Goal: Task Accomplishment & Management: Manage account settings

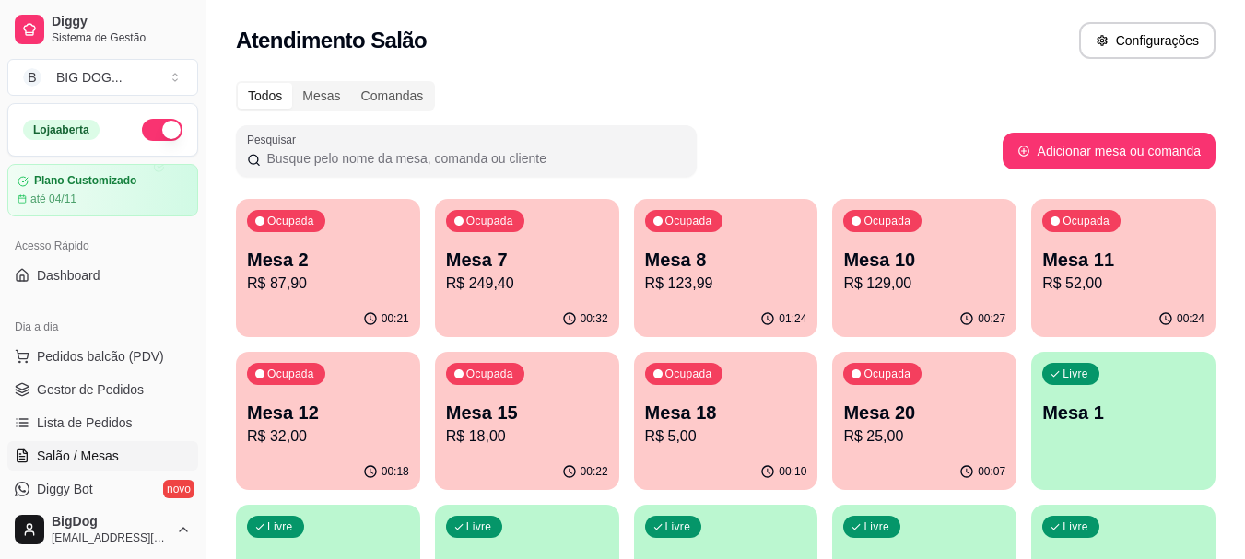
click at [724, 295] on div "Ocupada Mesa 8 R$ 123,99" at bounding box center [726, 250] width 184 height 102
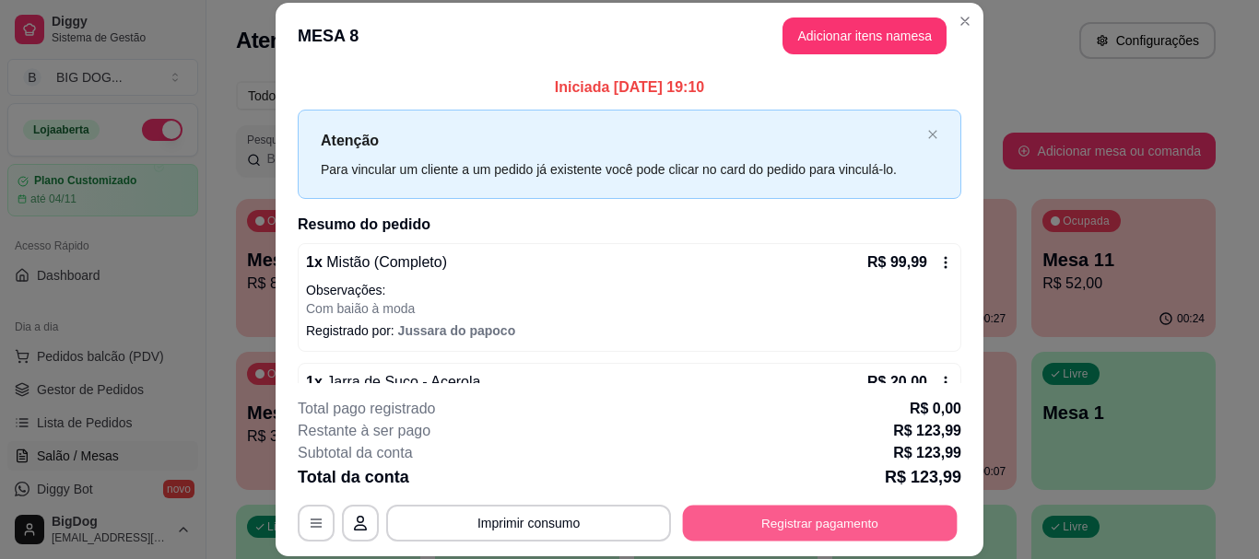
click at [753, 536] on button "Registrar pagamento" at bounding box center [820, 524] width 275 height 36
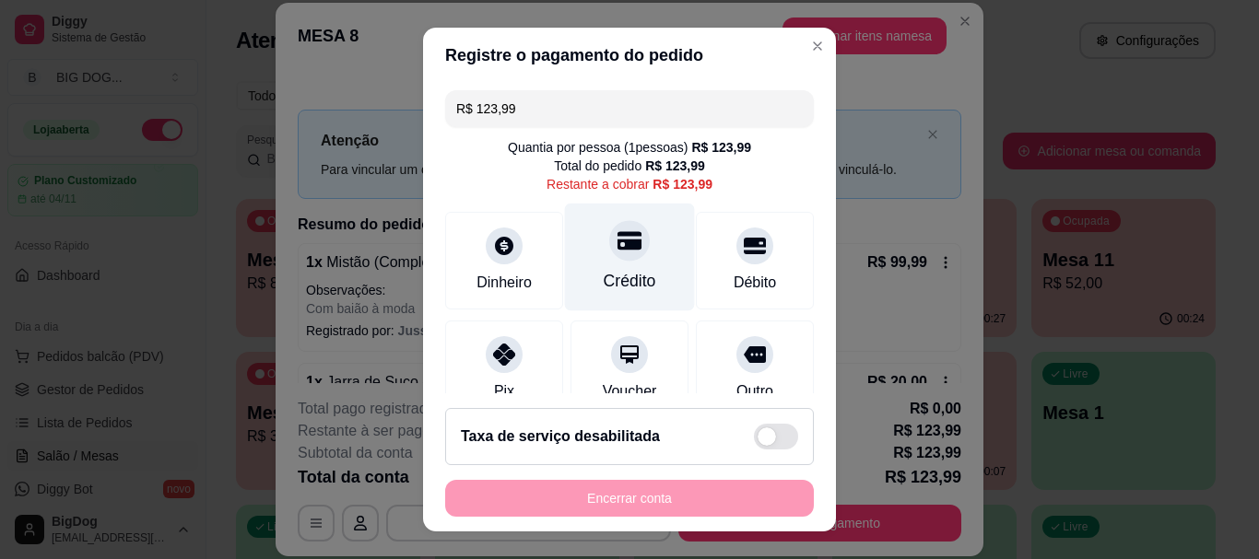
click at [618, 233] on icon at bounding box center [630, 241] width 24 height 18
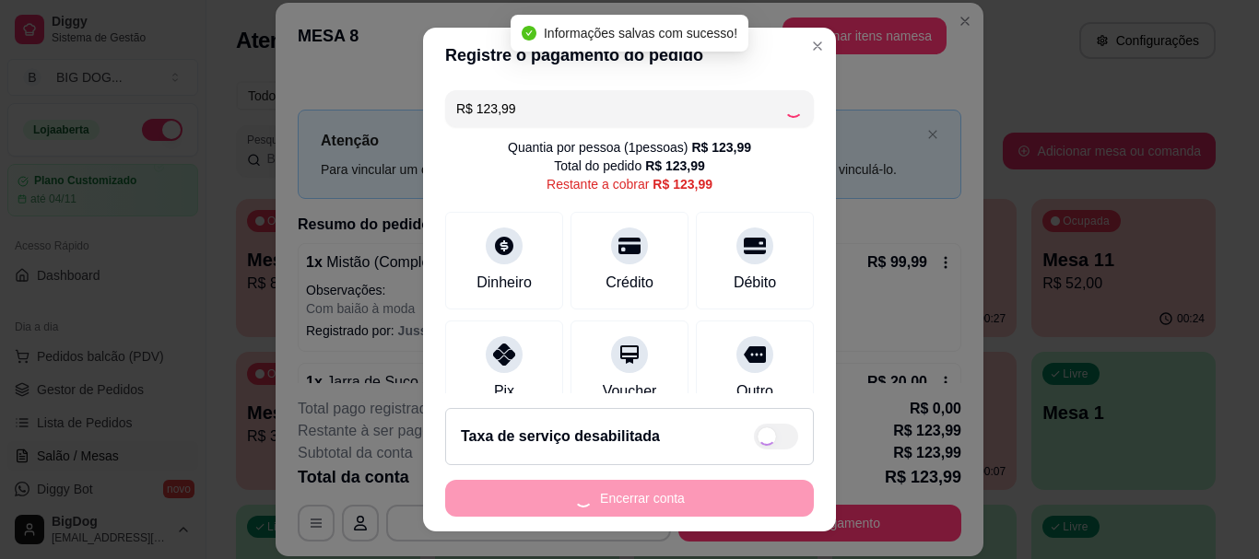
type input "R$ 0,00"
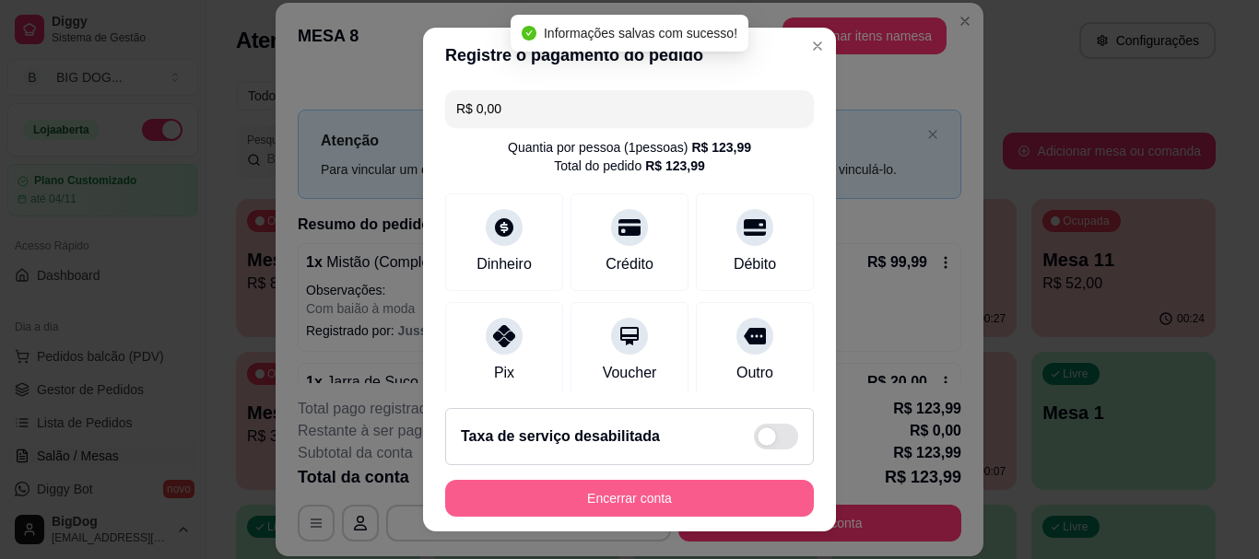
click at [606, 500] on button "Encerrar conta" at bounding box center [629, 498] width 369 height 37
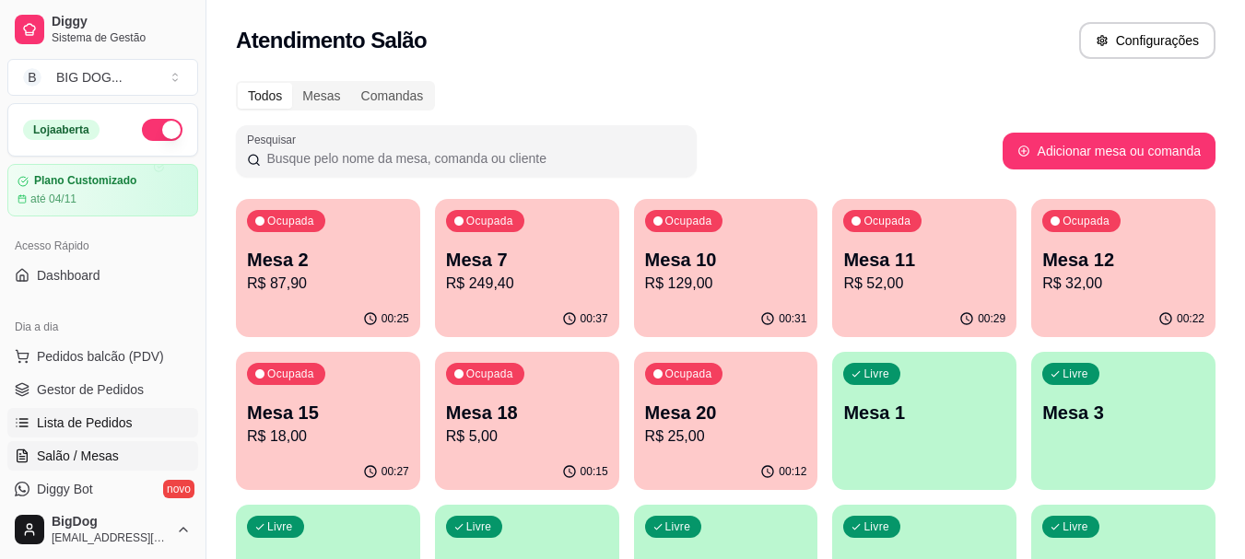
click at [84, 419] on span "Lista de Pedidos" at bounding box center [85, 423] width 96 height 18
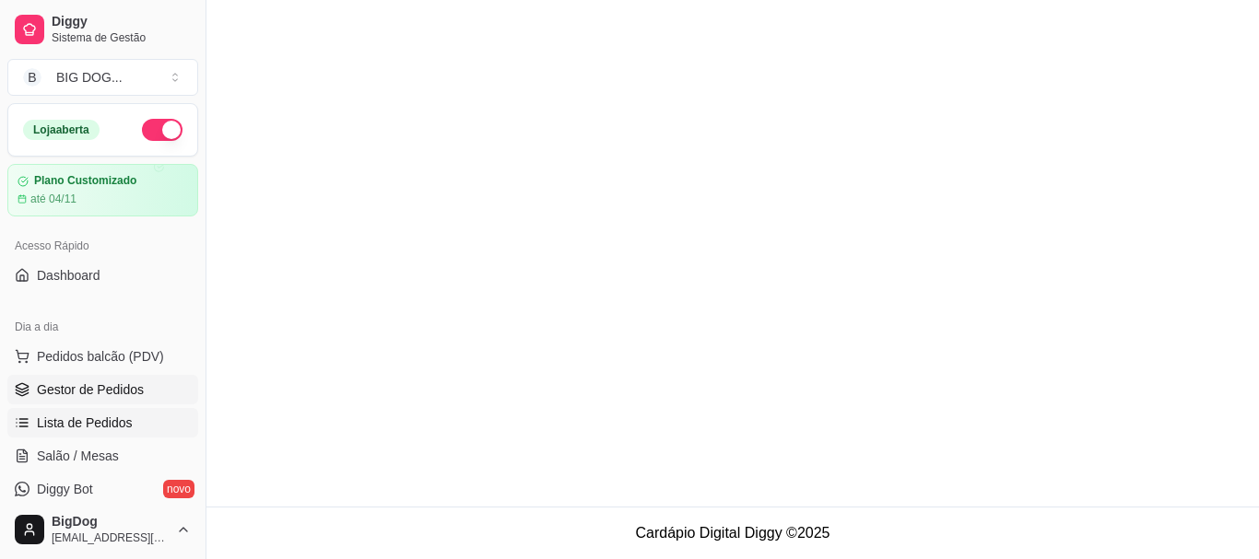
click at [79, 399] on link "Gestor de Pedidos" at bounding box center [102, 389] width 191 height 29
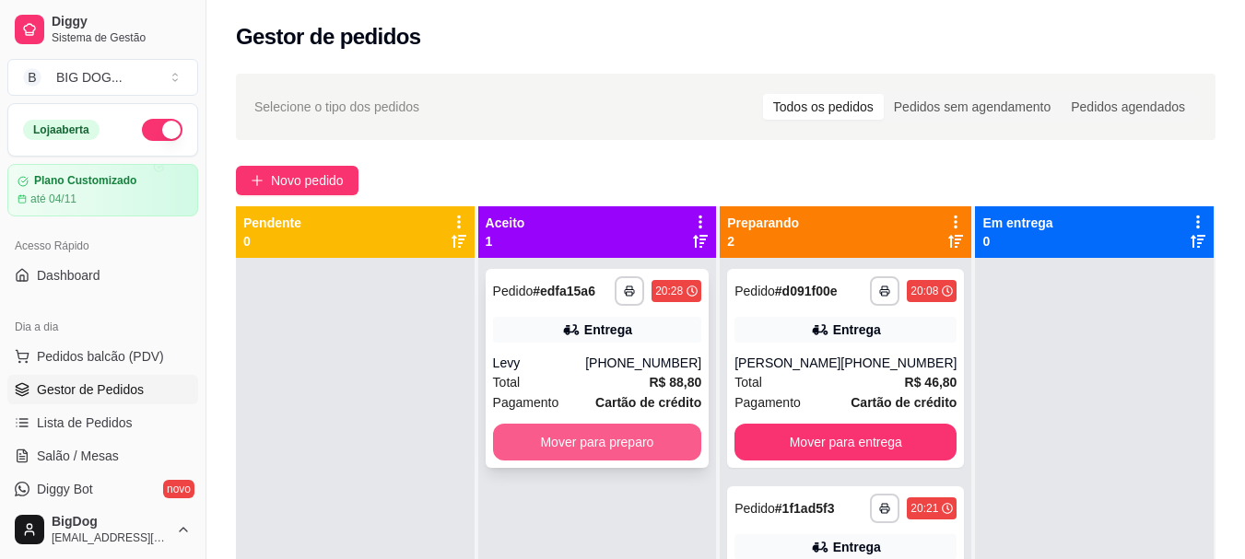
click at [524, 437] on button "Mover para preparo" at bounding box center [597, 442] width 209 height 37
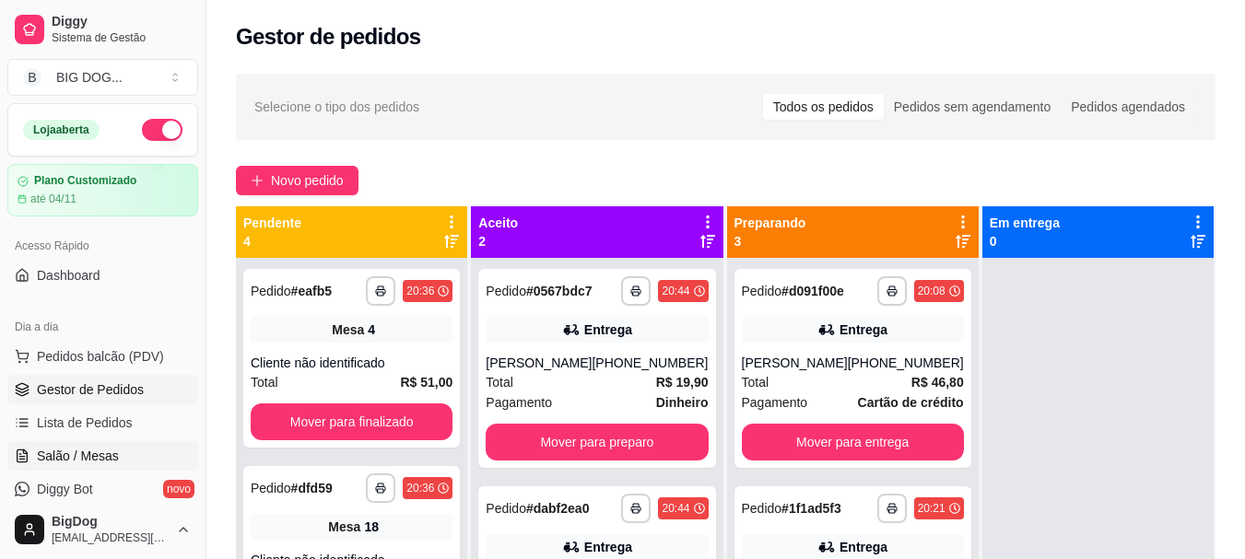
click at [68, 453] on span "Salão / Mesas" at bounding box center [78, 456] width 82 height 18
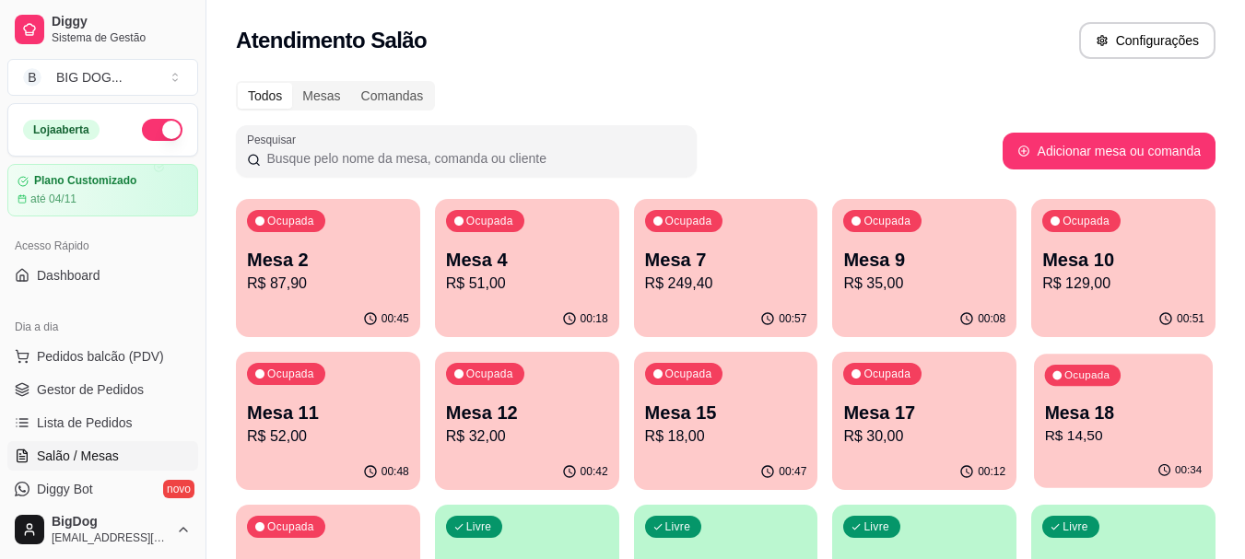
click at [1075, 410] on p "Mesa 18" at bounding box center [1124, 413] width 158 height 25
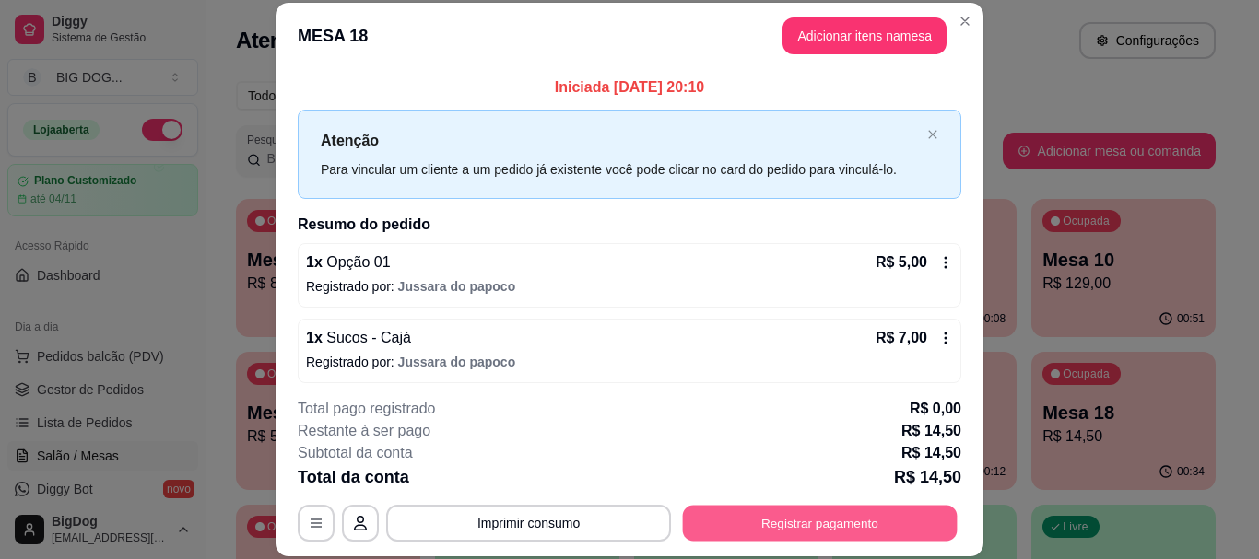
click at [741, 519] on button "Registrar pagamento" at bounding box center [820, 524] width 275 height 36
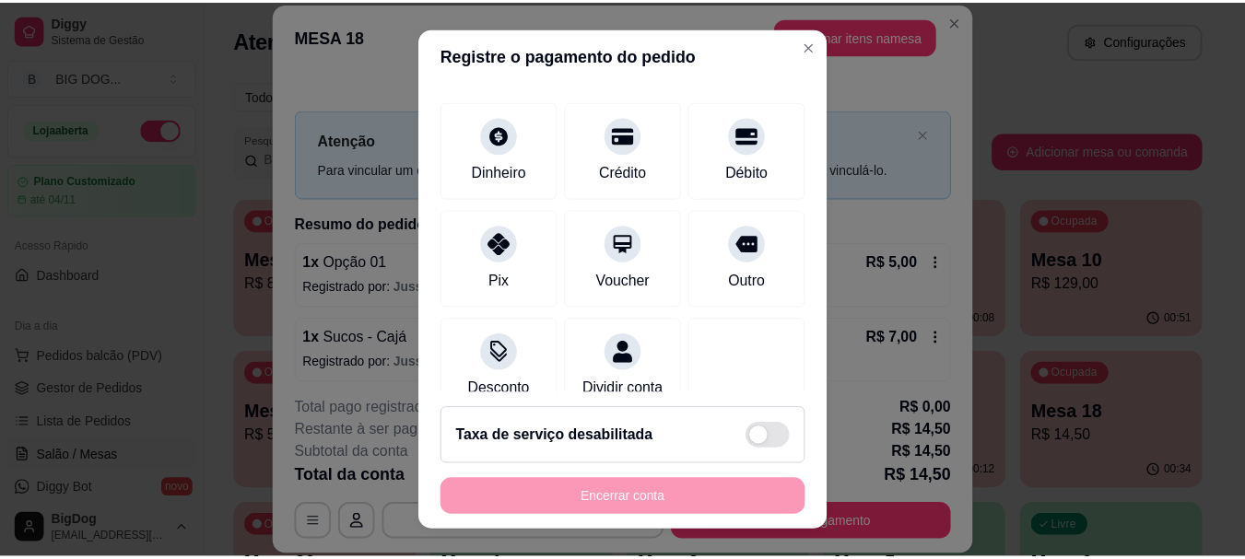
scroll to position [14, 0]
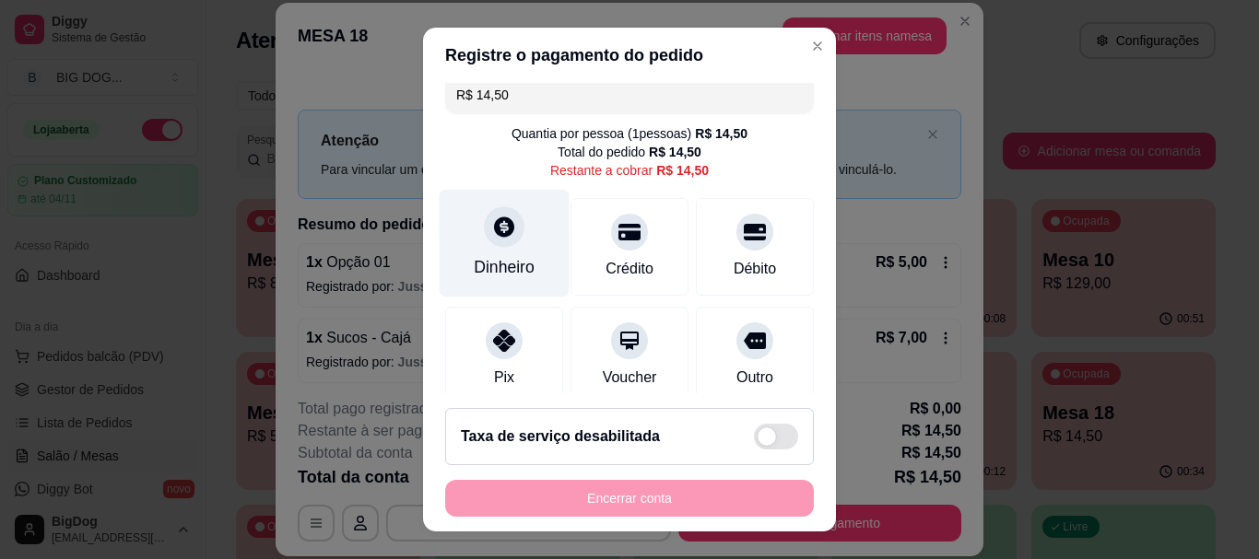
click at [494, 233] on icon at bounding box center [504, 228] width 20 height 20
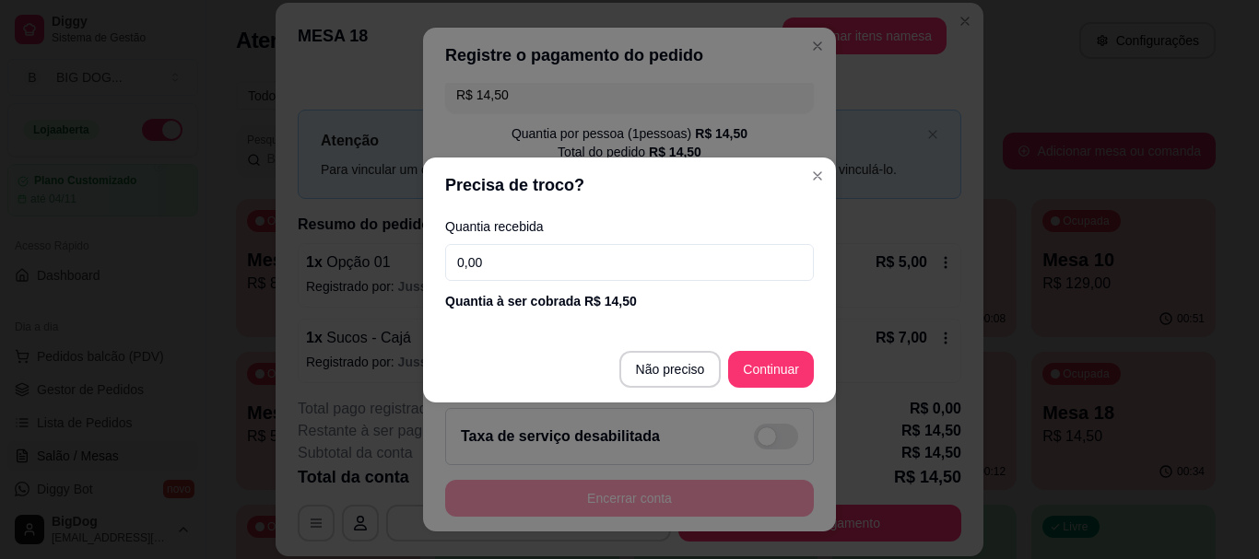
click at [642, 348] on footer "Não preciso Continuar" at bounding box center [629, 369] width 413 height 66
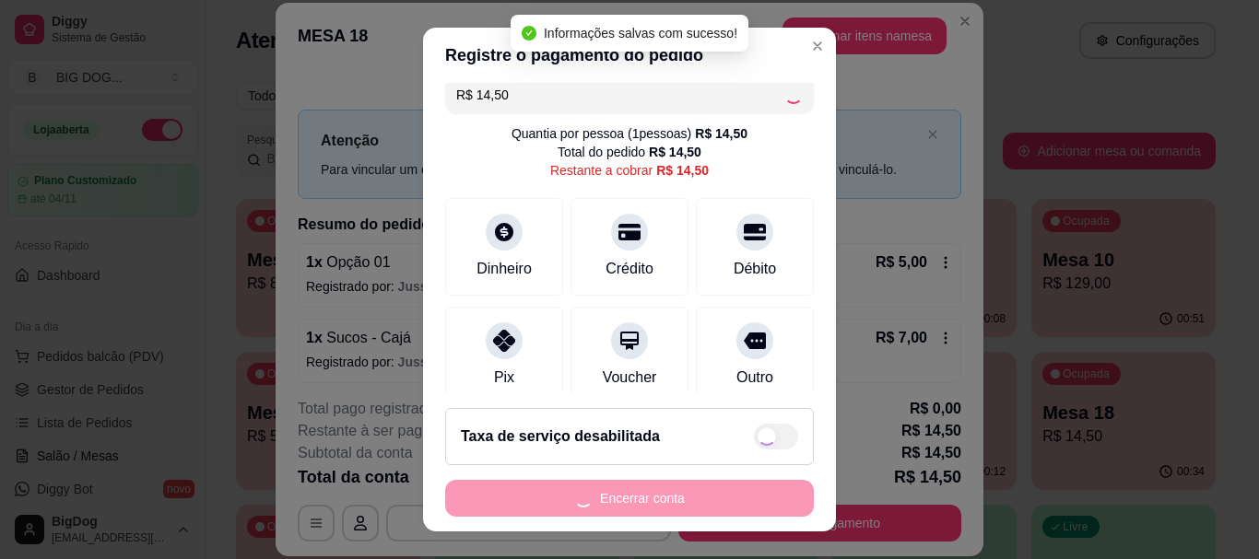
type input "R$ 0,00"
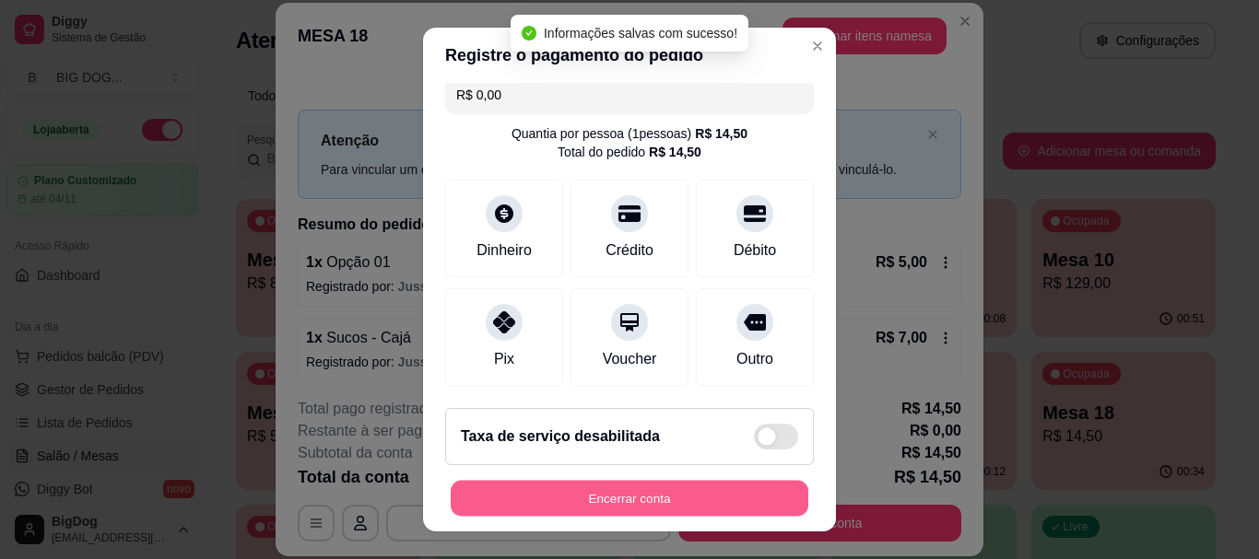
click at [633, 506] on button "Encerrar conta" at bounding box center [630, 498] width 358 height 36
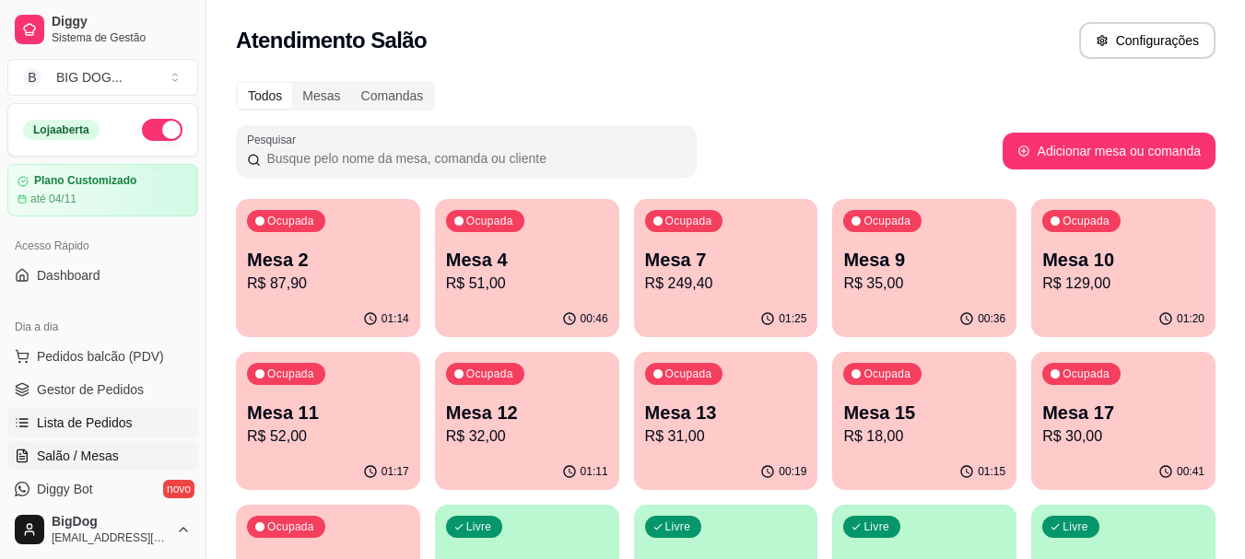
click at [123, 409] on link "Lista de Pedidos" at bounding box center [102, 422] width 191 height 29
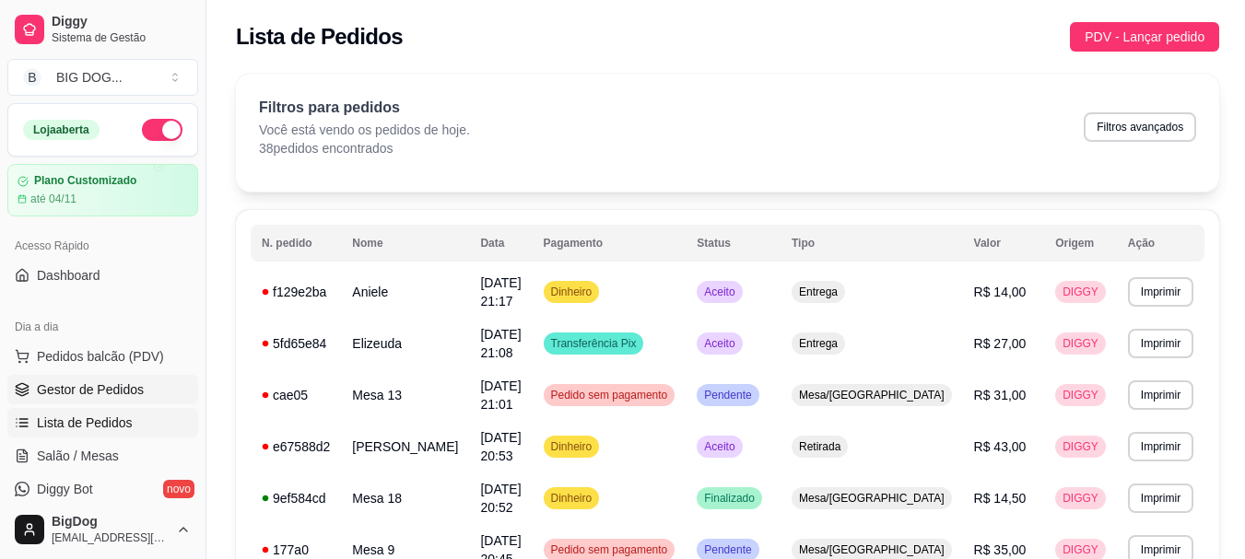
click at [124, 391] on span "Gestor de Pedidos" at bounding box center [90, 390] width 107 height 18
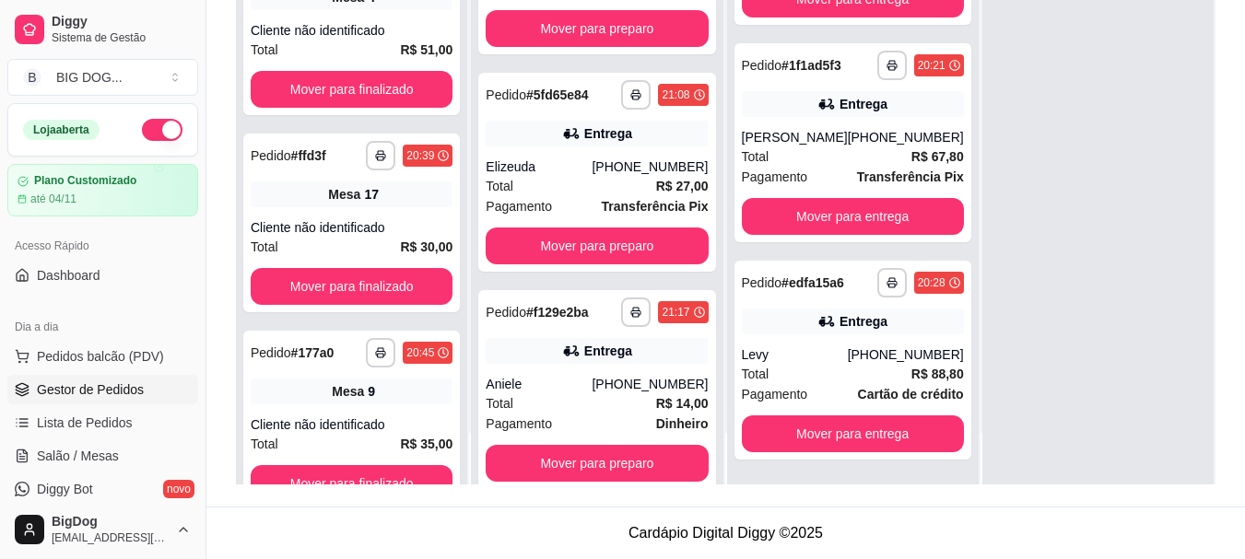
scroll to position [547, 0]
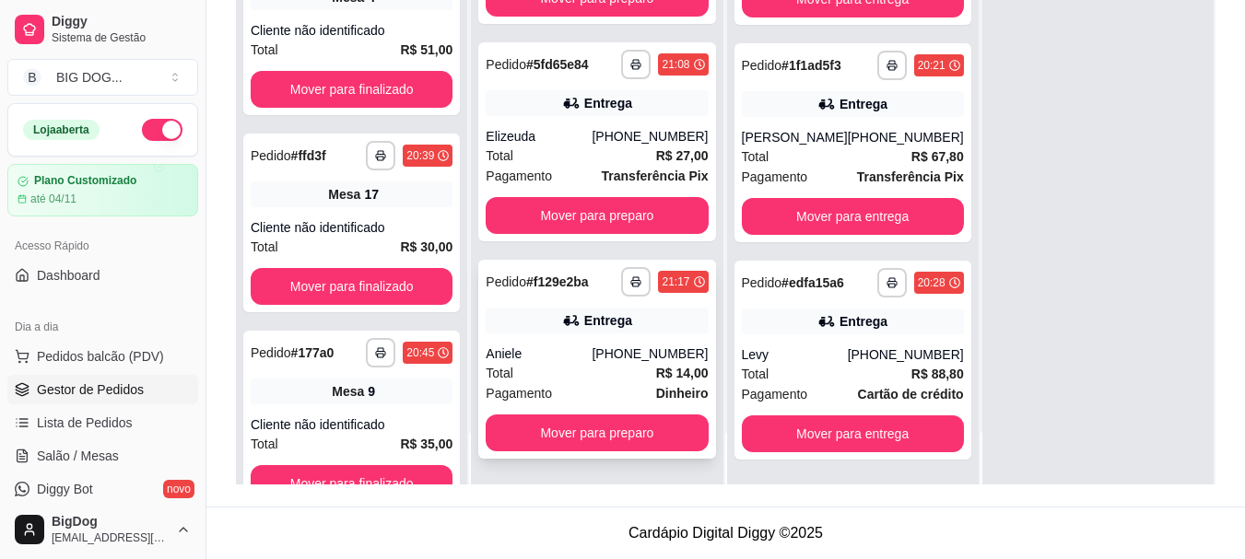
click at [578, 380] on div "Total R$ 14,00" at bounding box center [597, 373] width 222 height 20
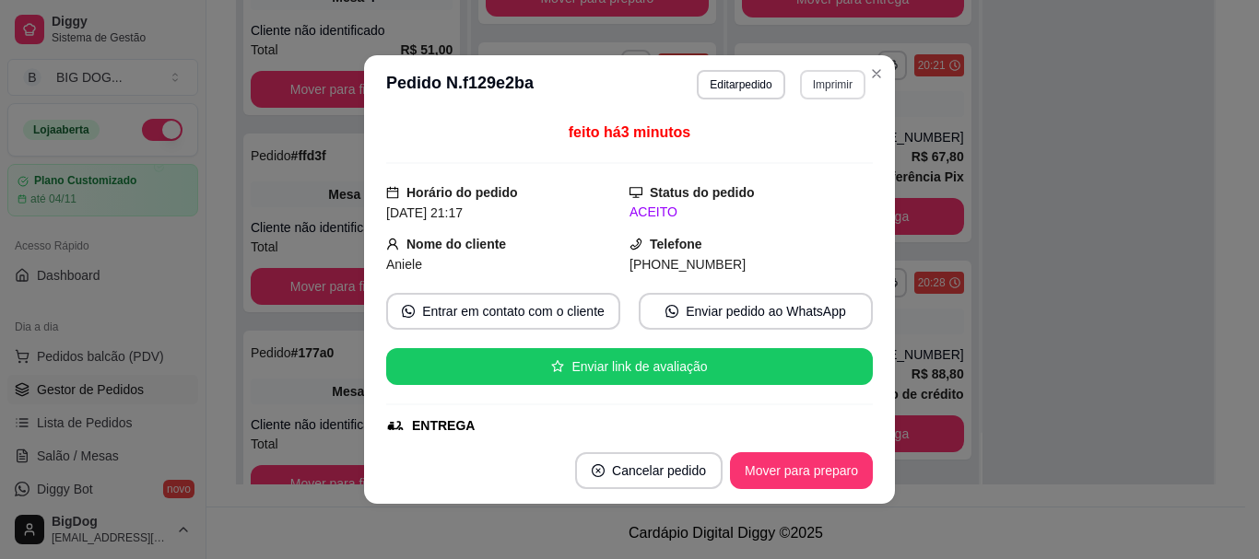
click at [851, 77] on button "Imprimir" at bounding box center [832, 84] width 65 height 29
click at [806, 157] on button "IMPRESSORA" at bounding box center [792, 149] width 129 height 29
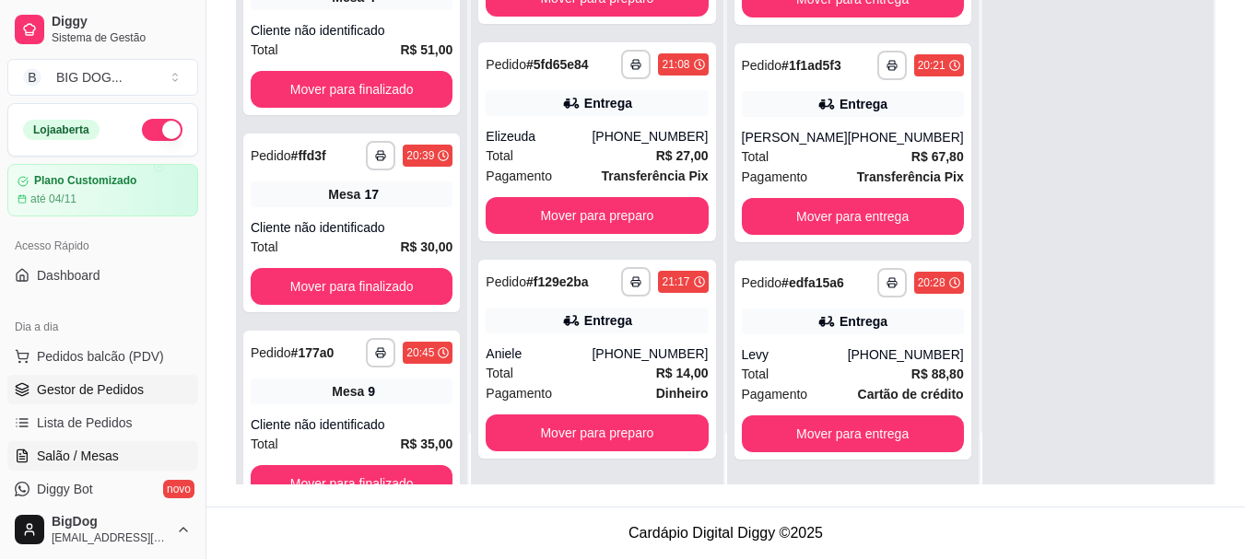
click at [53, 454] on span "Salão / Mesas" at bounding box center [78, 456] width 82 height 18
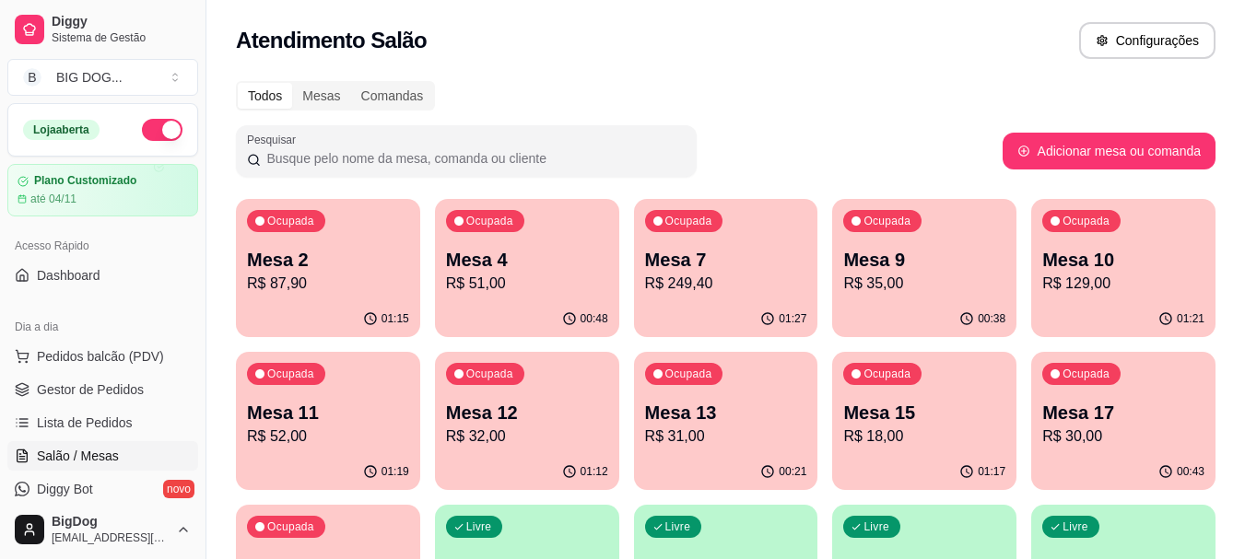
click at [748, 295] on div "Ocupada Mesa 7 R$ 249,40" at bounding box center [726, 250] width 184 height 102
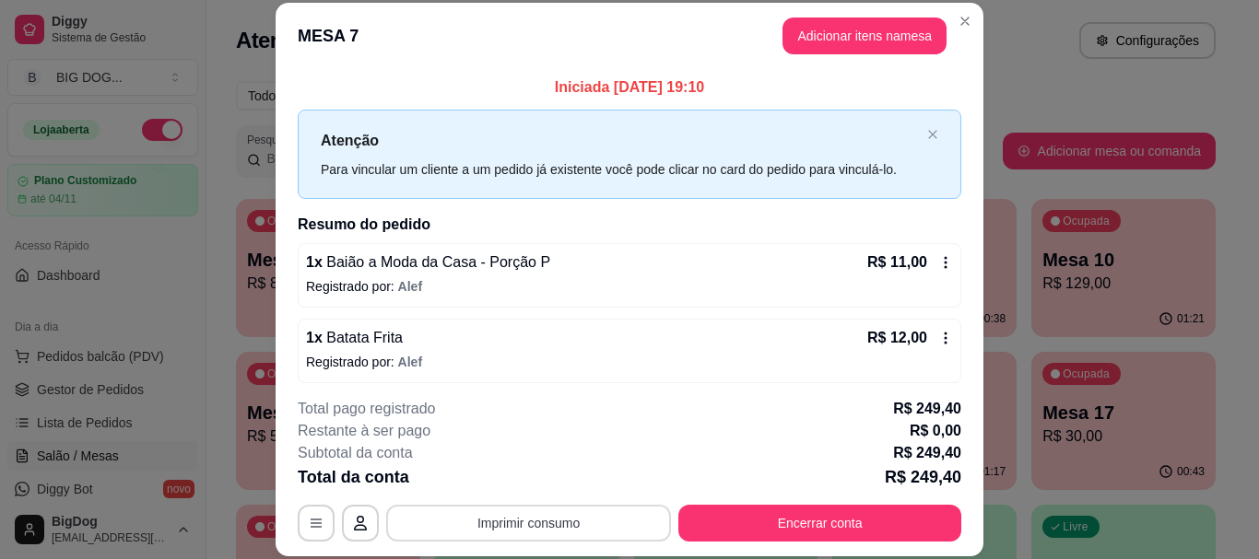
click at [584, 529] on button "Imprimir consumo" at bounding box center [528, 523] width 285 height 37
click at [549, 479] on button "IMPRESSORA" at bounding box center [528, 480] width 134 height 29
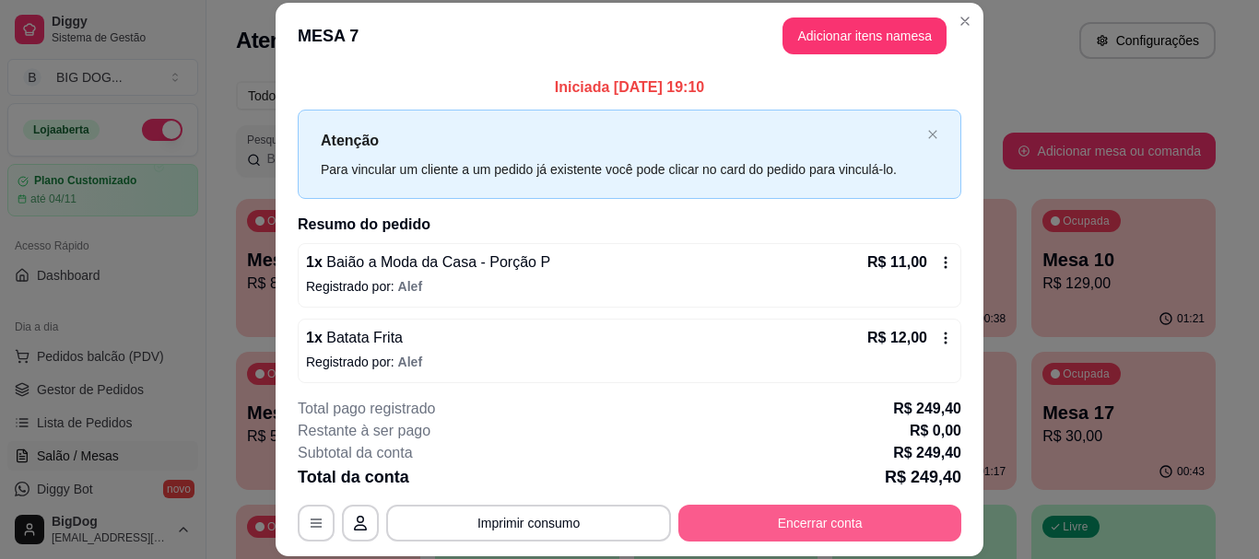
click at [841, 528] on button "Encerrar conta" at bounding box center [819, 523] width 283 height 37
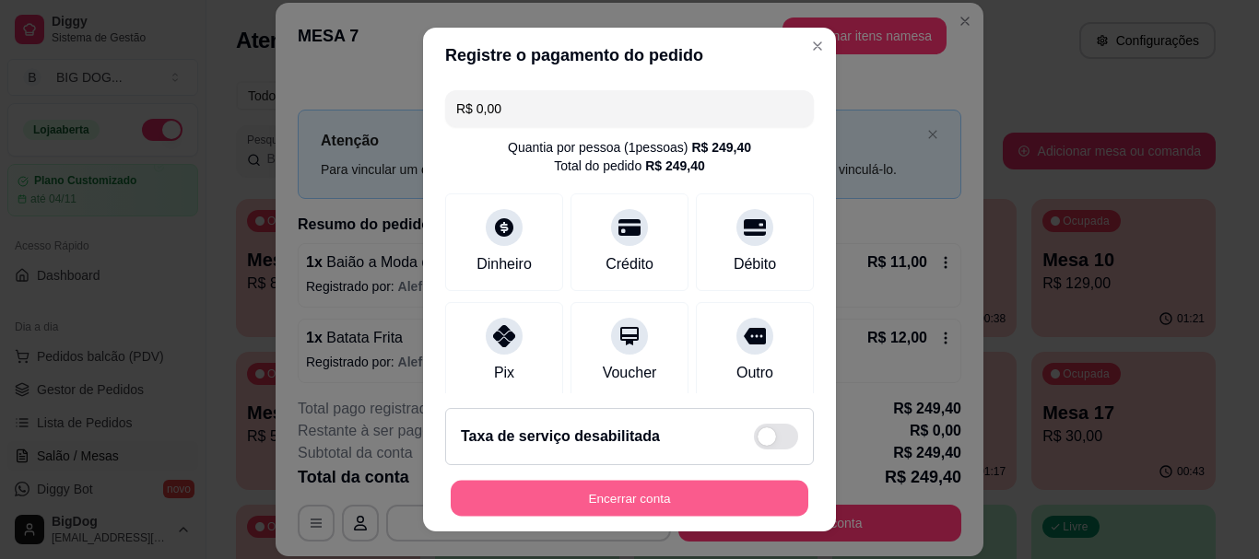
click at [688, 499] on button "Encerrar conta" at bounding box center [630, 498] width 358 height 36
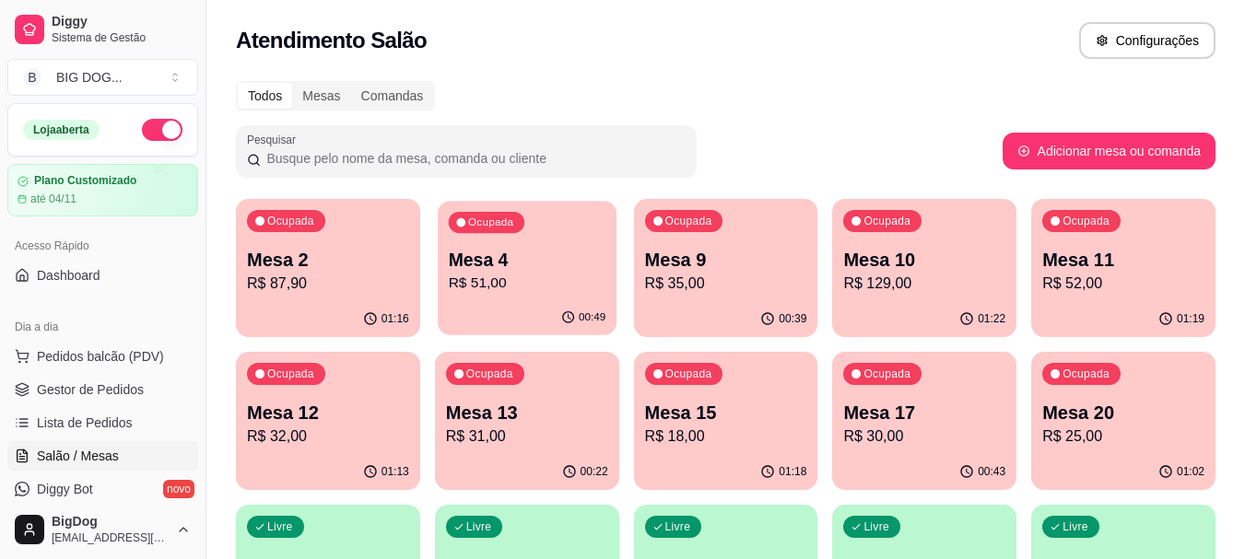
click at [506, 298] on div "Ocupada Mesa 4 R$ 51,00" at bounding box center [527, 251] width 179 height 100
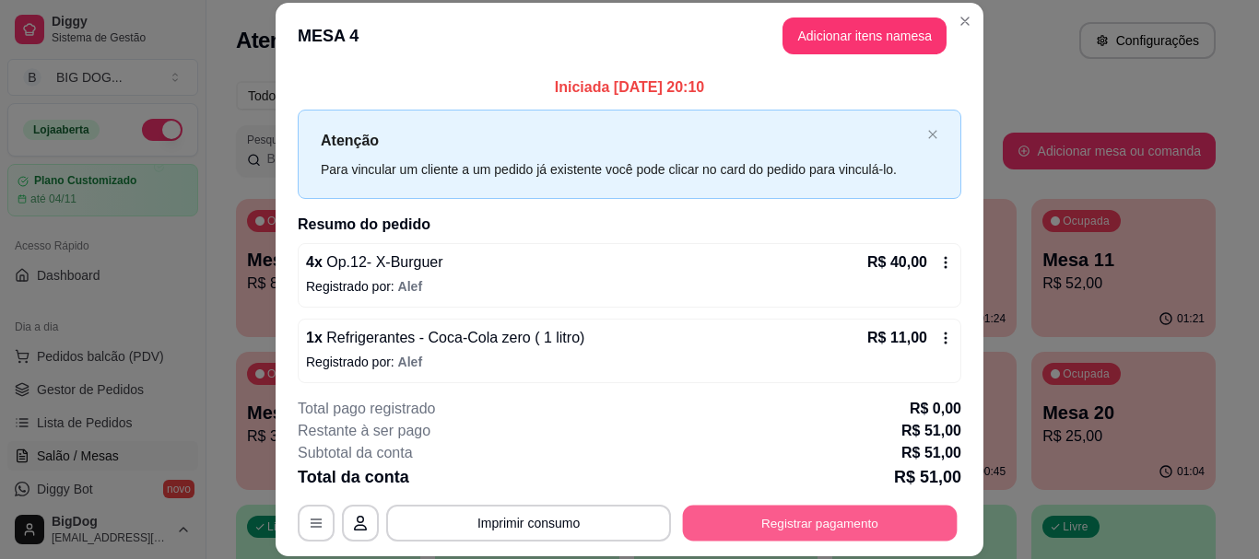
click at [724, 522] on button "Registrar pagamento" at bounding box center [820, 524] width 275 height 36
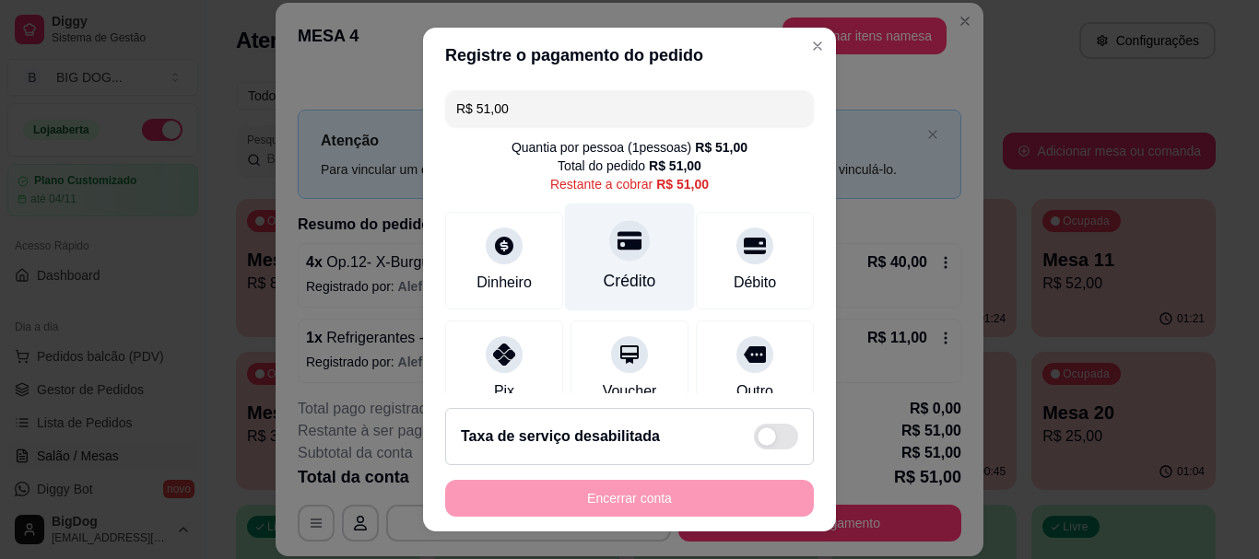
click at [618, 240] on icon at bounding box center [630, 241] width 24 height 18
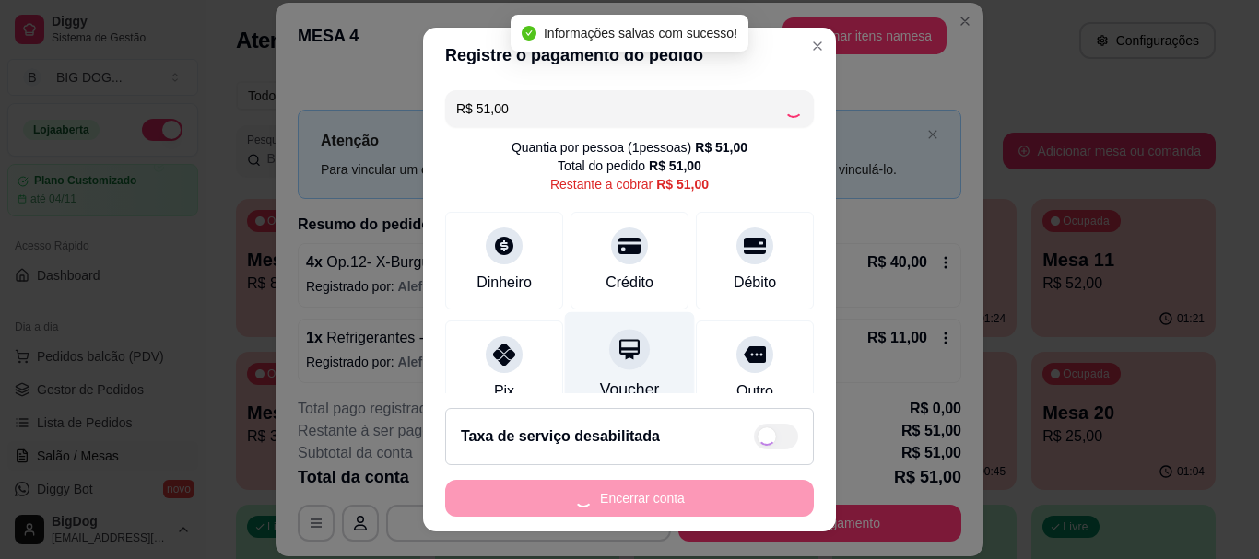
type input "R$ 0,00"
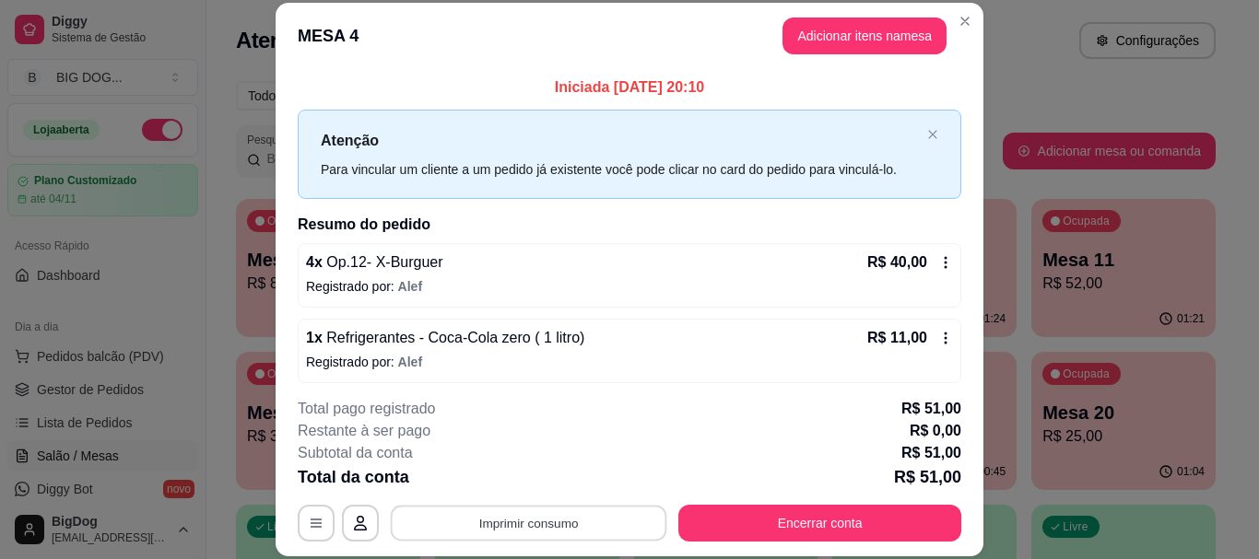
click at [567, 518] on button "Imprimir consumo" at bounding box center [529, 524] width 276 height 36
click at [558, 492] on button "IMPRESSORA" at bounding box center [527, 480] width 129 height 29
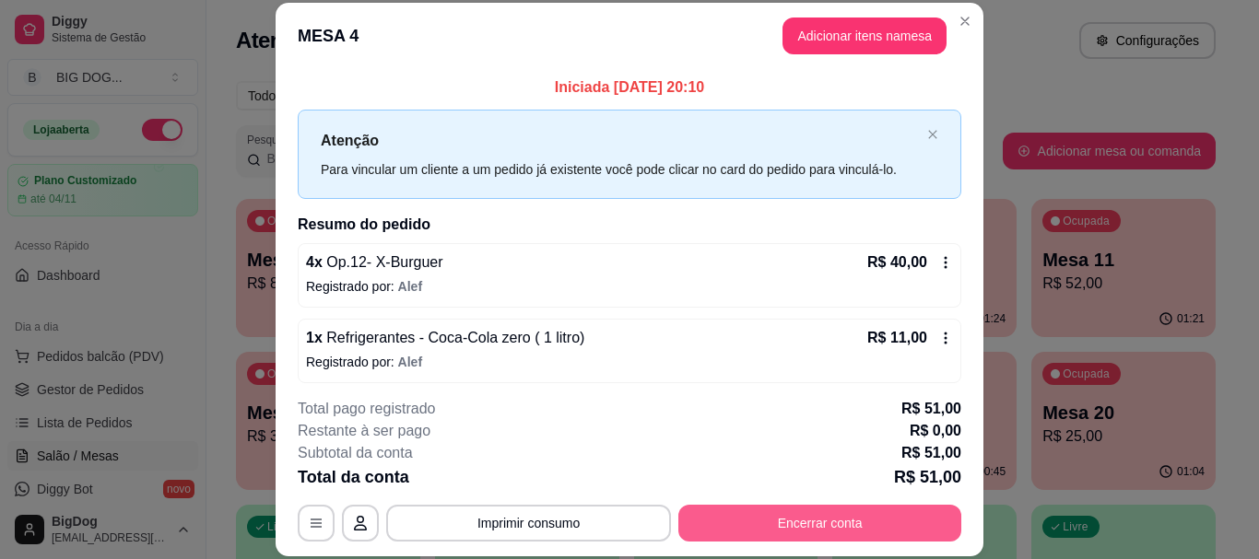
click at [736, 522] on button "Encerrar conta" at bounding box center [819, 523] width 283 height 37
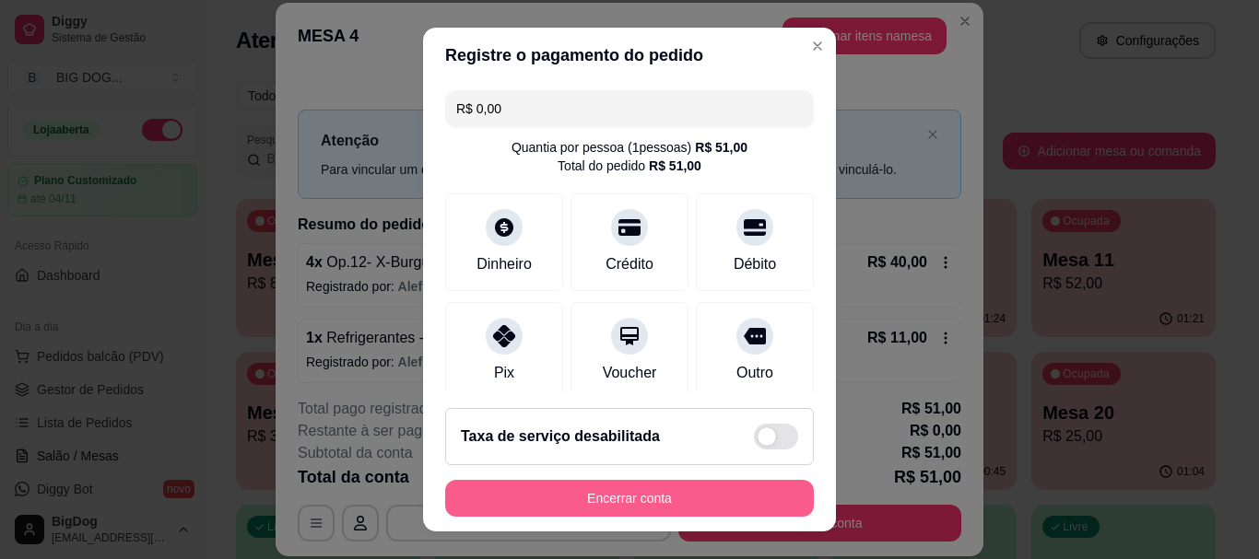
click at [714, 490] on button "Encerrar conta" at bounding box center [629, 498] width 369 height 37
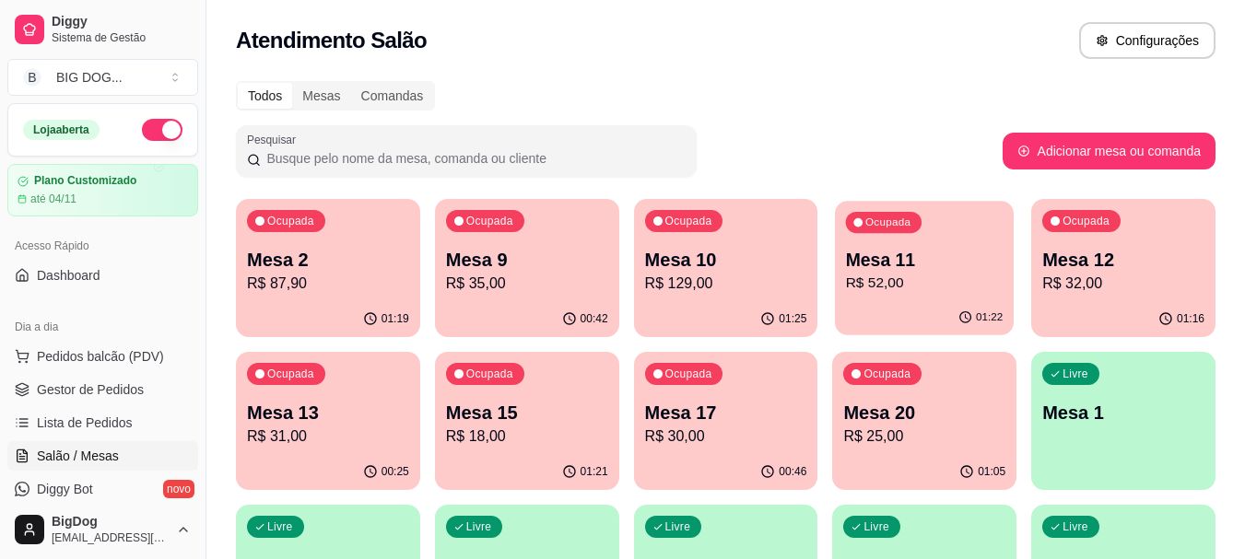
click at [921, 268] on p "Mesa 11" at bounding box center [925, 260] width 158 height 25
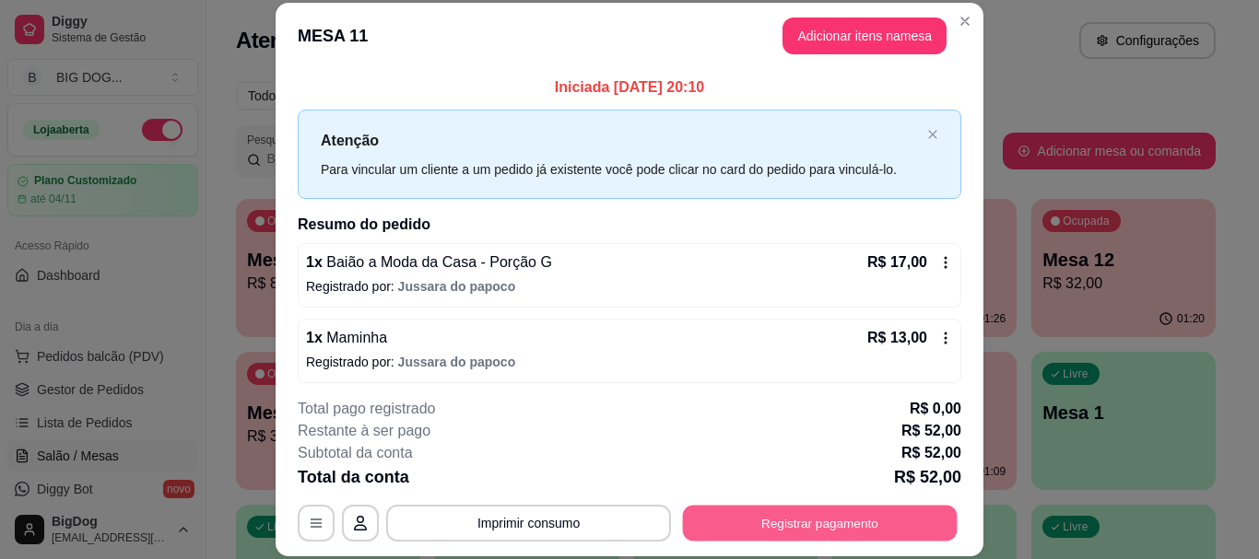
click at [809, 523] on button "Registrar pagamento" at bounding box center [820, 524] width 275 height 36
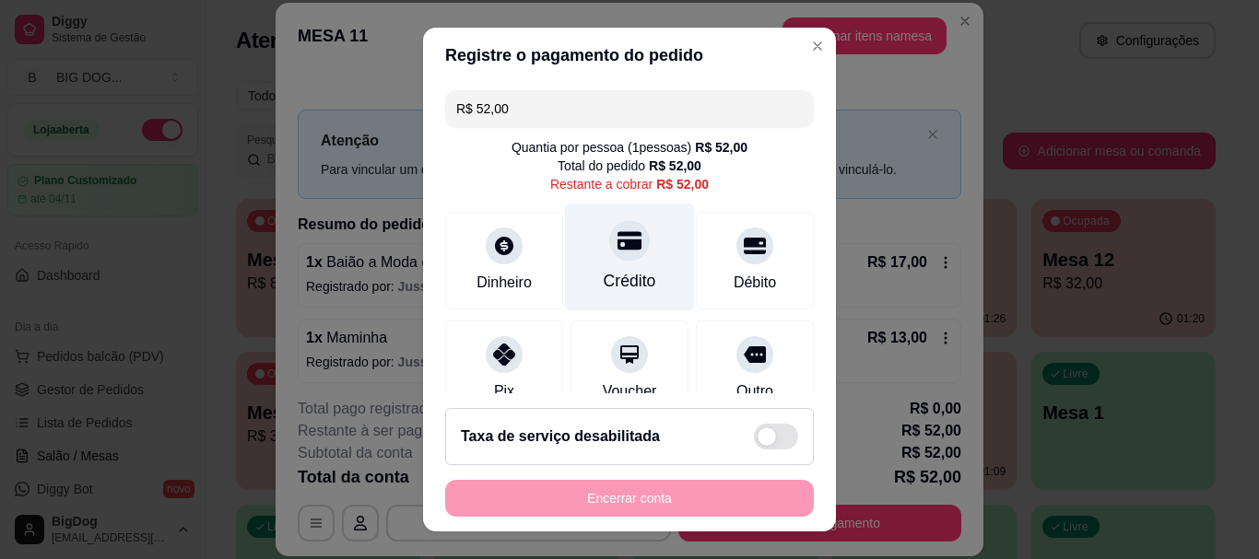
click at [619, 260] on div "Crédito" at bounding box center [630, 258] width 130 height 108
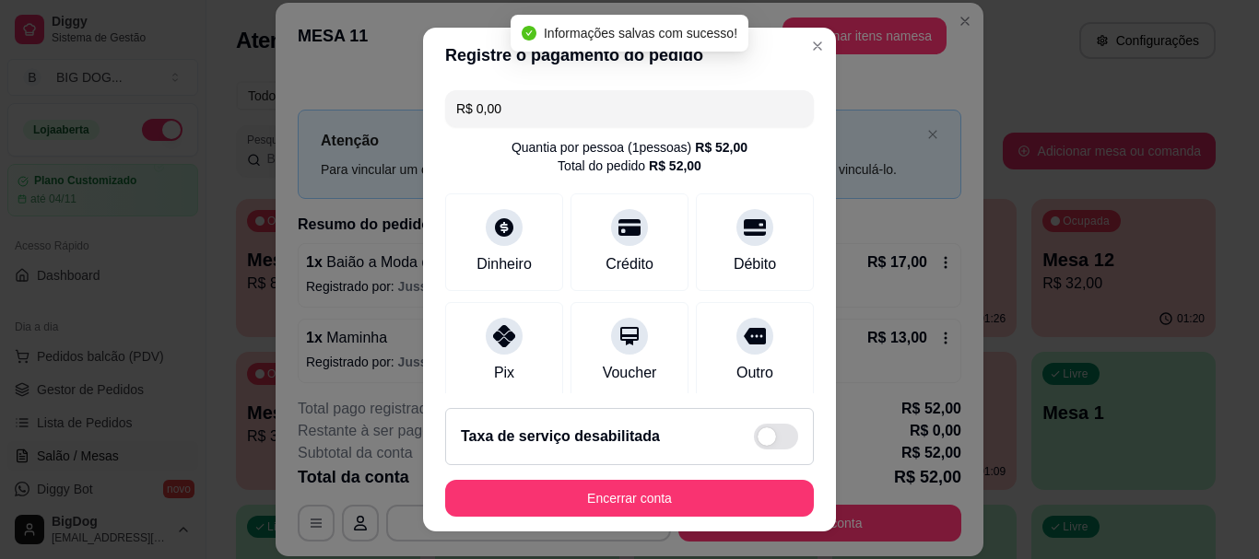
type input "R$ 0,00"
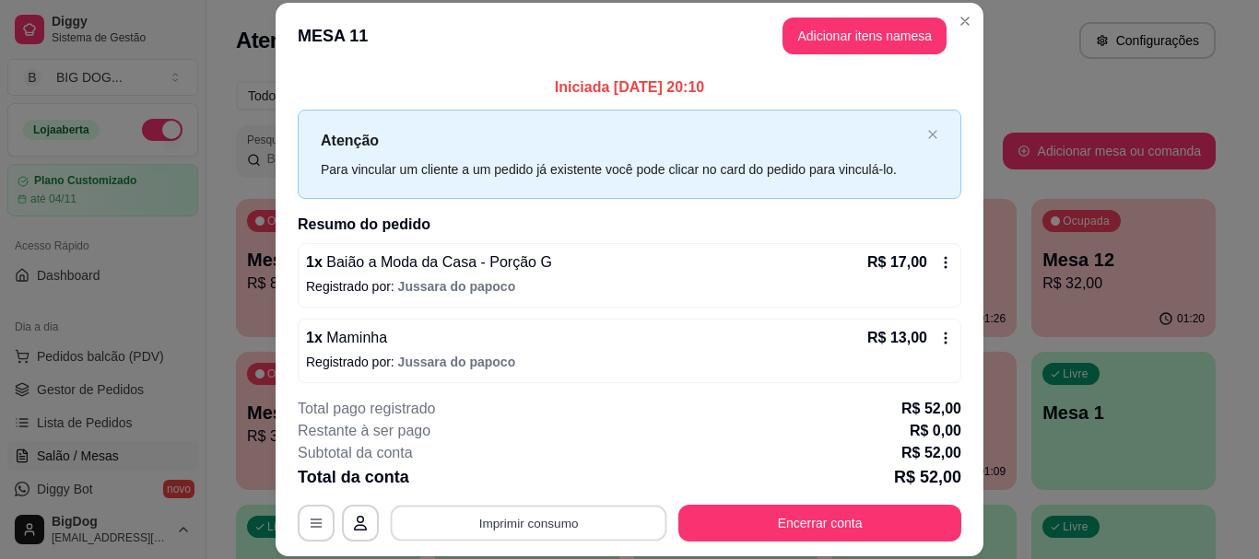
click at [613, 529] on button "Imprimir consumo" at bounding box center [529, 524] width 276 height 36
click at [557, 474] on button "IMPRESSORA" at bounding box center [527, 480] width 129 height 29
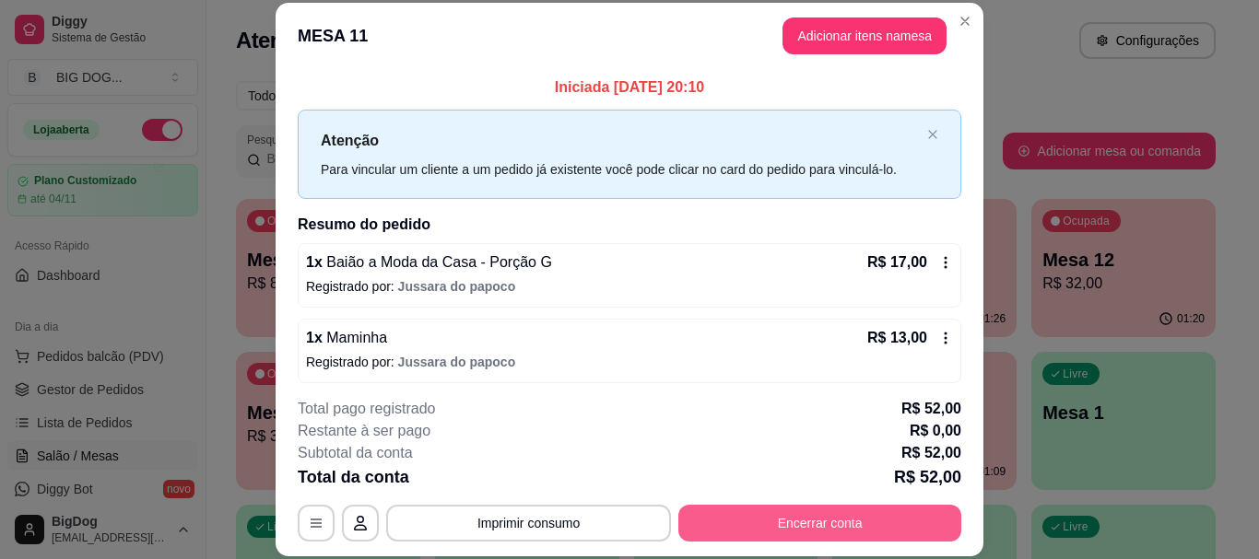
click at [830, 530] on button "Encerrar conta" at bounding box center [819, 523] width 283 height 37
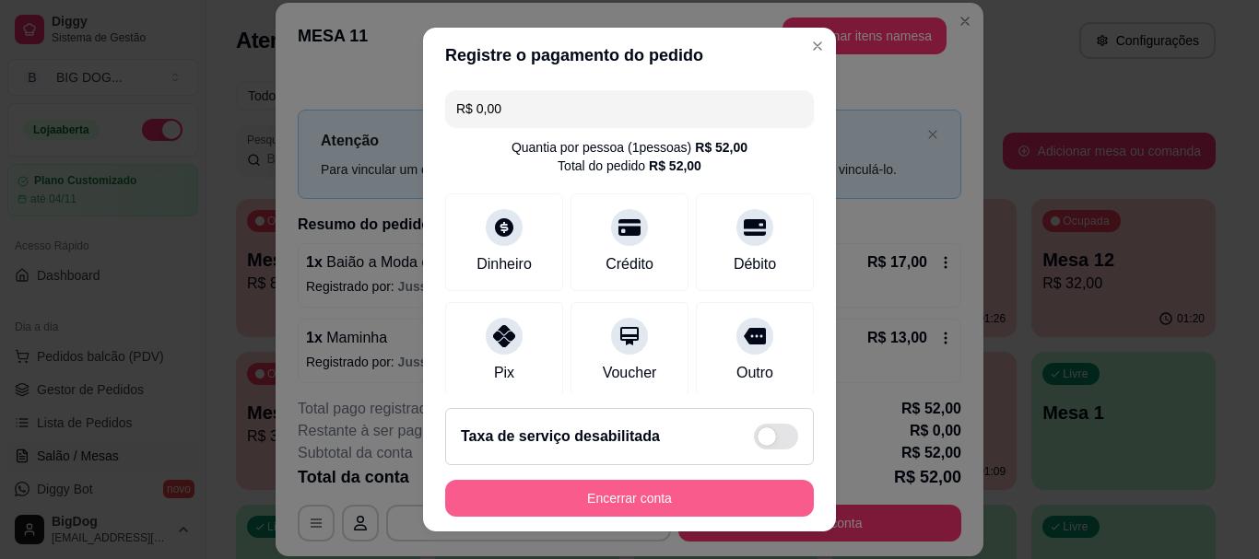
click at [712, 499] on button "Encerrar conta" at bounding box center [629, 498] width 369 height 37
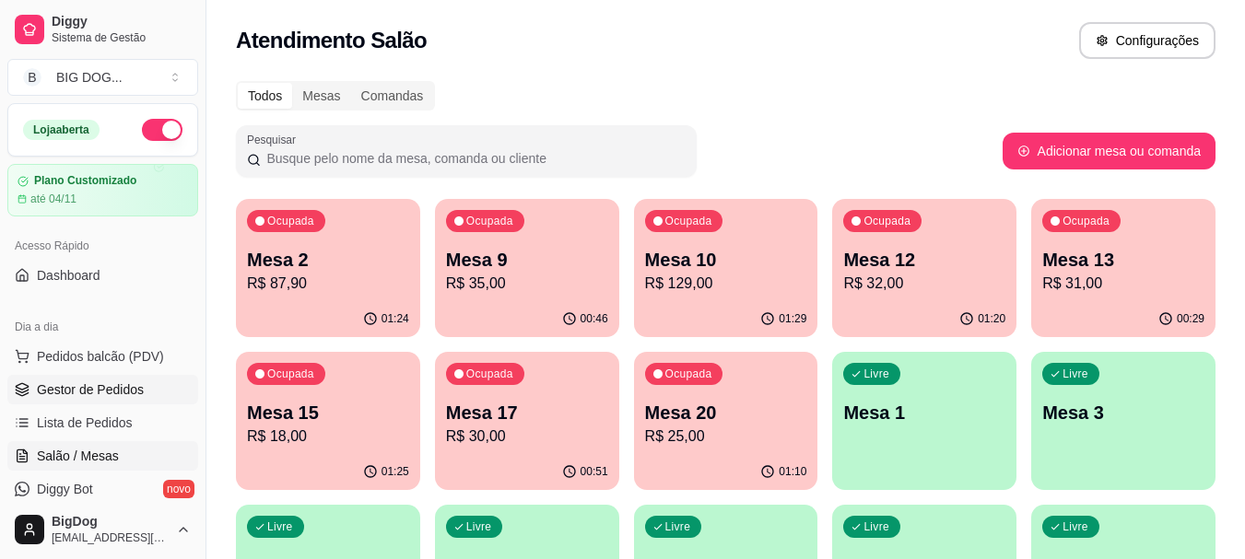
click at [65, 380] on link "Gestor de Pedidos" at bounding box center [102, 389] width 191 height 29
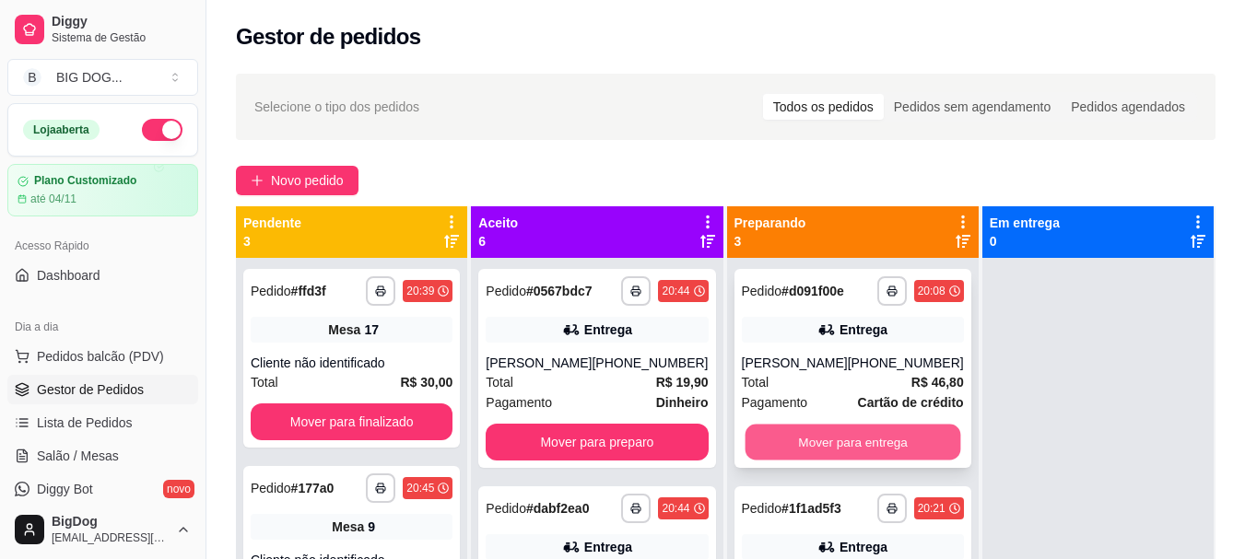
click at [826, 446] on button "Mover para entrega" at bounding box center [853, 443] width 216 height 36
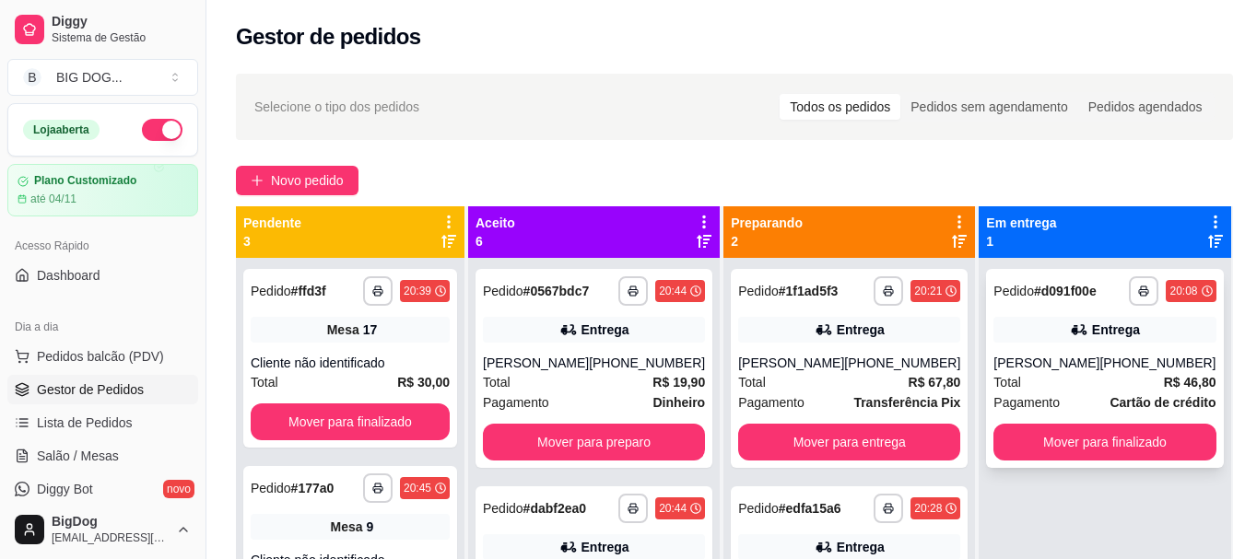
click at [1074, 347] on div "**********" at bounding box center [1104, 368] width 237 height 199
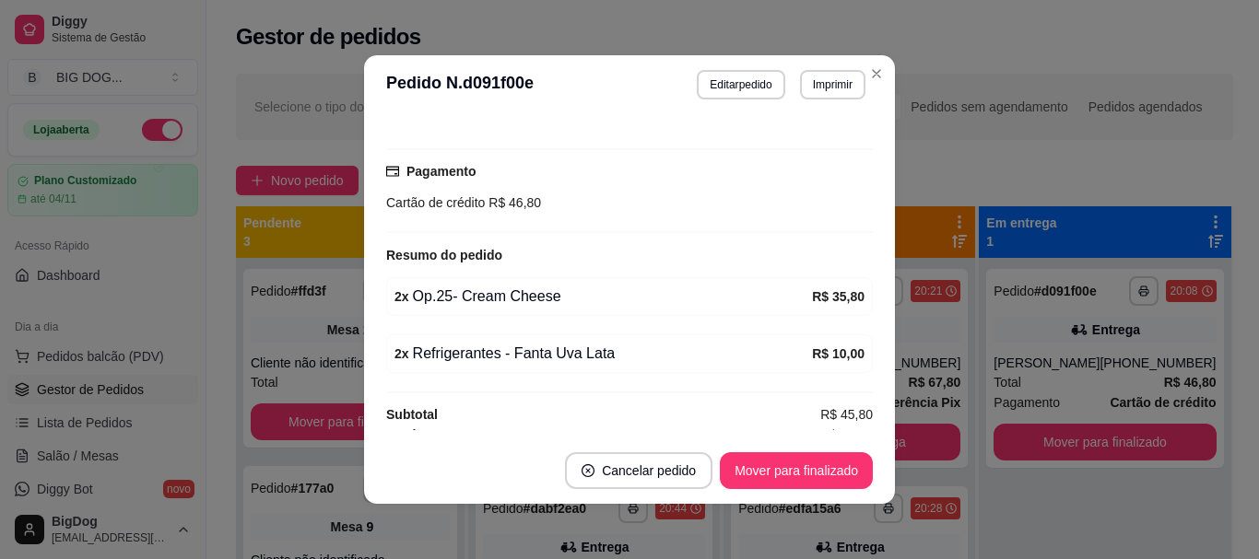
scroll to position [465, 0]
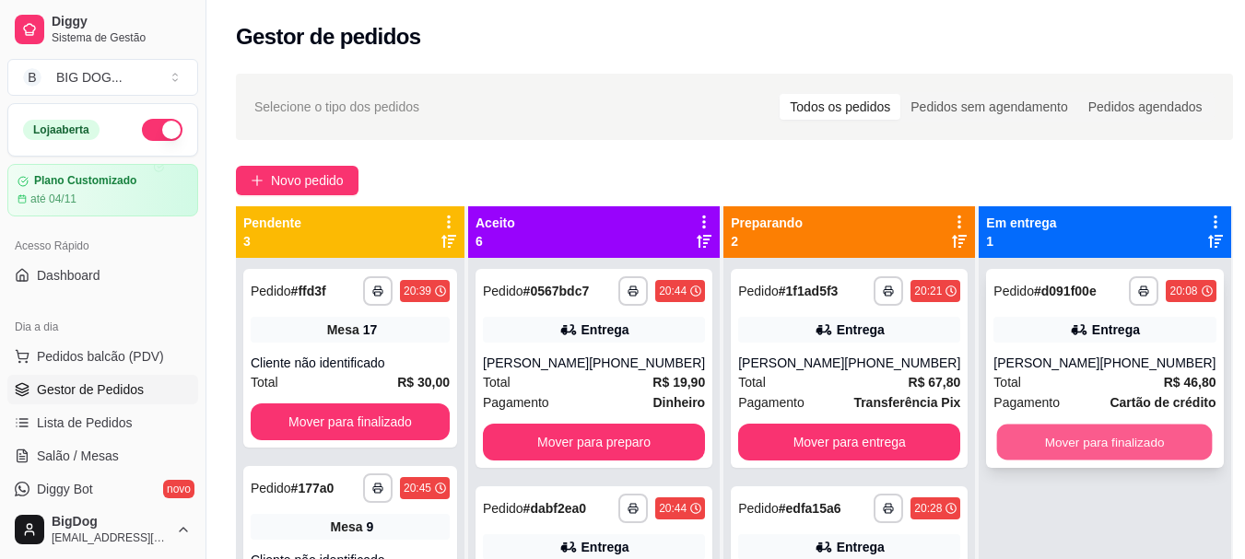
click at [1002, 443] on button "Mover para finalizado" at bounding box center [1105, 443] width 216 height 36
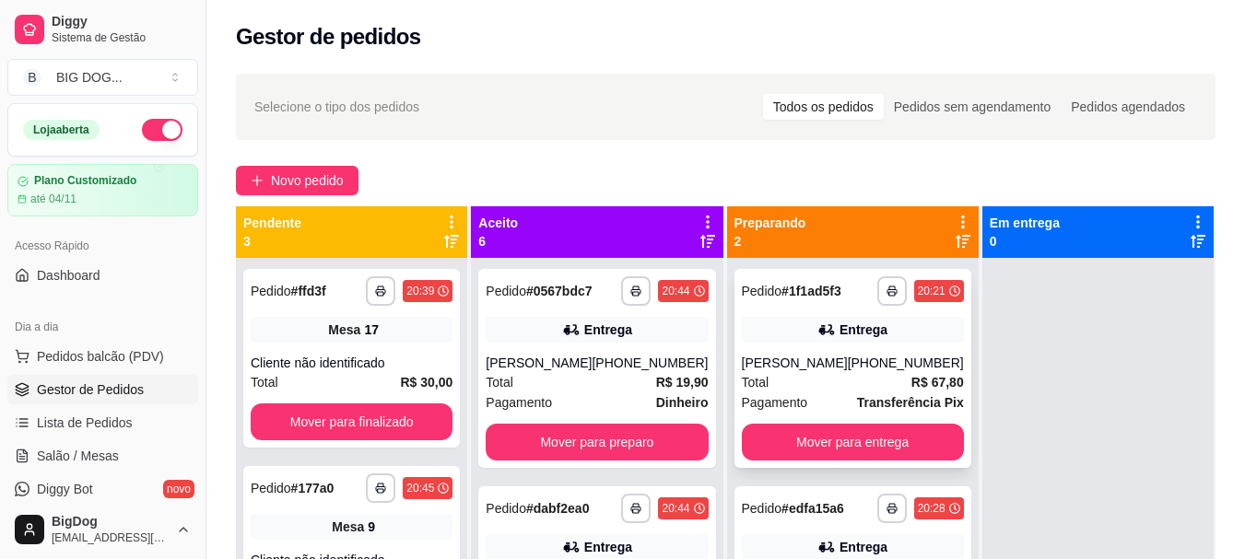
click at [885, 386] on div "Total R$ 67,80" at bounding box center [853, 382] width 222 height 20
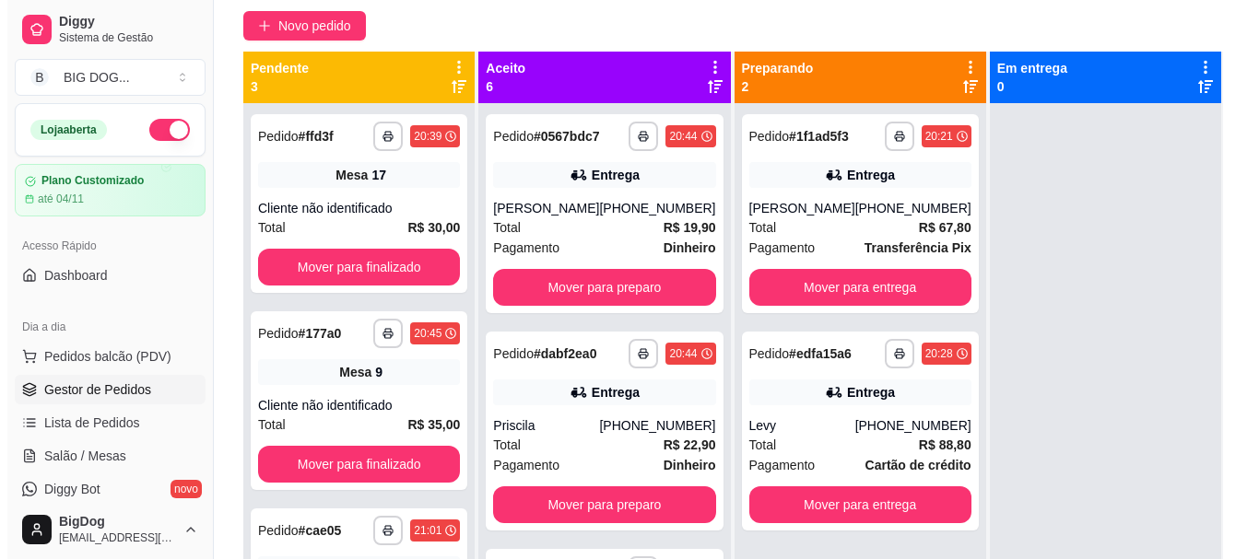
scroll to position [281, 0]
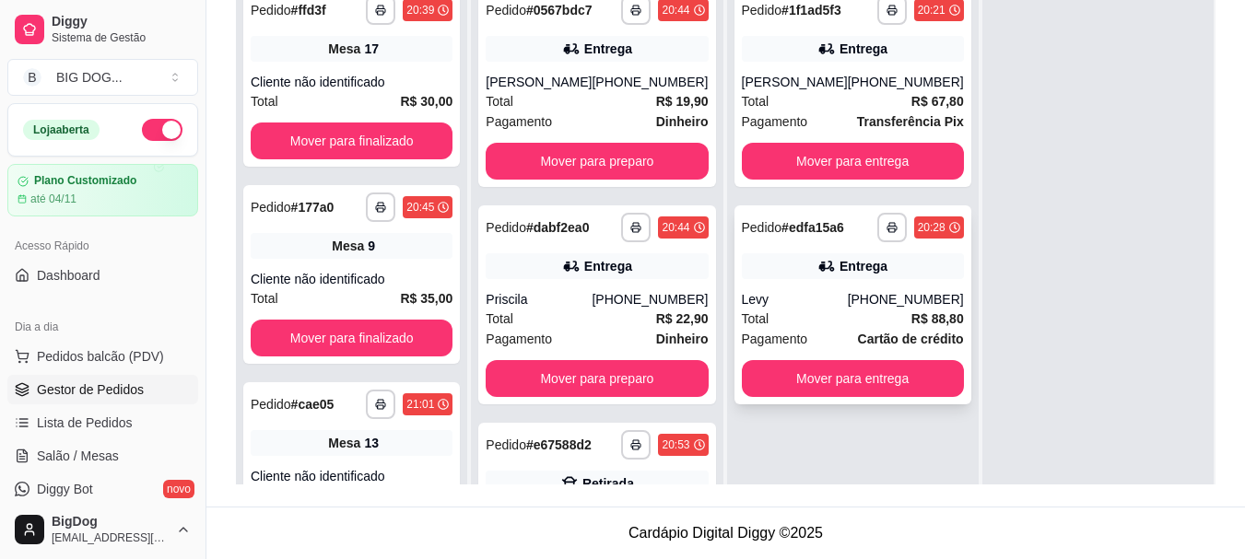
click at [870, 318] on div "Total R$ 88,80" at bounding box center [853, 319] width 222 height 20
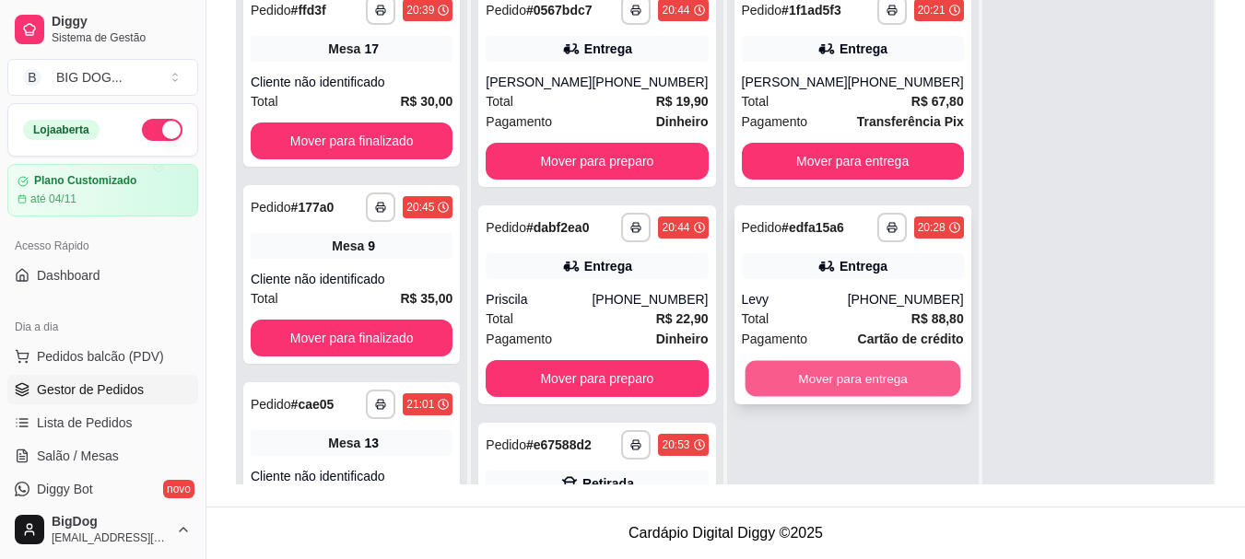
click at [876, 378] on button "Mover para entrega" at bounding box center [853, 379] width 216 height 36
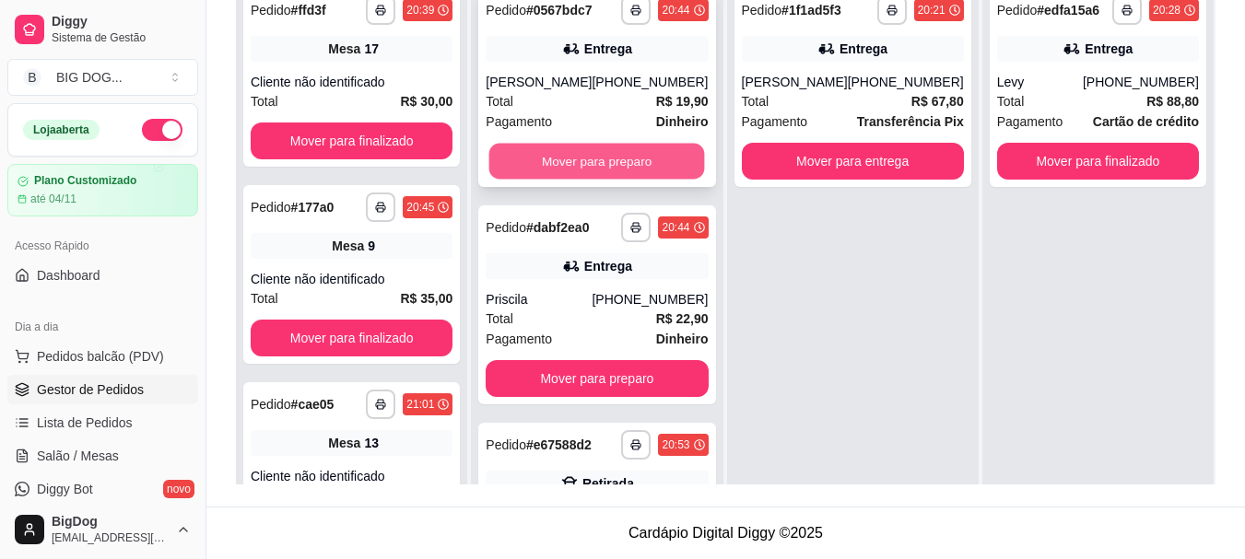
click at [588, 159] on button "Mover para preparo" at bounding box center [597, 162] width 216 height 36
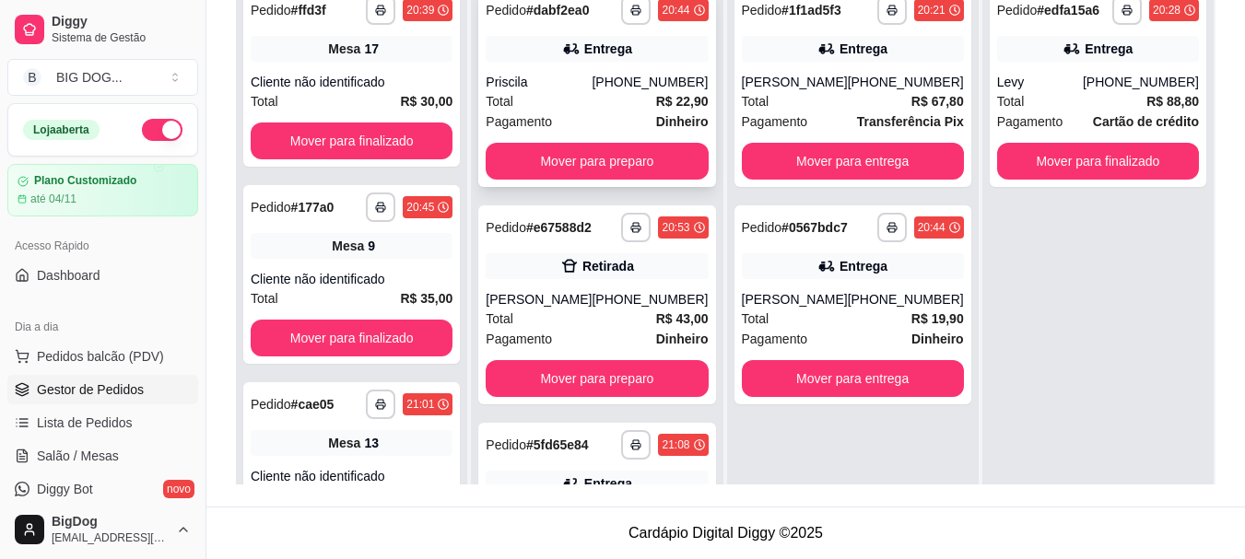
click at [633, 106] on div "Total R$ 22,90" at bounding box center [597, 101] width 222 height 20
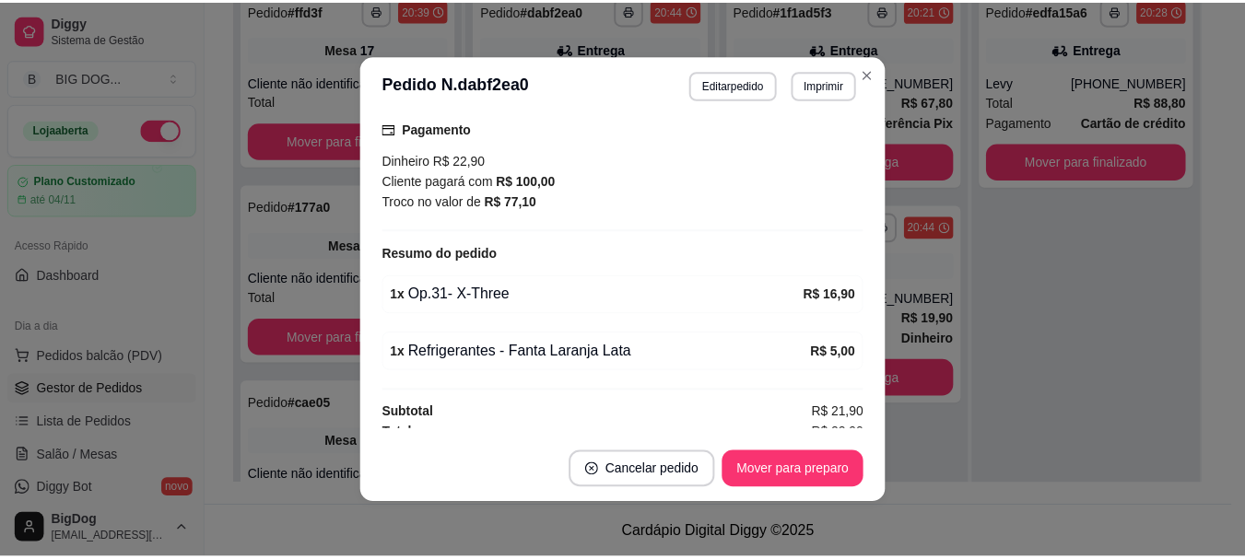
scroll to position [497, 0]
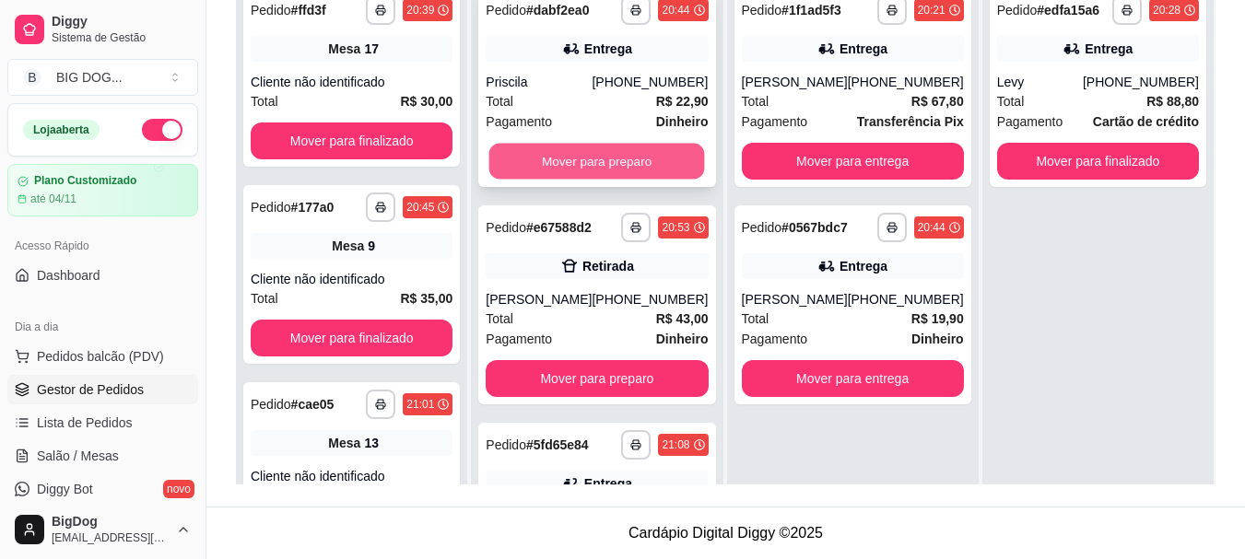
click at [647, 151] on button "Mover para preparo" at bounding box center [597, 162] width 216 height 36
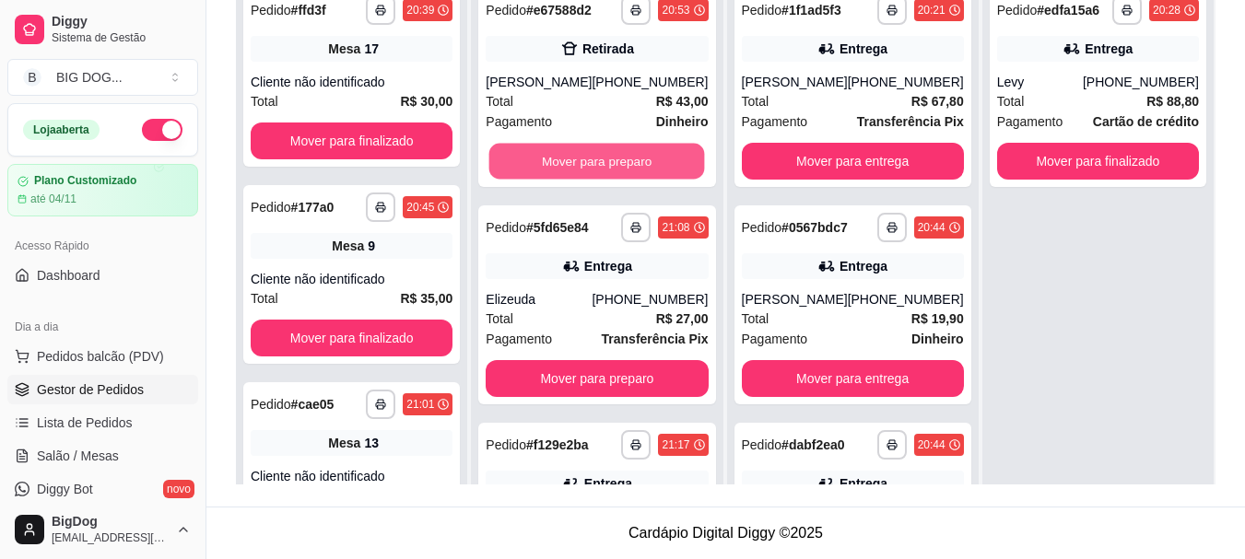
click at [647, 151] on button "Mover para preparo" at bounding box center [597, 162] width 216 height 36
click at [646, 162] on button "Mover para preparo" at bounding box center [597, 162] width 216 height 36
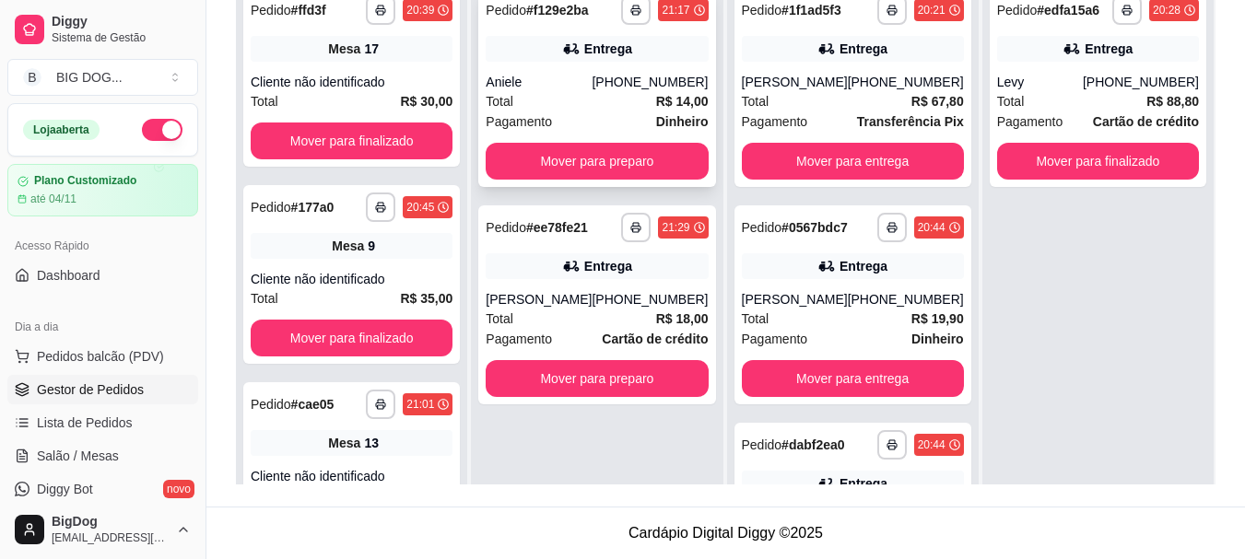
click at [659, 88] on div "[PHONE_NUMBER]" at bounding box center [650, 82] width 116 height 18
click at [630, 159] on button "Mover para preparo" at bounding box center [597, 161] width 222 height 37
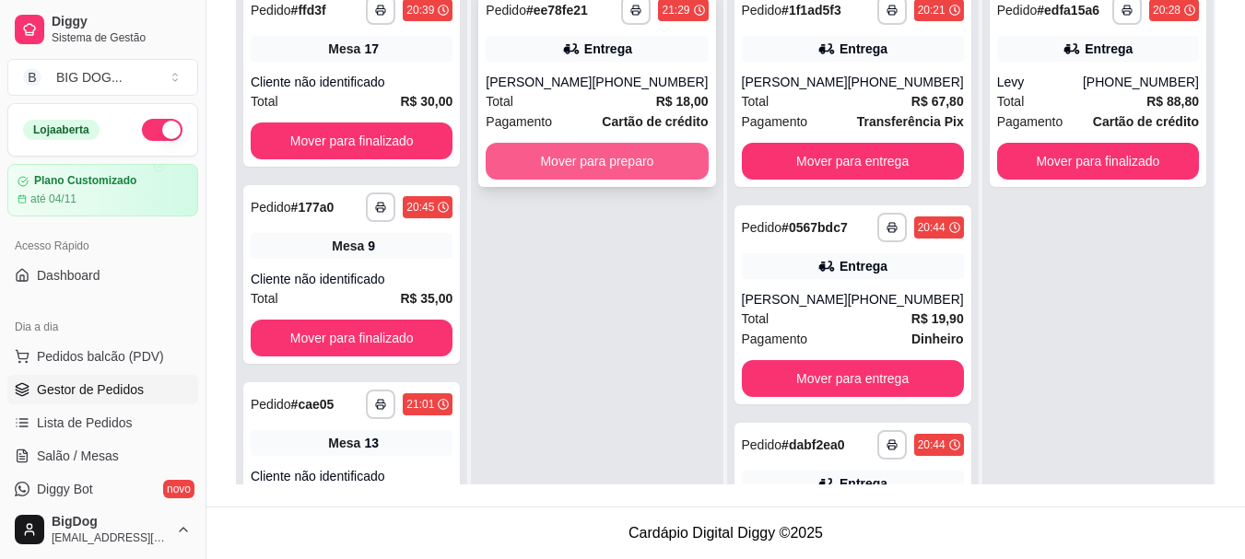
click at [641, 156] on button "Mover para preparo" at bounding box center [597, 161] width 222 height 37
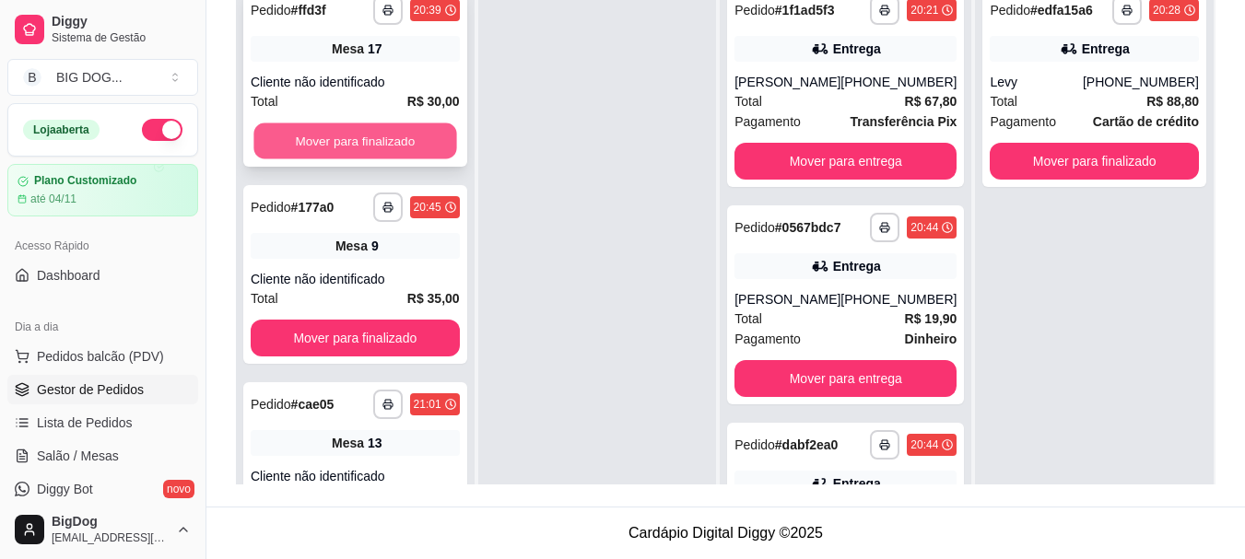
click at [312, 146] on button "Mover para finalizado" at bounding box center [354, 142] width 203 height 36
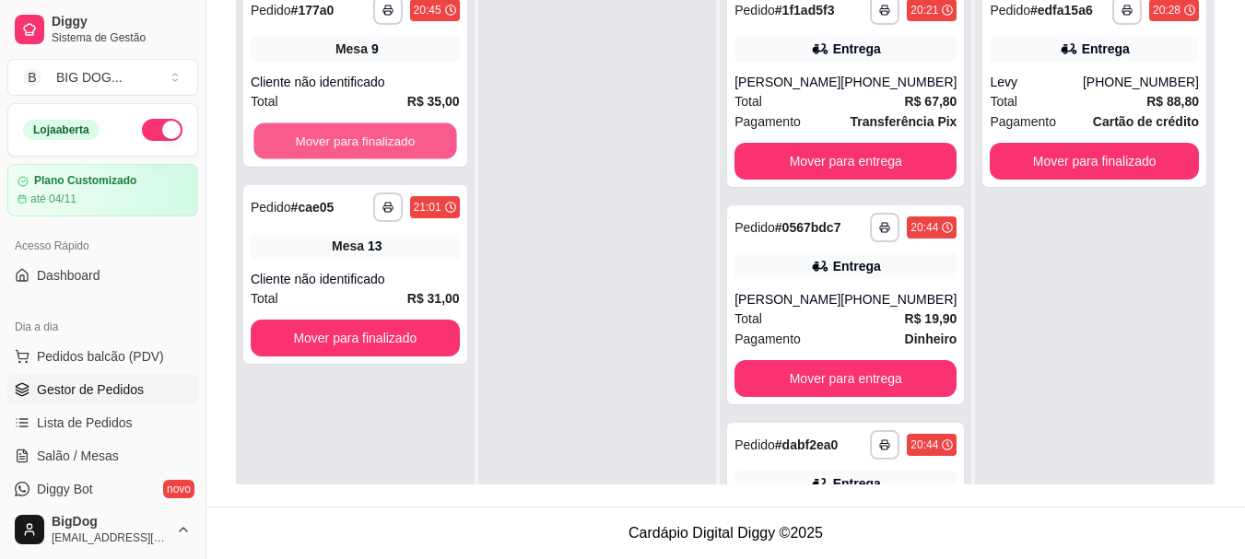
click at [312, 146] on button "Mover para finalizado" at bounding box center [354, 142] width 203 height 36
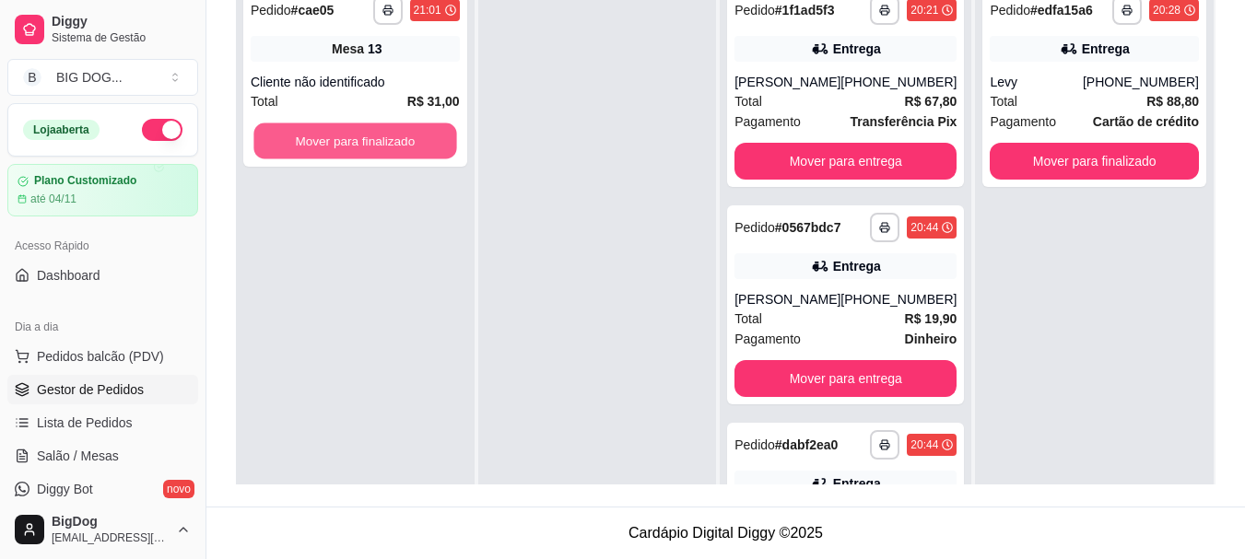
click at [312, 146] on button "Mover para finalizado" at bounding box center [354, 142] width 203 height 36
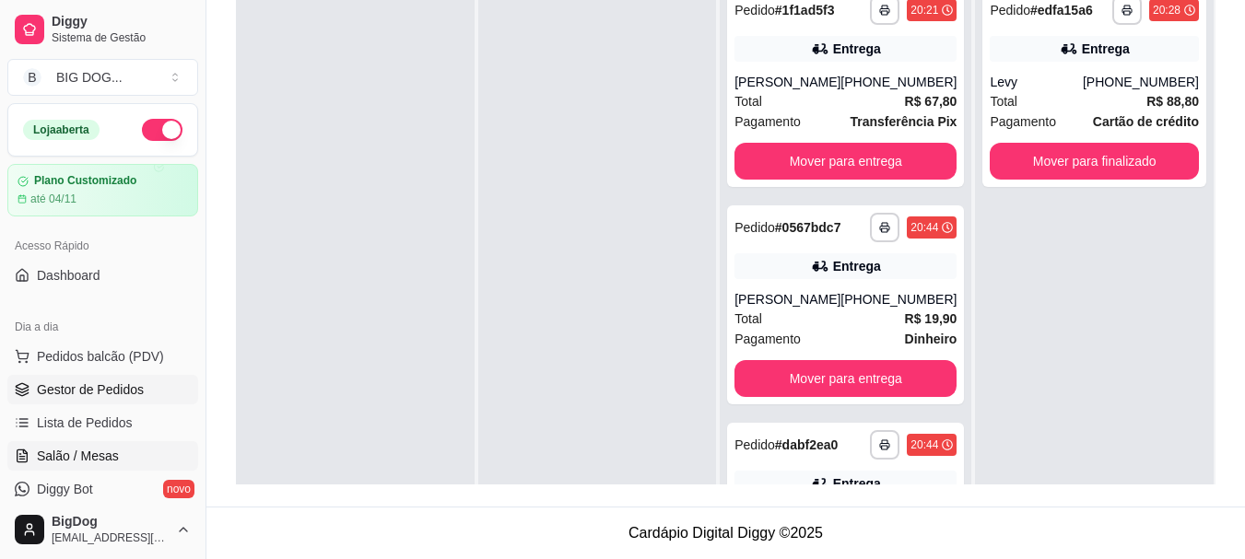
click at [79, 456] on span "Salão / Mesas" at bounding box center [78, 456] width 82 height 18
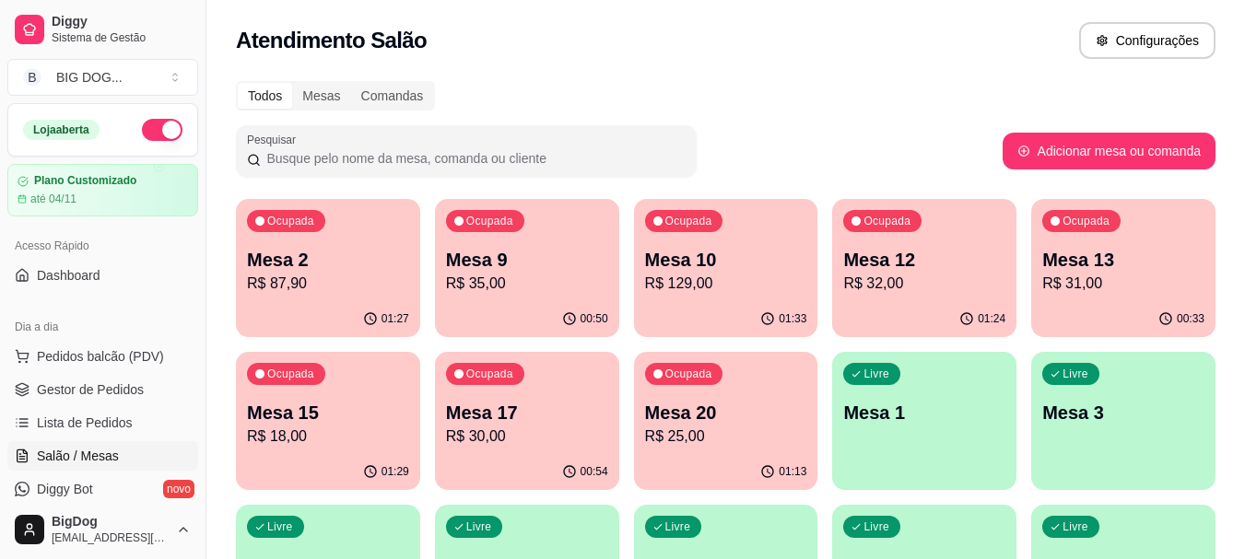
click at [319, 428] on p "R$ 18,00" at bounding box center [328, 437] width 162 height 22
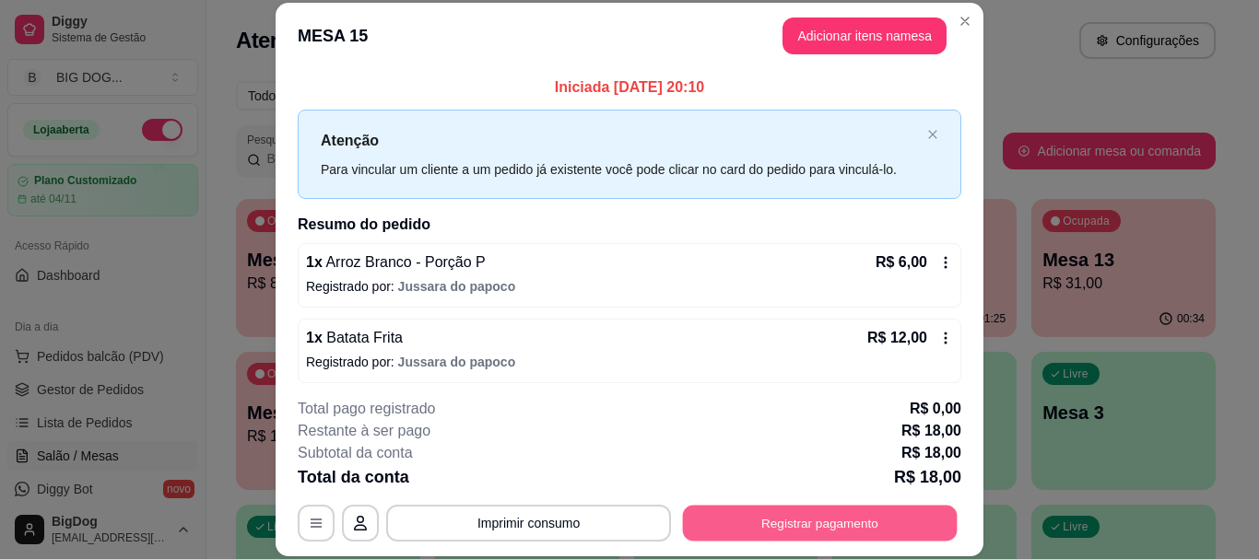
click at [819, 535] on button "Registrar pagamento" at bounding box center [820, 524] width 275 height 36
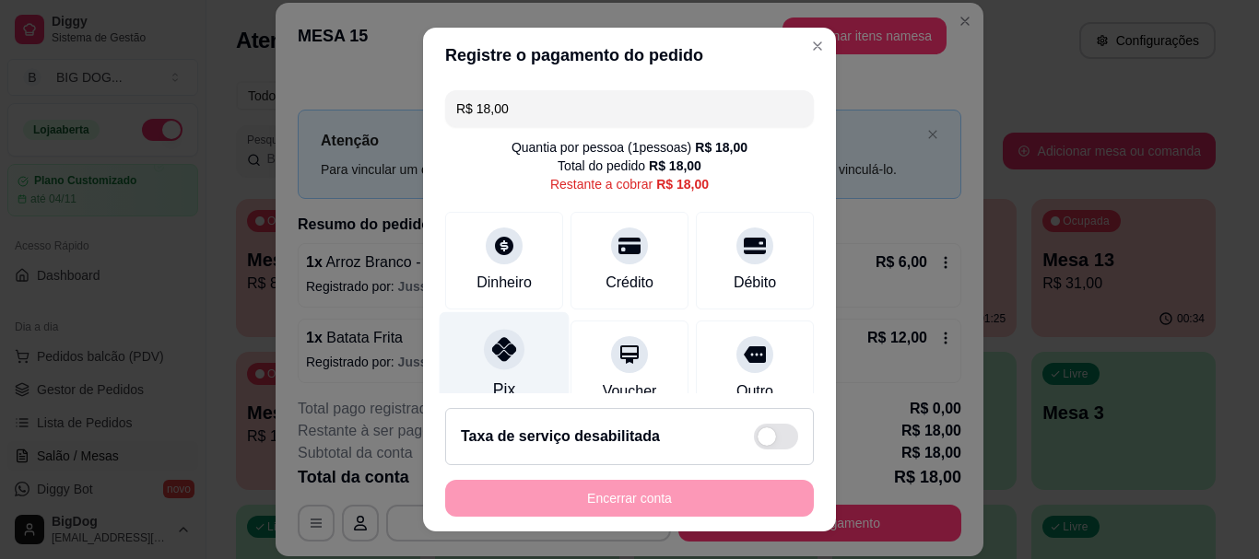
click at [500, 353] on icon at bounding box center [504, 350] width 24 height 24
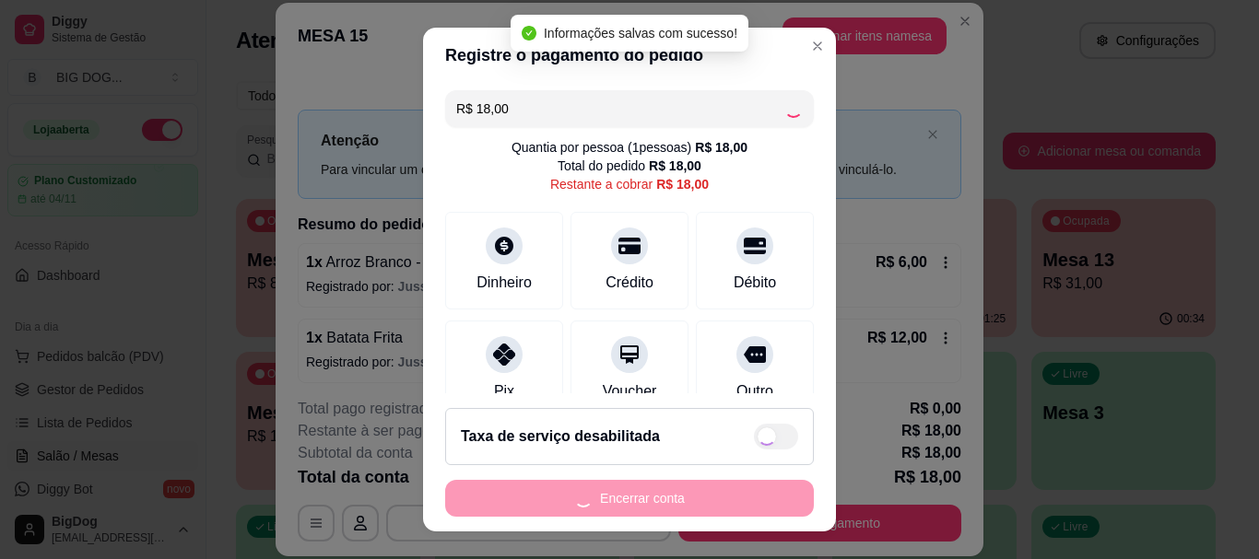
type input "R$ 0,00"
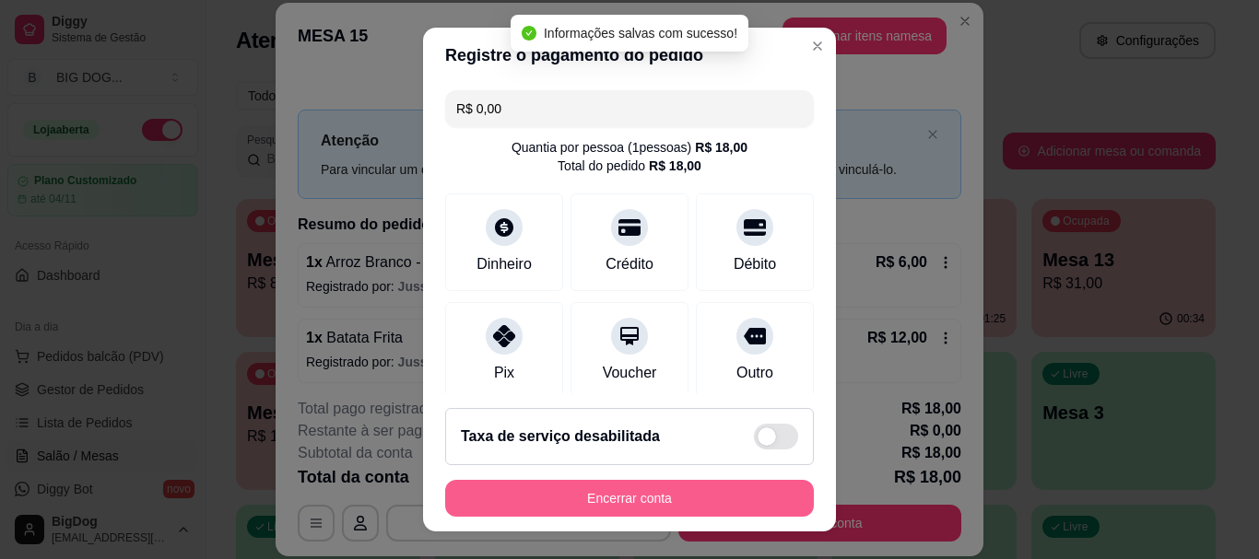
click at [609, 489] on button "Encerrar conta" at bounding box center [629, 498] width 369 height 37
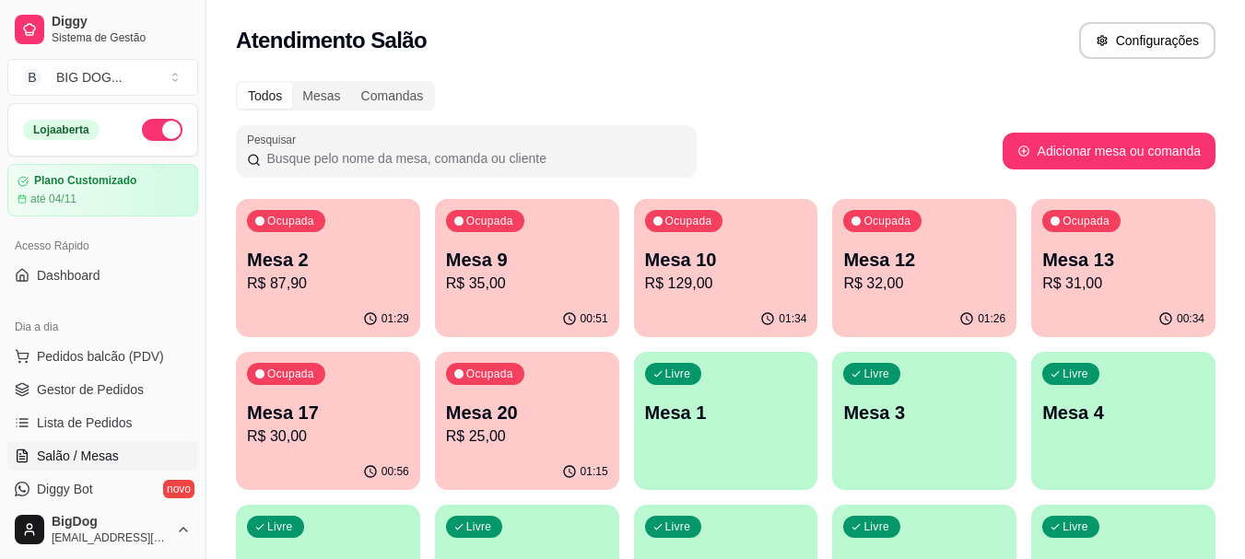
click at [545, 397] on div "Ocupada Mesa 20 R$ 25,00" at bounding box center [527, 403] width 184 height 102
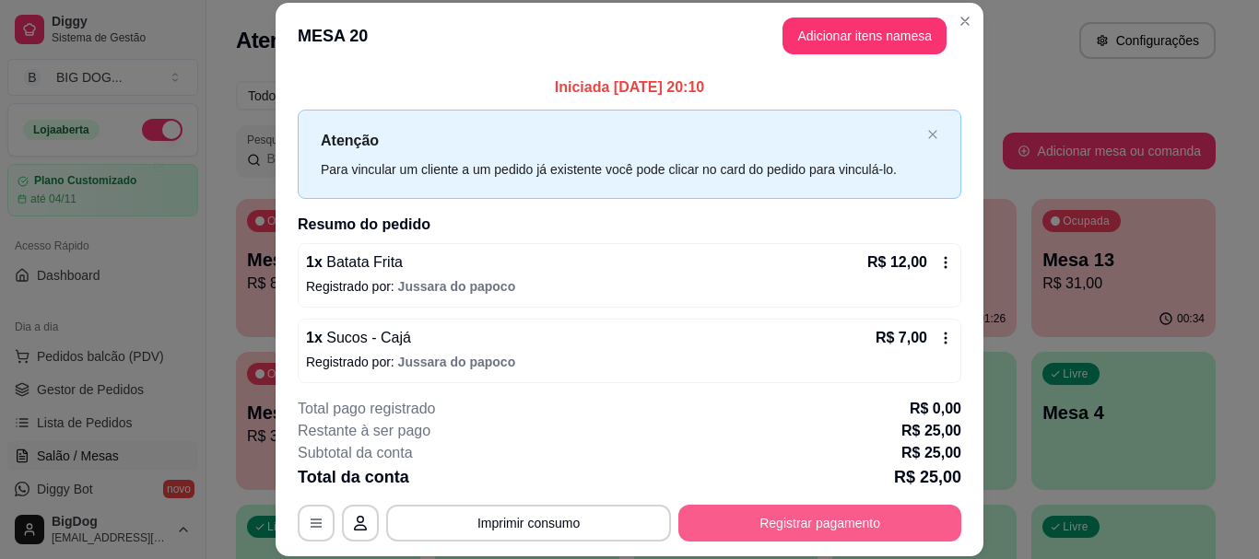
click at [714, 528] on button "Registrar pagamento" at bounding box center [819, 523] width 283 height 37
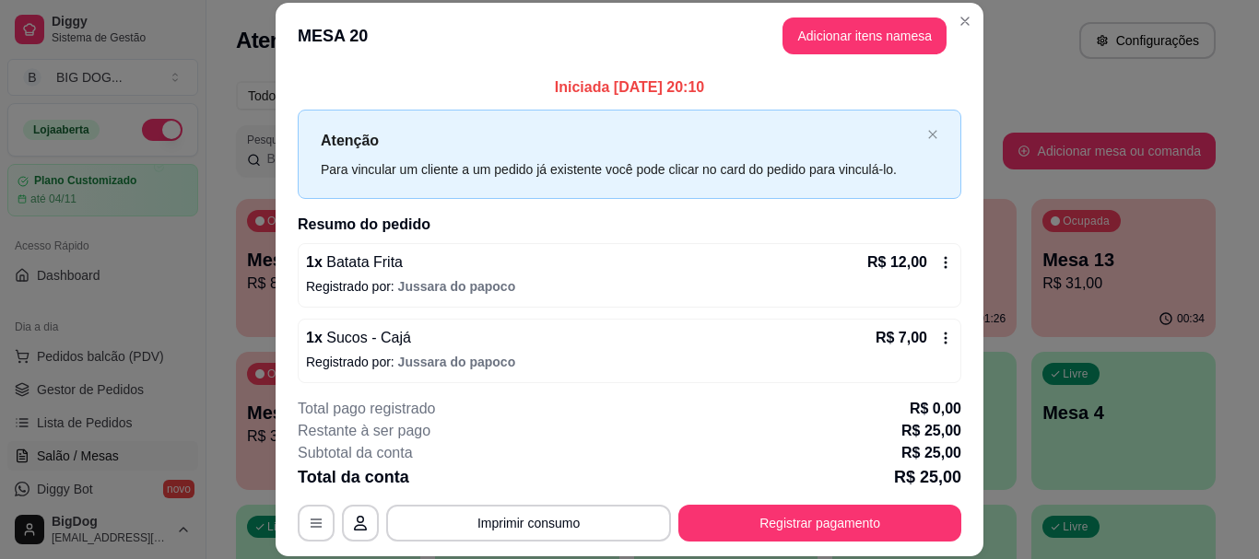
click at [714, 528] on footer "Taxa de serviço desabilitada Encerrar conta" at bounding box center [629, 465] width 420 height 141
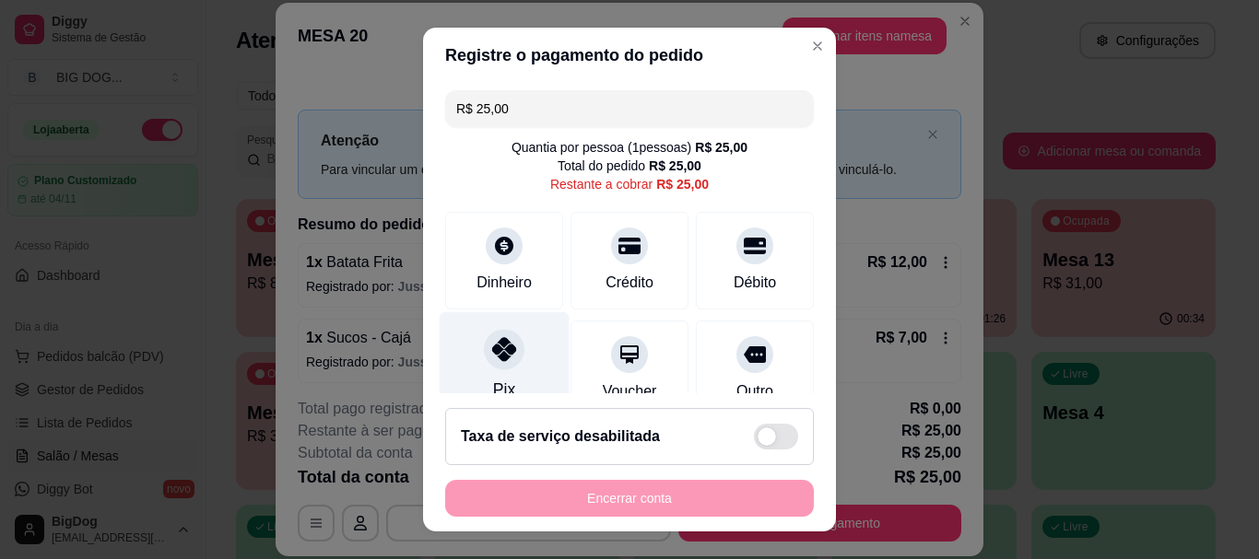
click at [492, 353] on icon at bounding box center [504, 350] width 24 height 24
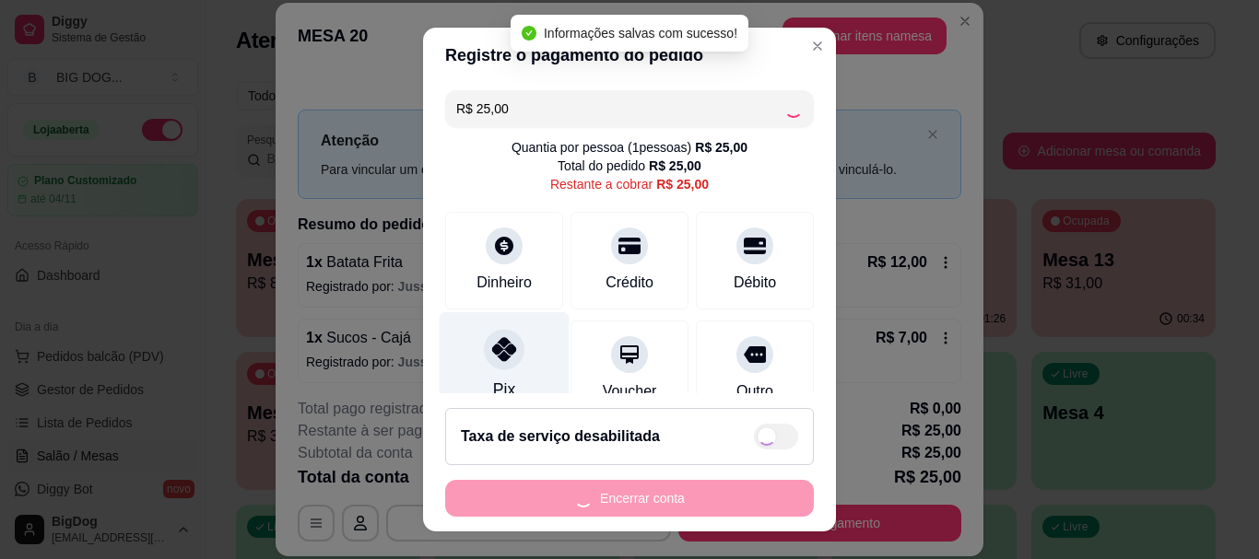
type input "R$ 0,00"
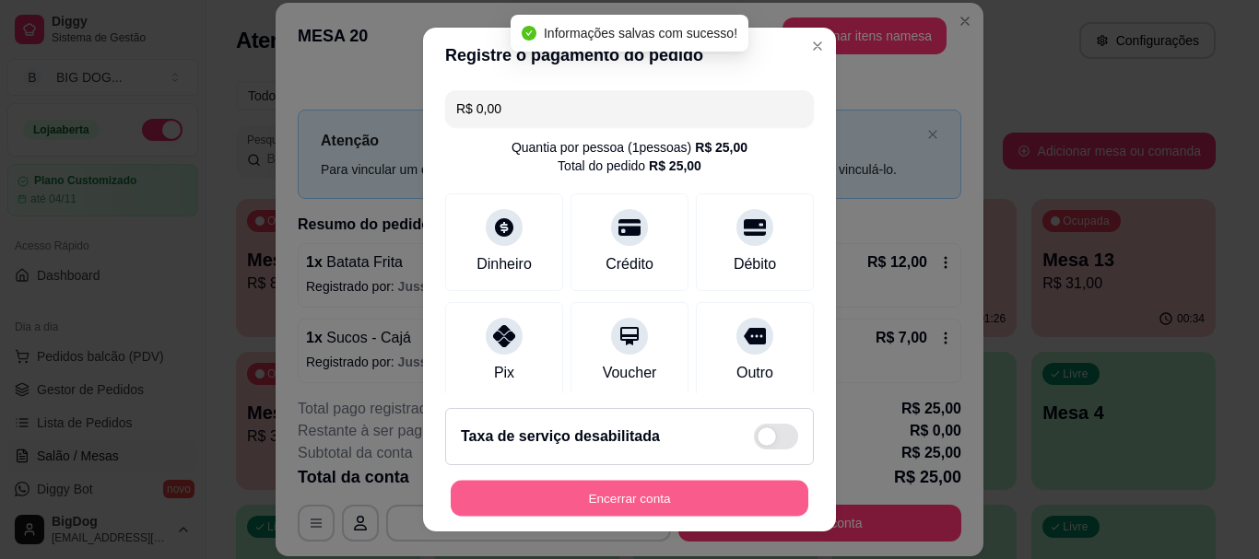
click at [603, 492] on button "Encerrar conta" at bounding box center [630, 498] width 358 height 36
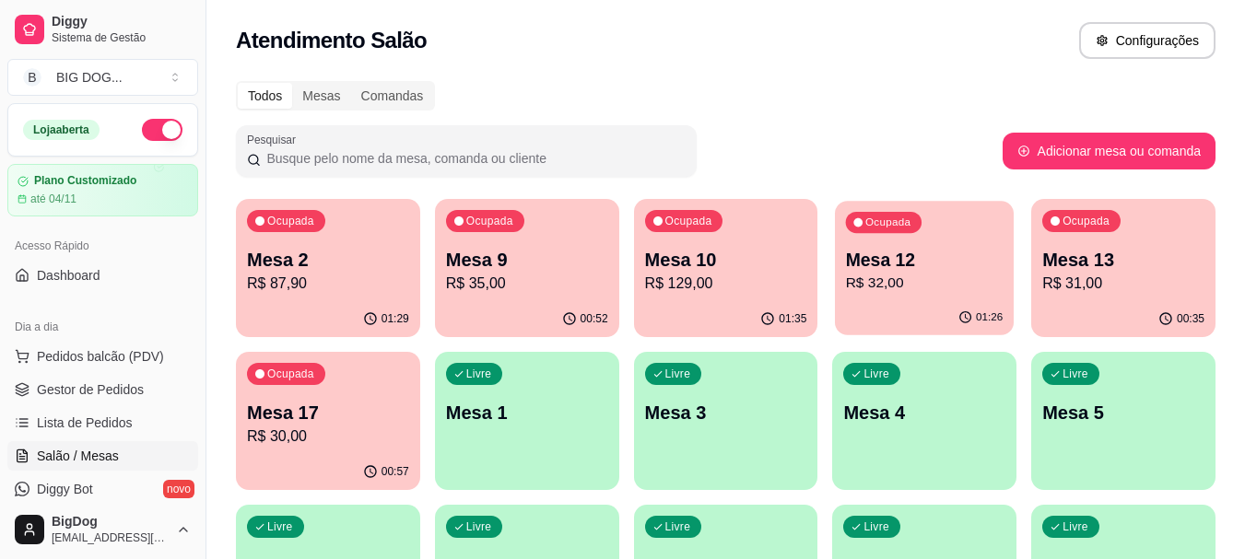
click at [946, 306] on div "01:26" at bounding box center [924, 317] width 179 height 35
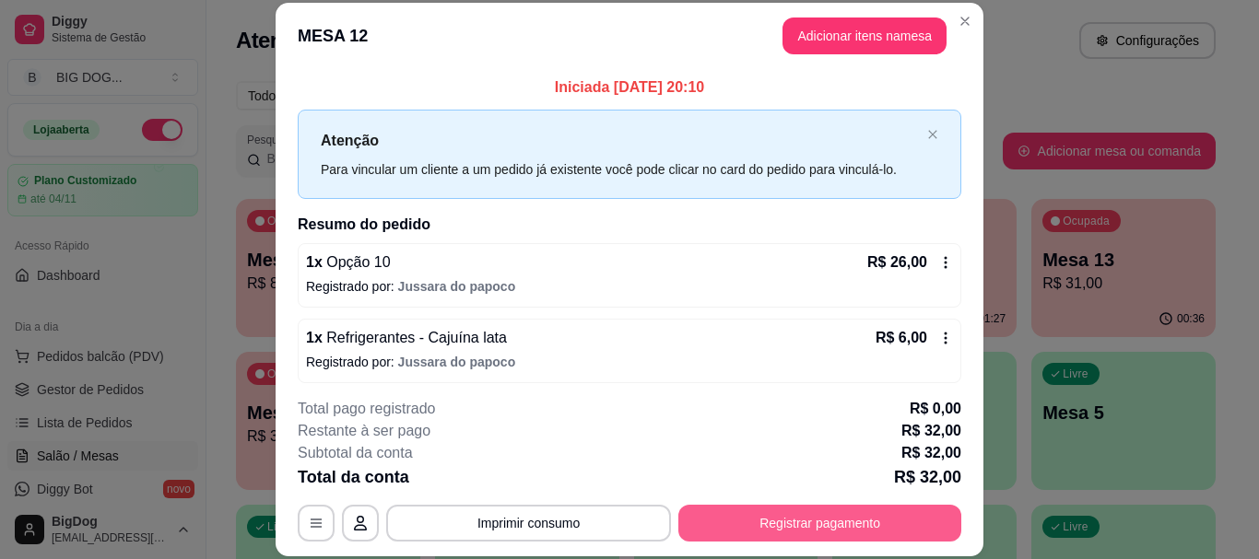
click at [807, 531] on button "Registrar pagamento" at bounding box center [819, 523] width 283 height 37
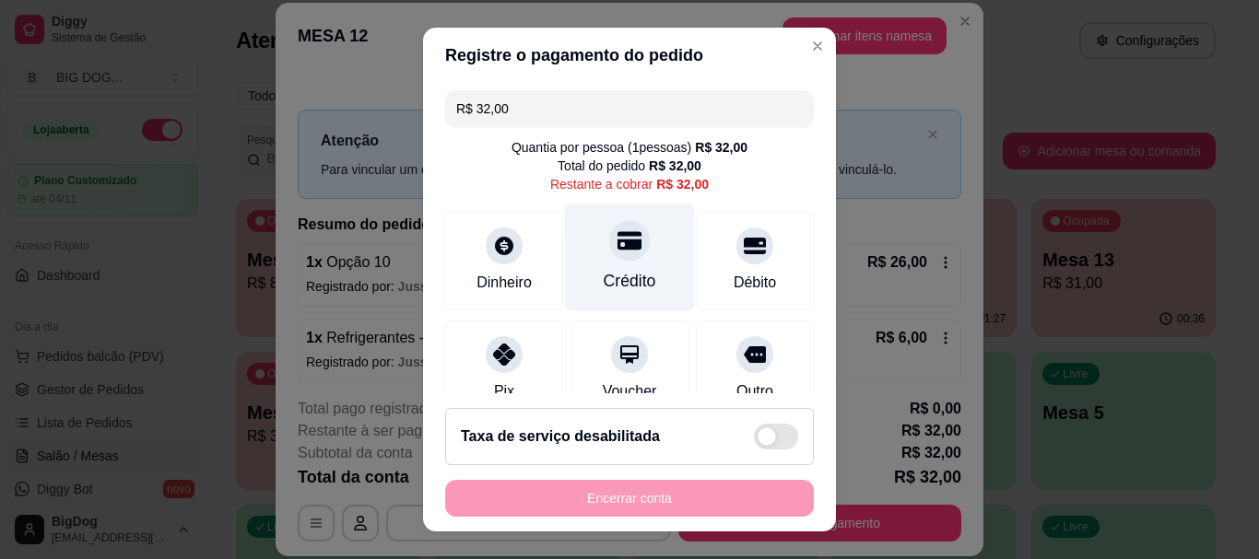
click at [642, 242] on div "Crédito" at bounding box center [630, 258] width 130 height 108
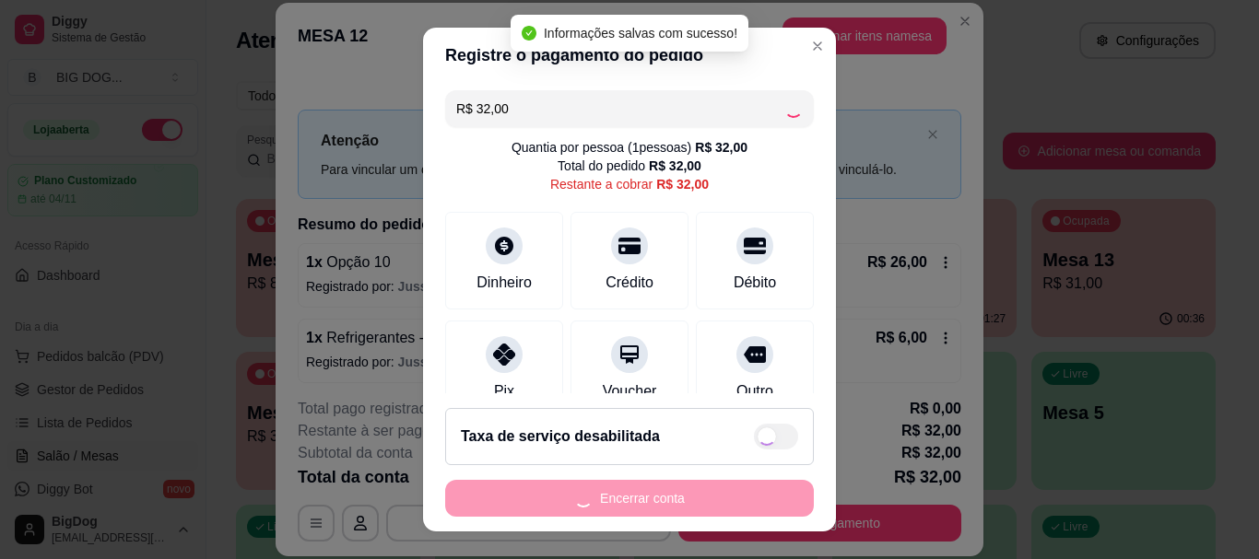
type input "R$ 0,00"
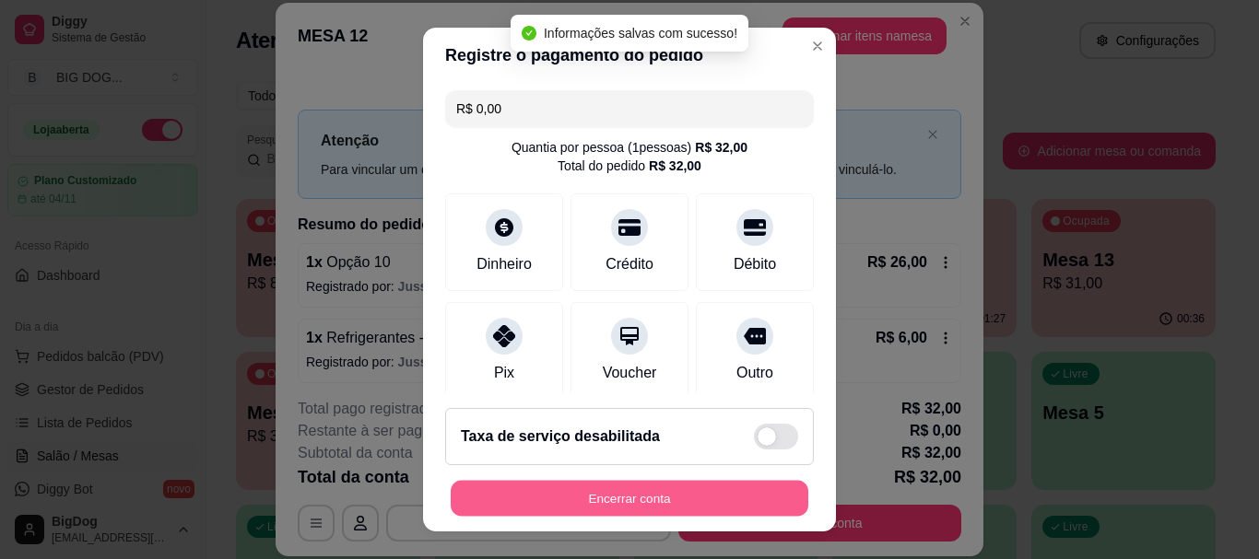
click at [613, 502] on button "Encerrar conta" at bounding box center [630, 498] width 358 height 36
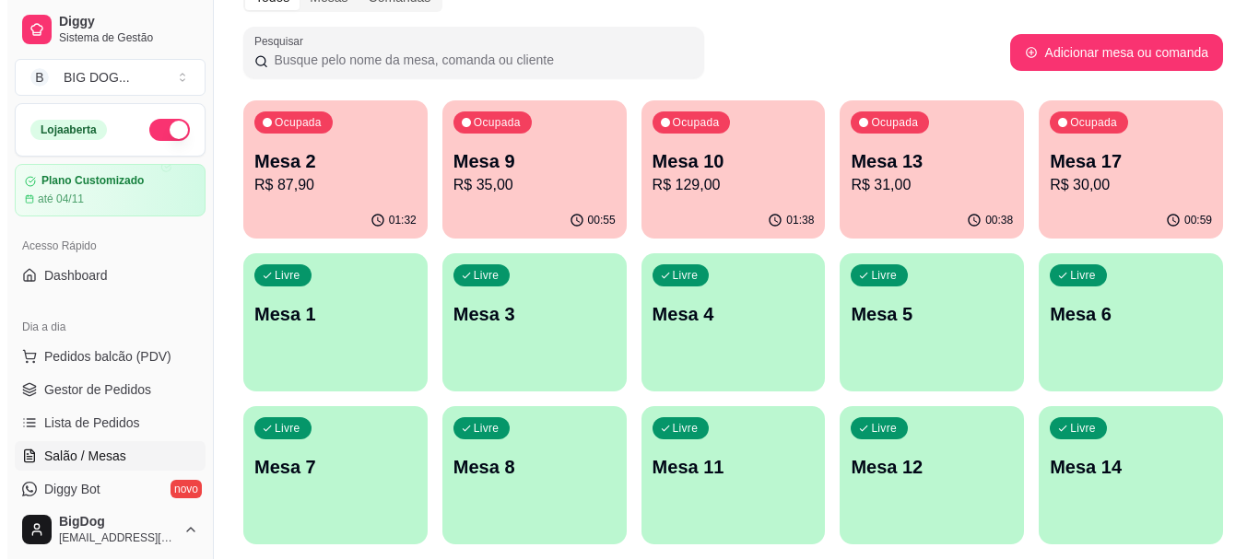
scroll to position [130, 0]
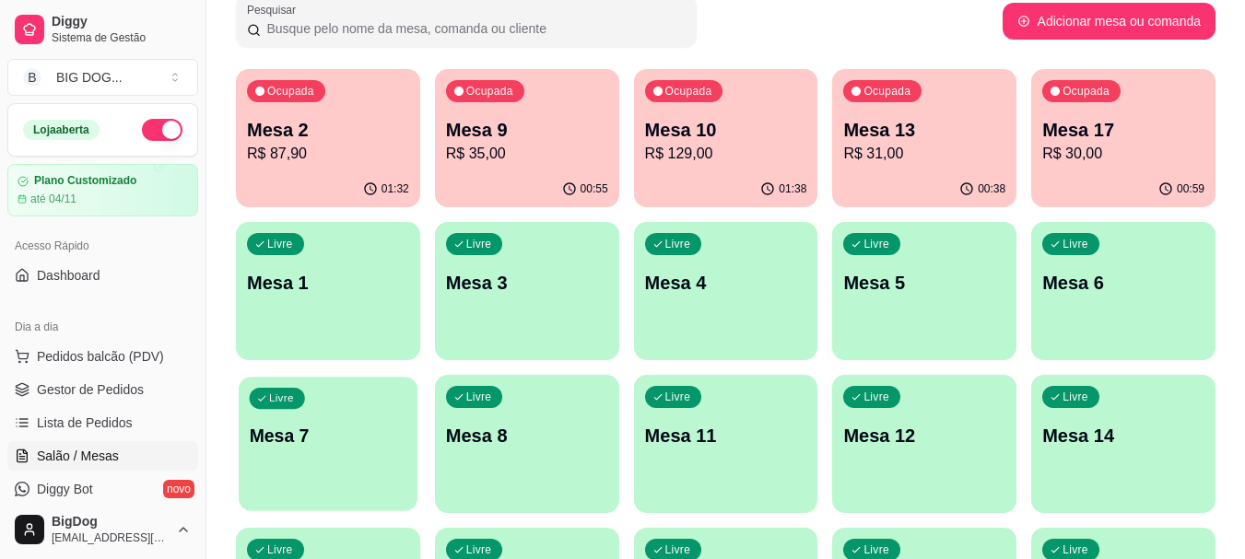
click at [305, 472] on div "Livre Mesa 7" at bounding box center [328, 433] width 179 height 112
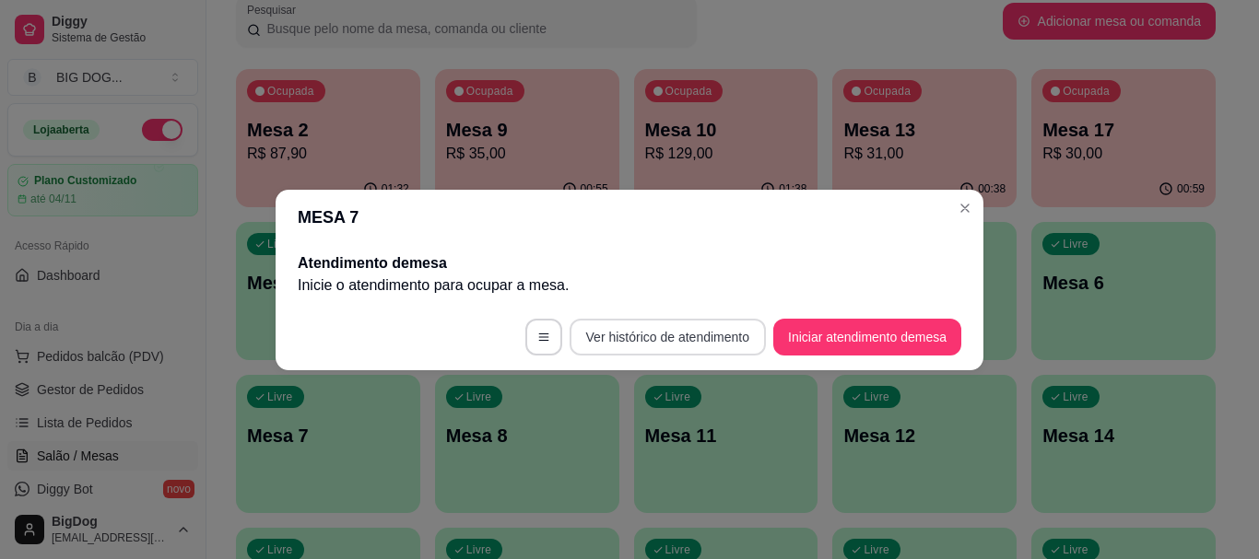
click at [689, 328] on button "Ver histórico de atendimento" at bounding box center [668, 337] width 196 height 37
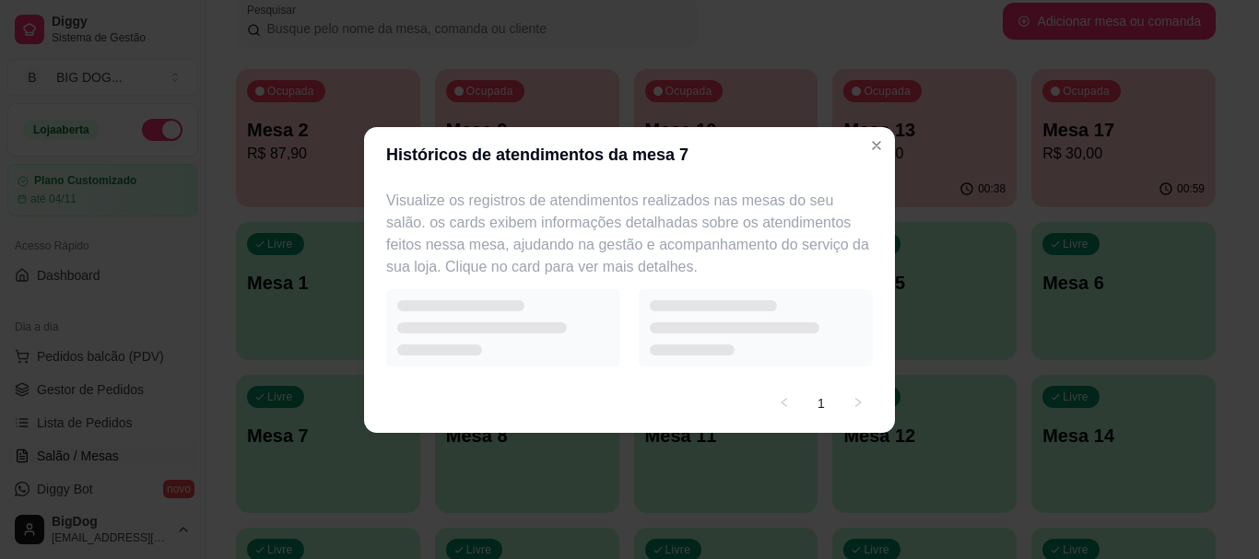
select select "7"
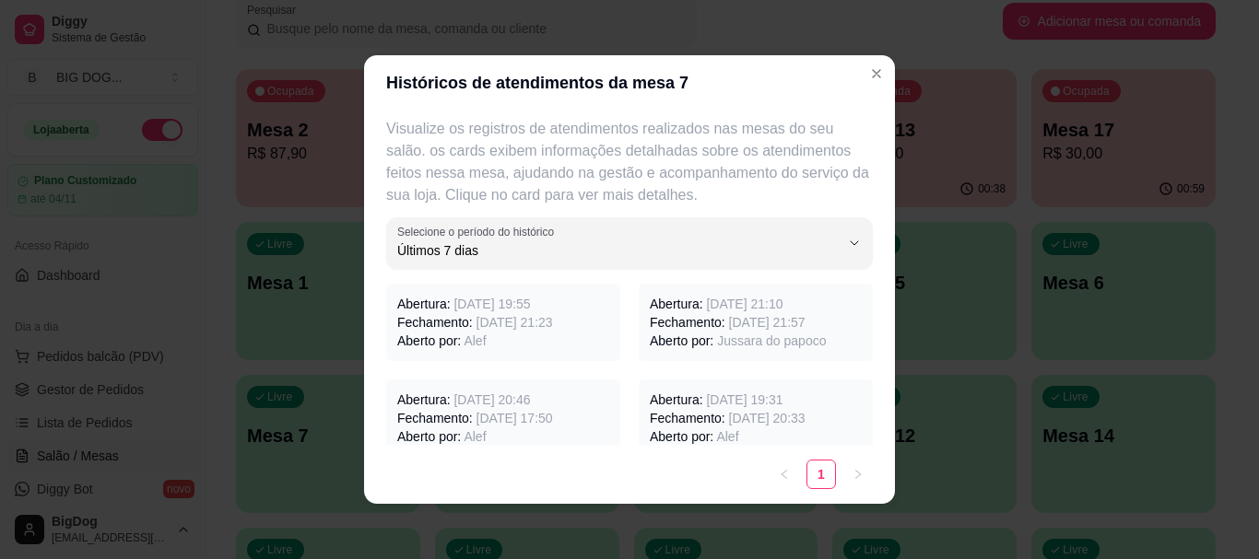
click at [541, 319] on span "[DATE] 21:23" at bounding box center [514, 322] width 76 height 15
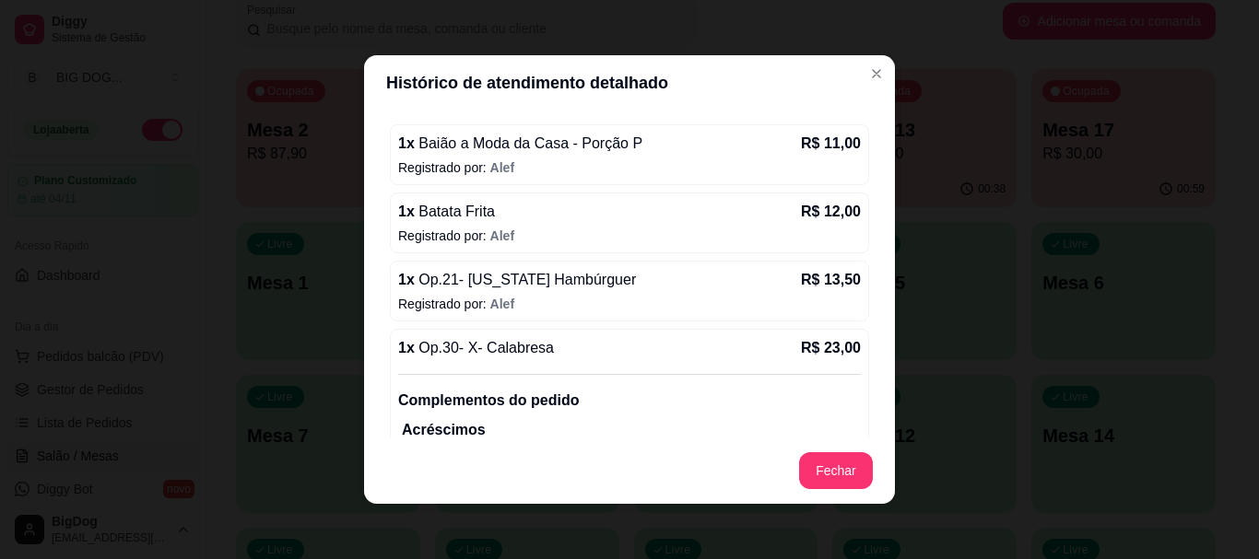
scroll to position [0, 0]
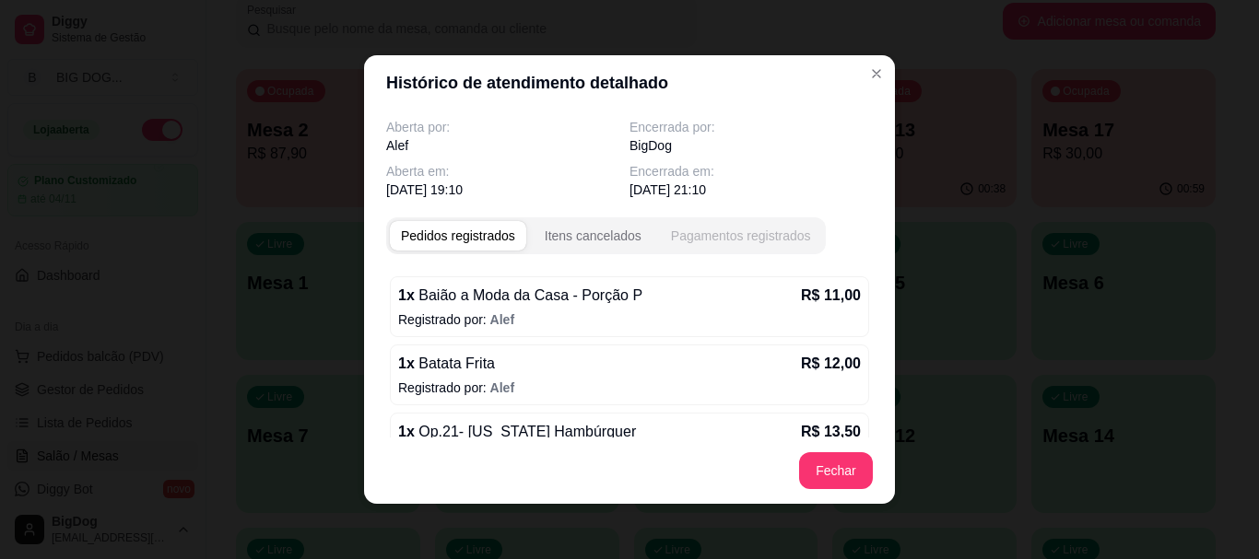
click at [762, 225] on button "Pagamentos registrados" at bounding box center [741, 235] width 162 height 29
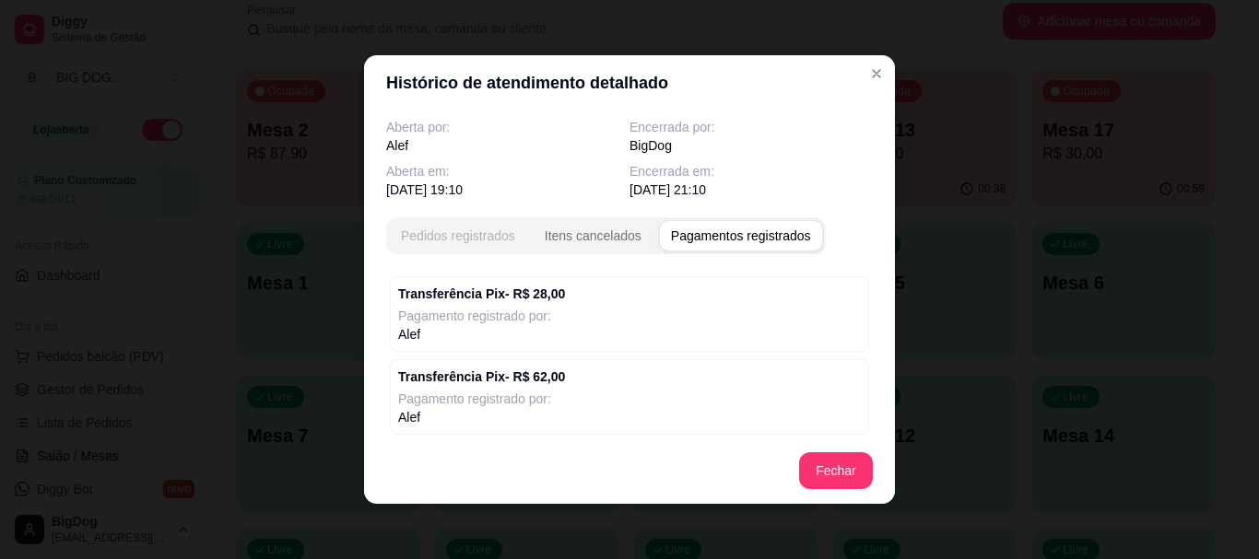
click at [459, 245] on button "Pedidos registrados" at bounding box center [458, 235] width 136 height 29
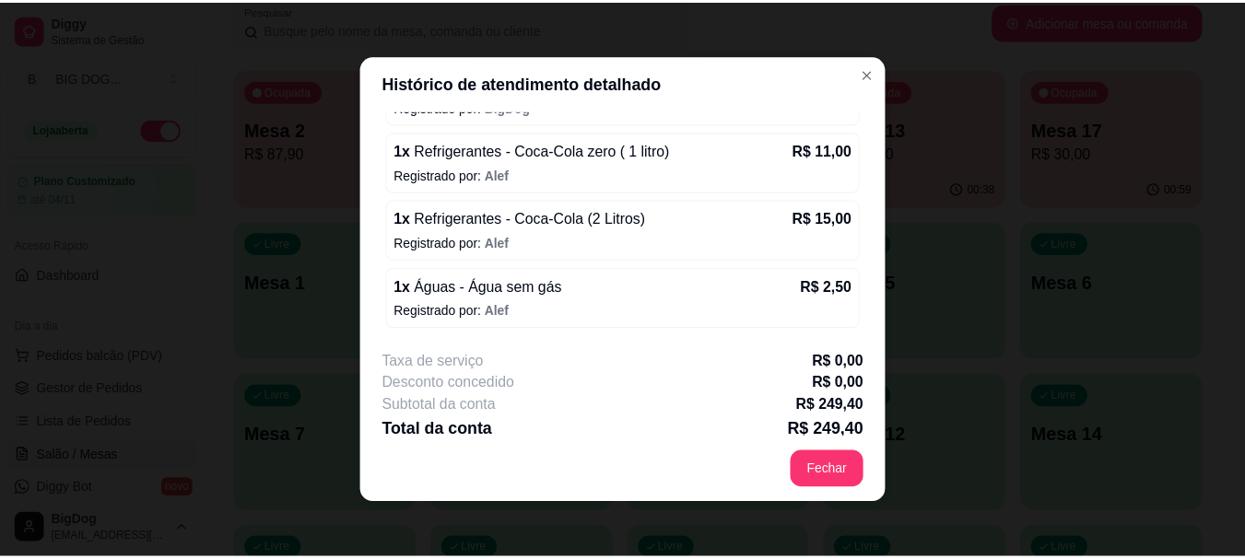
scroll to position [1060, 0]
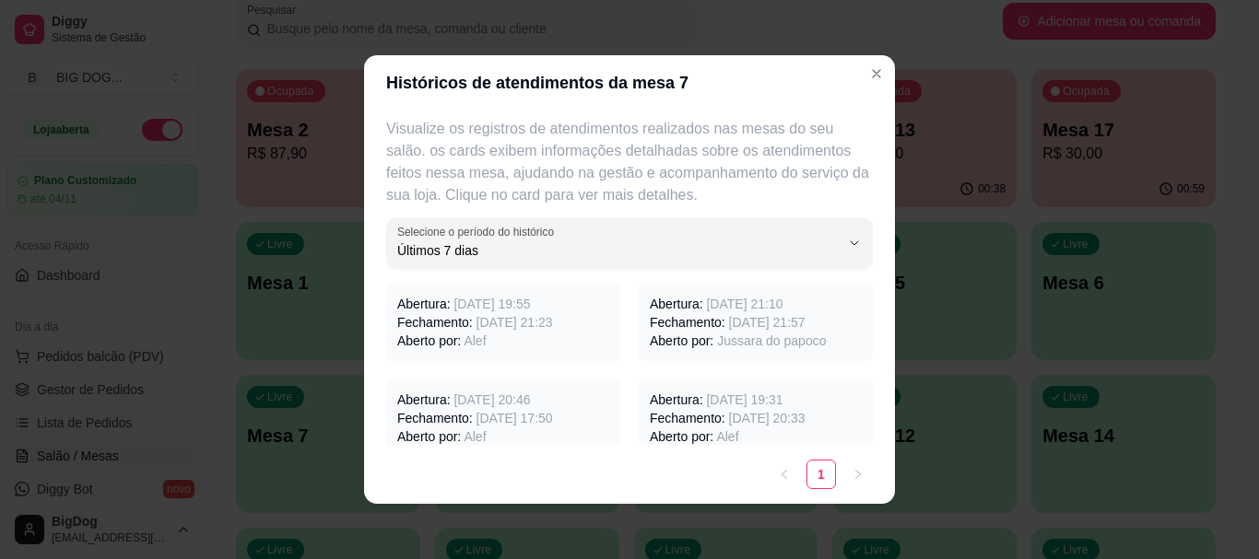
click at [514, 323] on span "[DATE] 21:23" at bounding box center [514, 322] width 76 height 15
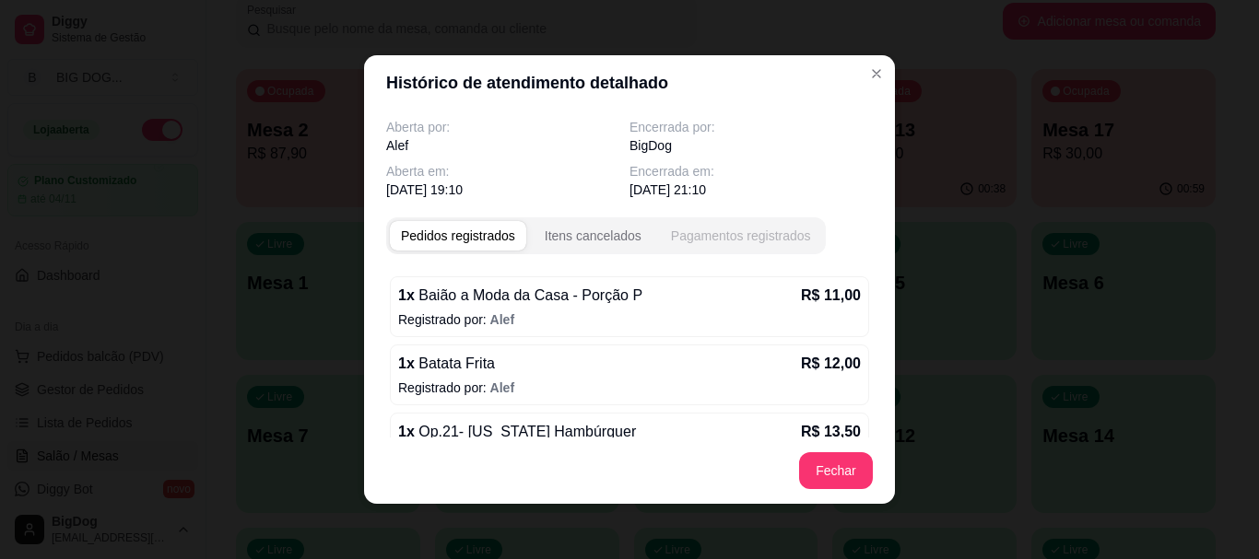
click at [693, 238] on div "Pagamentos registrados" at bounding box center [741, 236] width 140 height 18
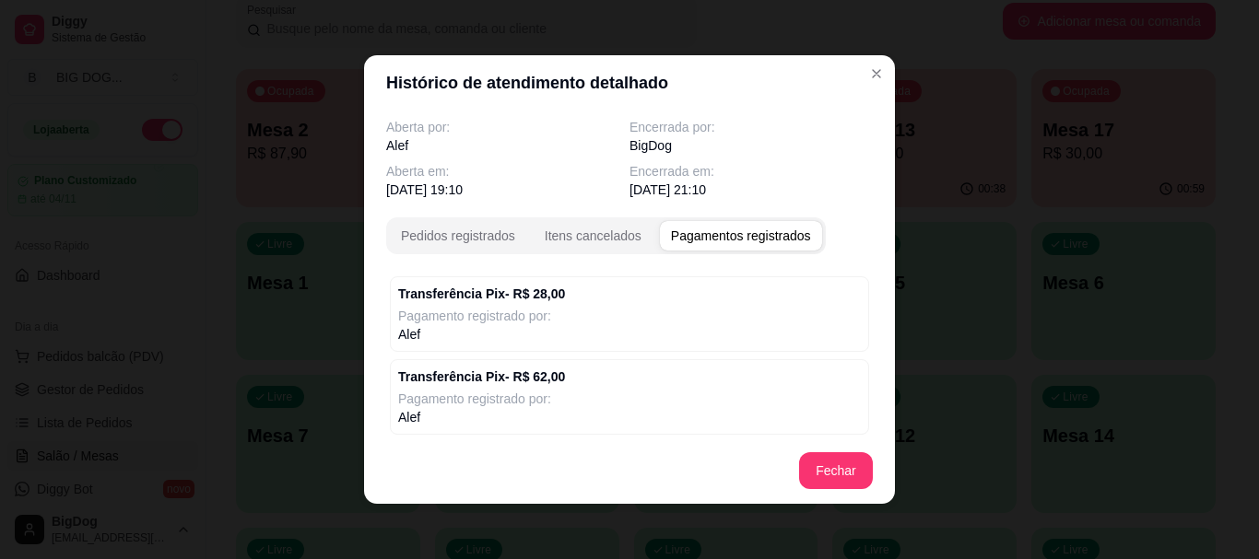
select select "7"
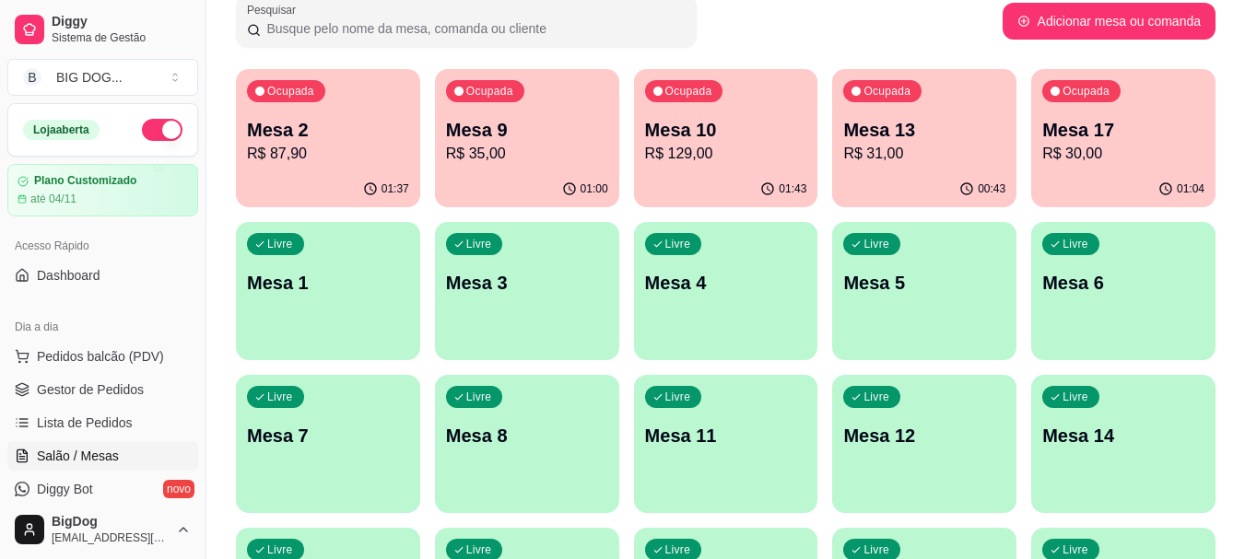
scroll to position [0, 0]
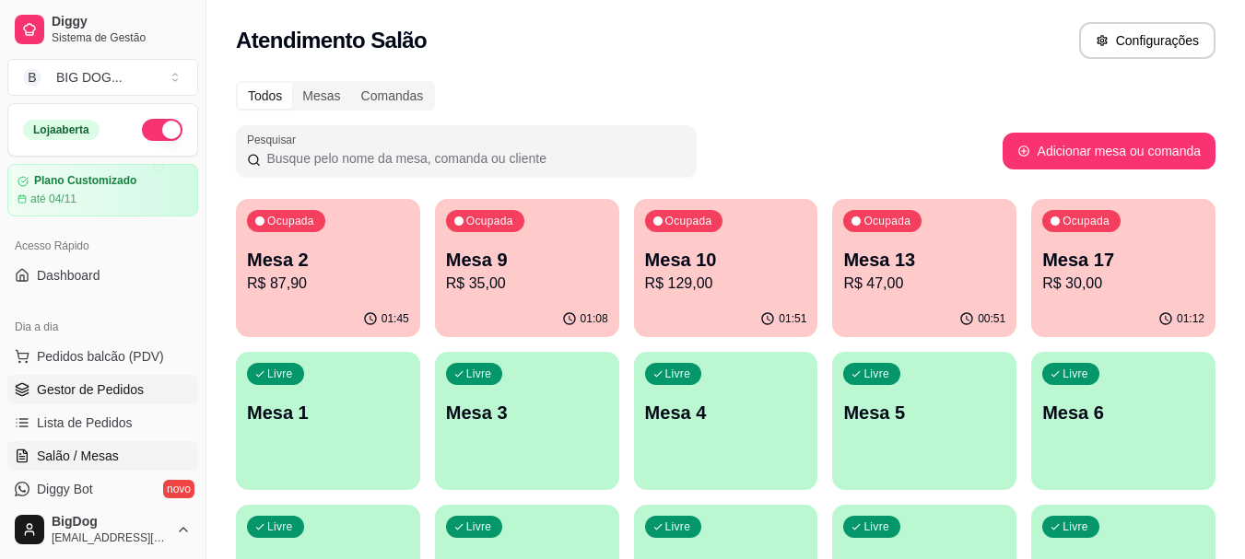
click at [127, 389] on span "Gestor de Pedidos" at bounding box center [90, 390] width 107 height 18
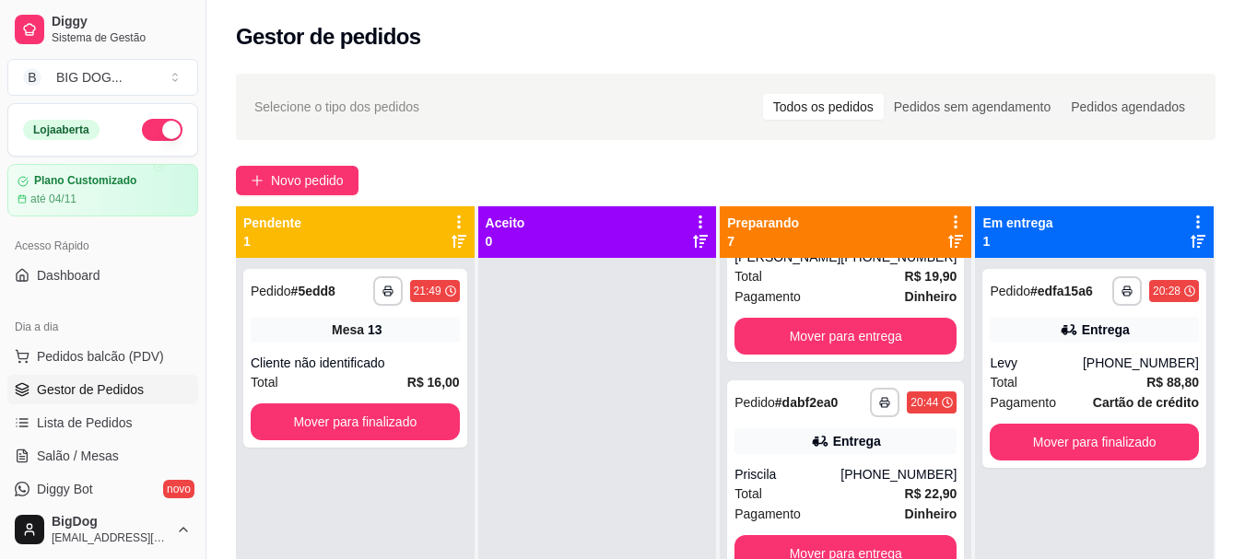
scroll to position [521, 0]
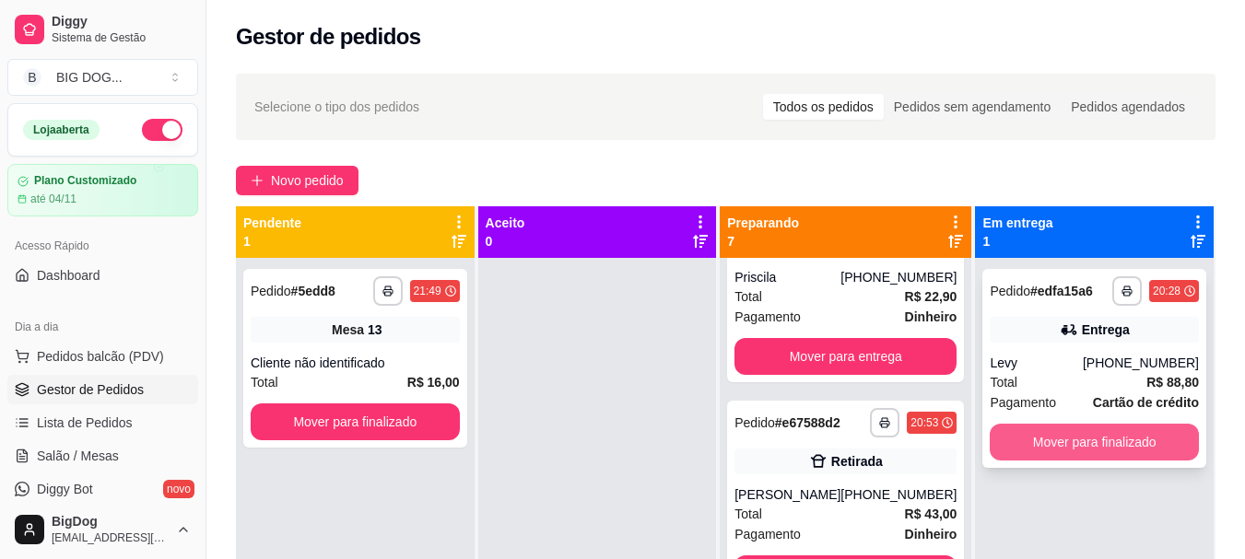
click at [1132, 454] on button "Mover para finalizado" at bounding box center [1094, 442] width 209 height 37
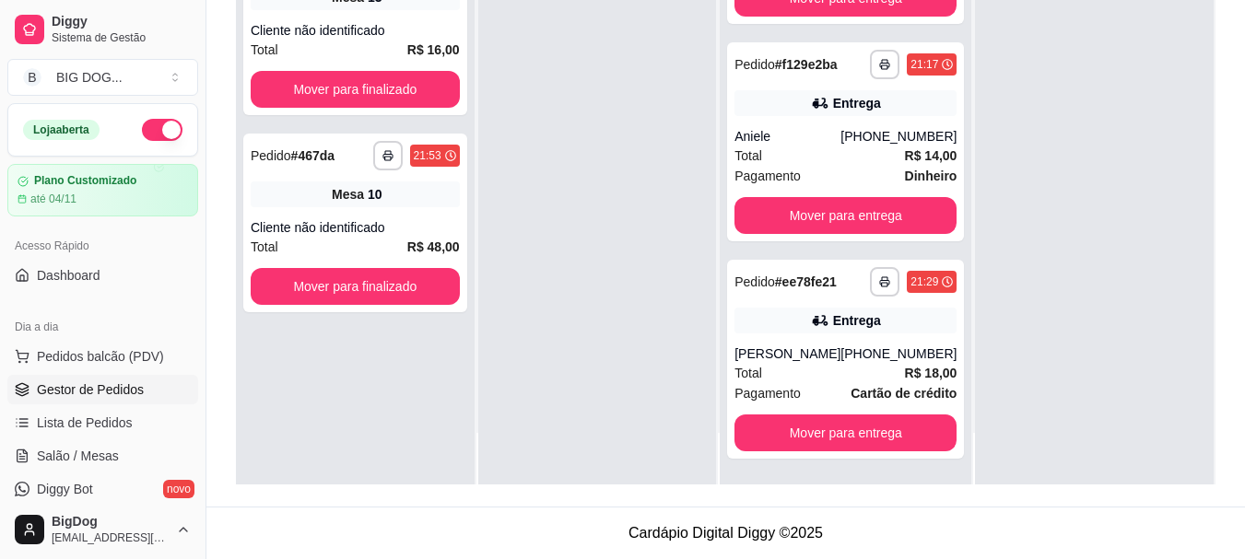
scroll to position [0, 0]
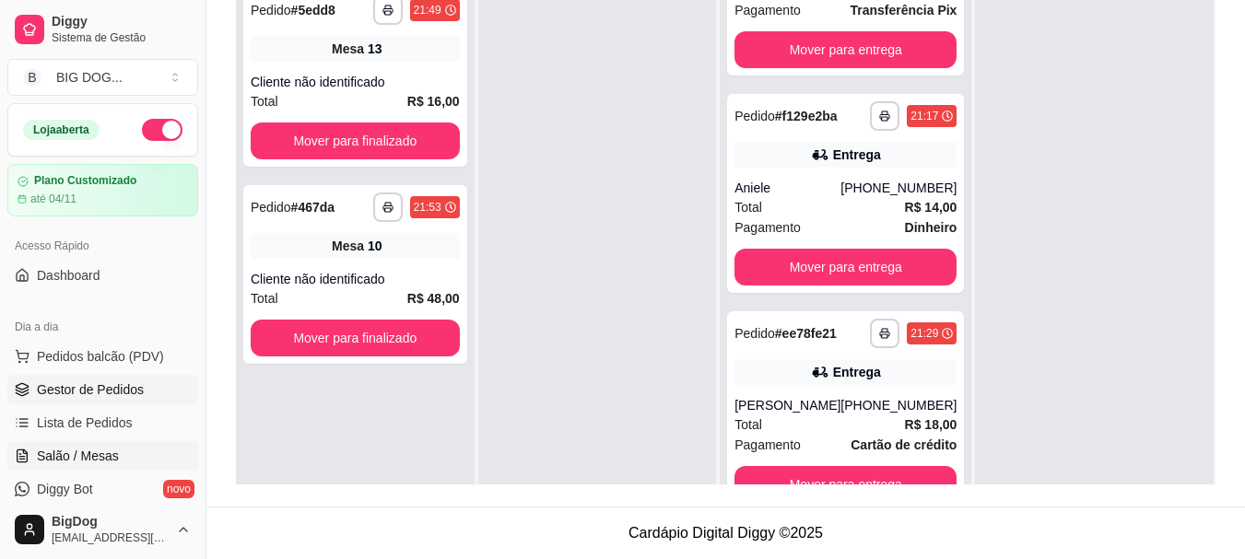
click at [114, 460] on span "Salão / Mesas" at bounding box center [78, 456] width 82 height 18
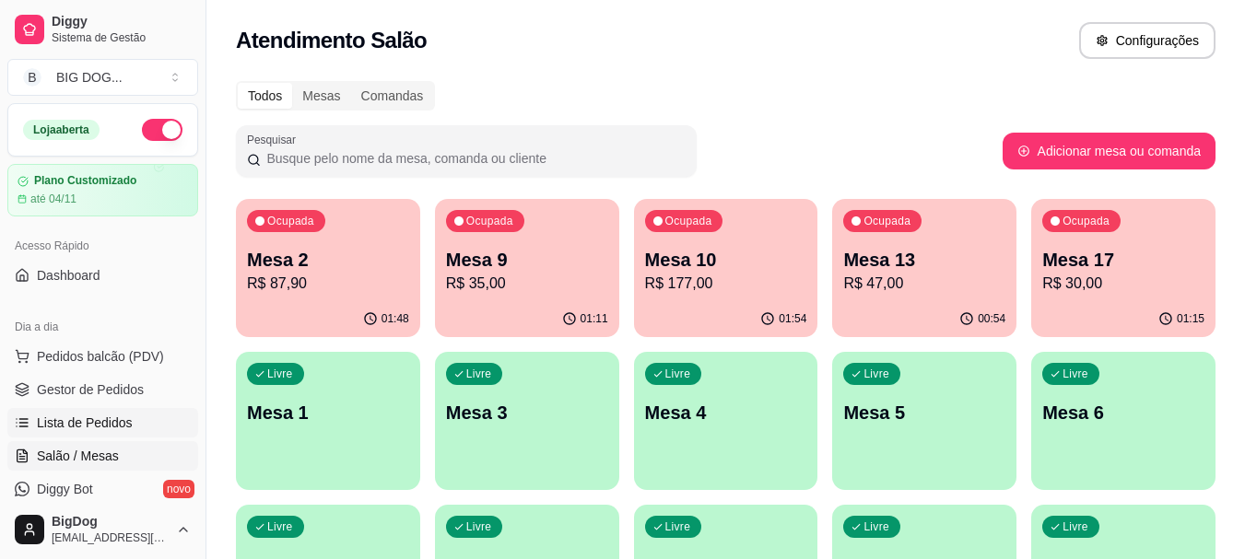
click at [103, 420] on span "Lista de Pedidos" at bounding box center [85, 423] width 96 height 18
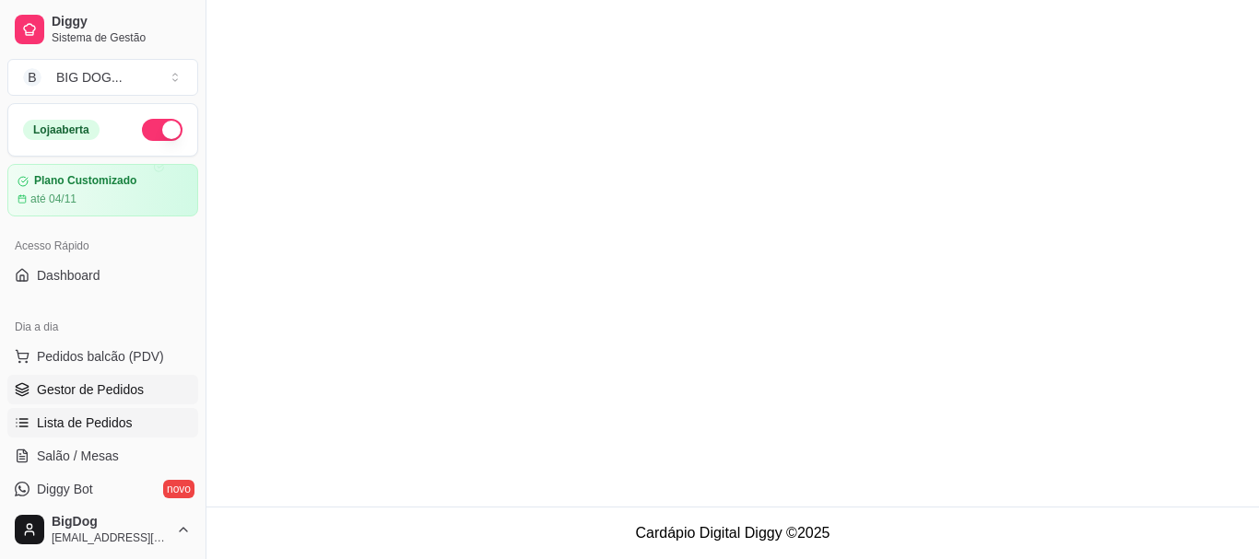
click at [113, 388] on span "Gestor de Pedidos" at bounding box center [90, 390] width 107 height 18
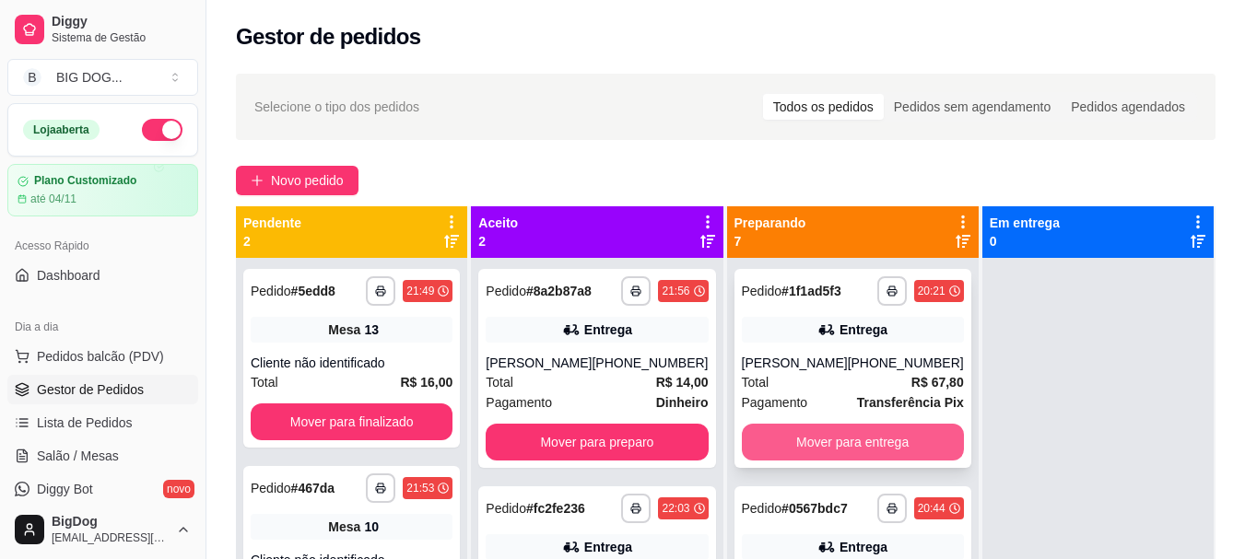
click at [866, 435] on button "Mover para entrega" at bounding box center [853, 442] width 222 height 37
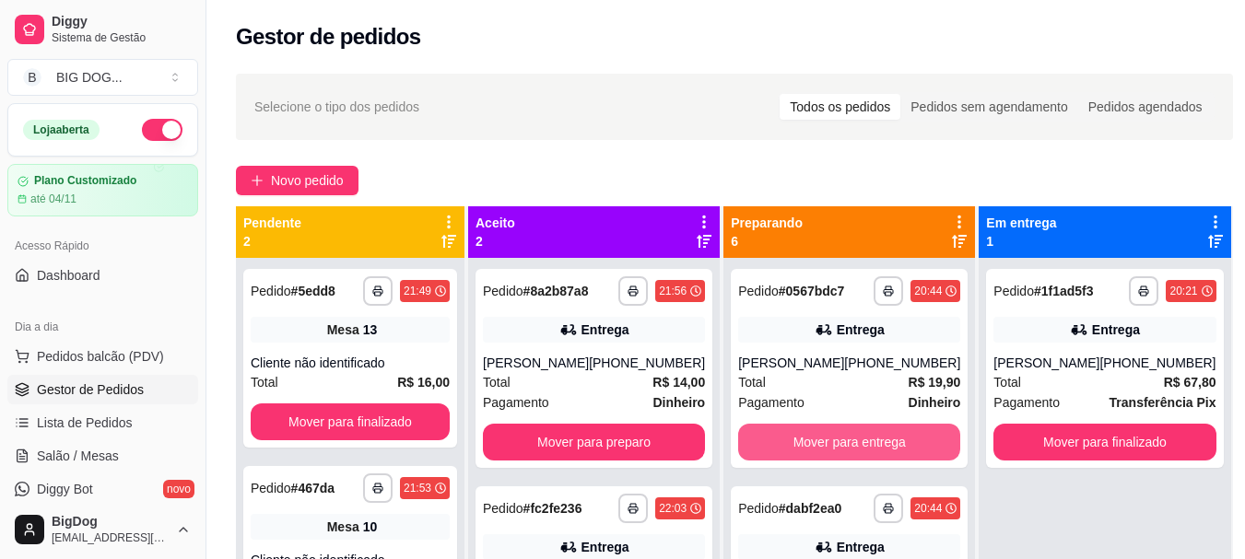
click at [866, 435] on button "Mover para entrega" at bounding box center [849, 442] width 222 height 37
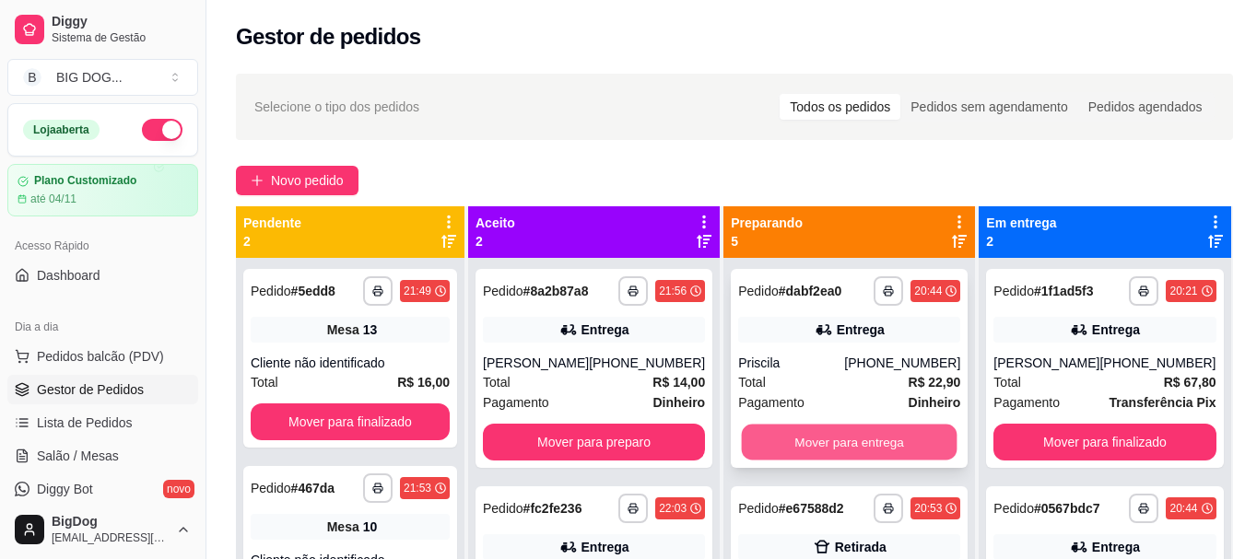
click at [915, 435] on button "Mover para entrega" at bounding box center [850, 443] width 216 height 36
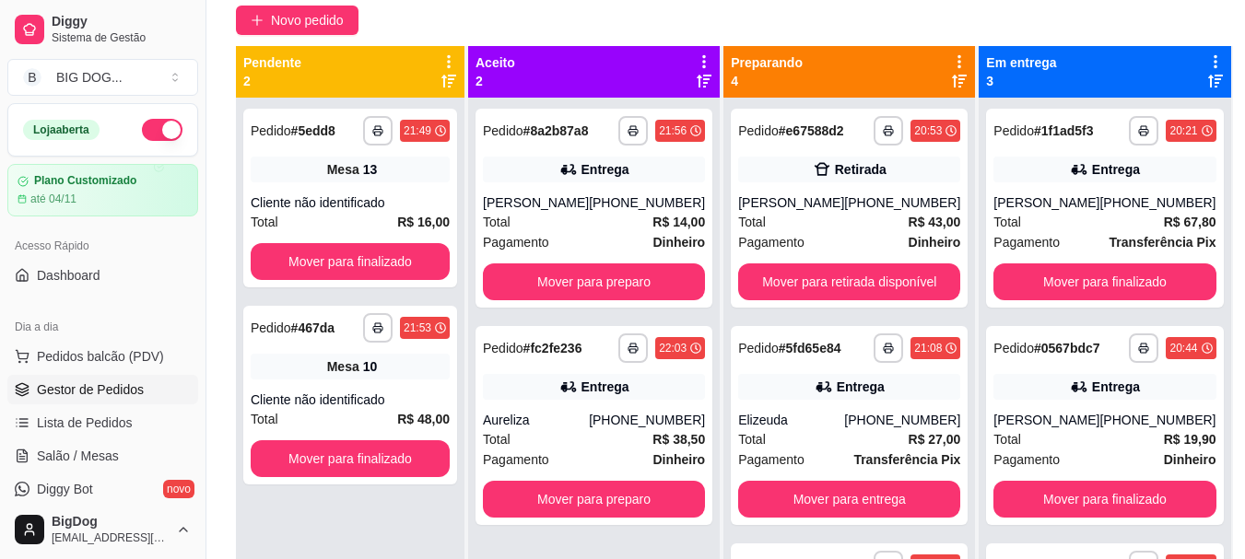
scroll to position [182, 0]
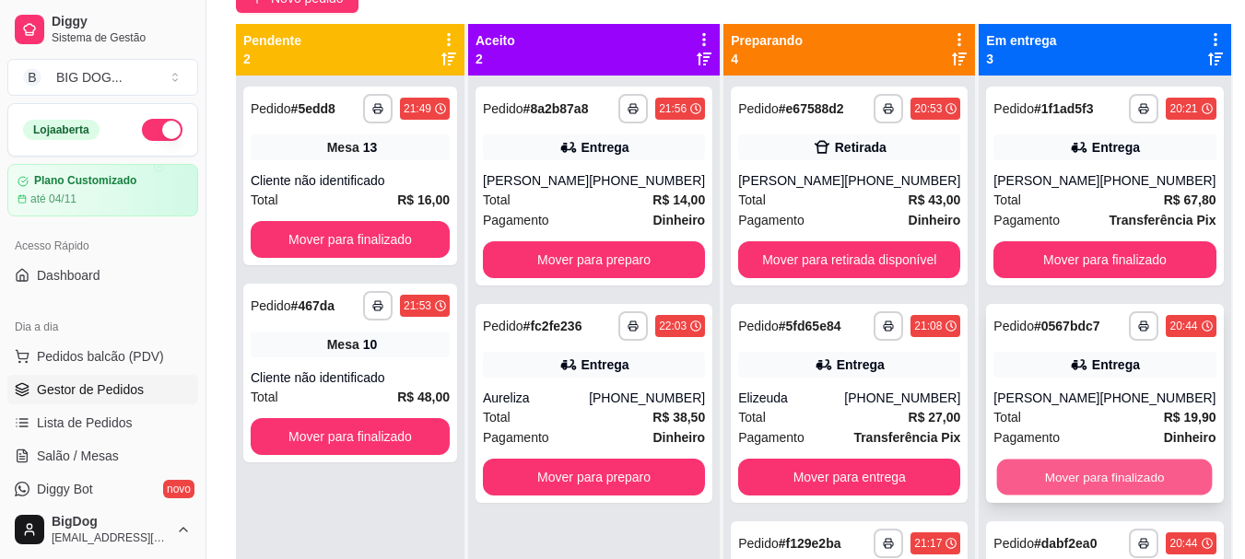
click at [1123, 492] on button "Mover para finalizado" at bounding box center [1105, 478] width 216 height 36
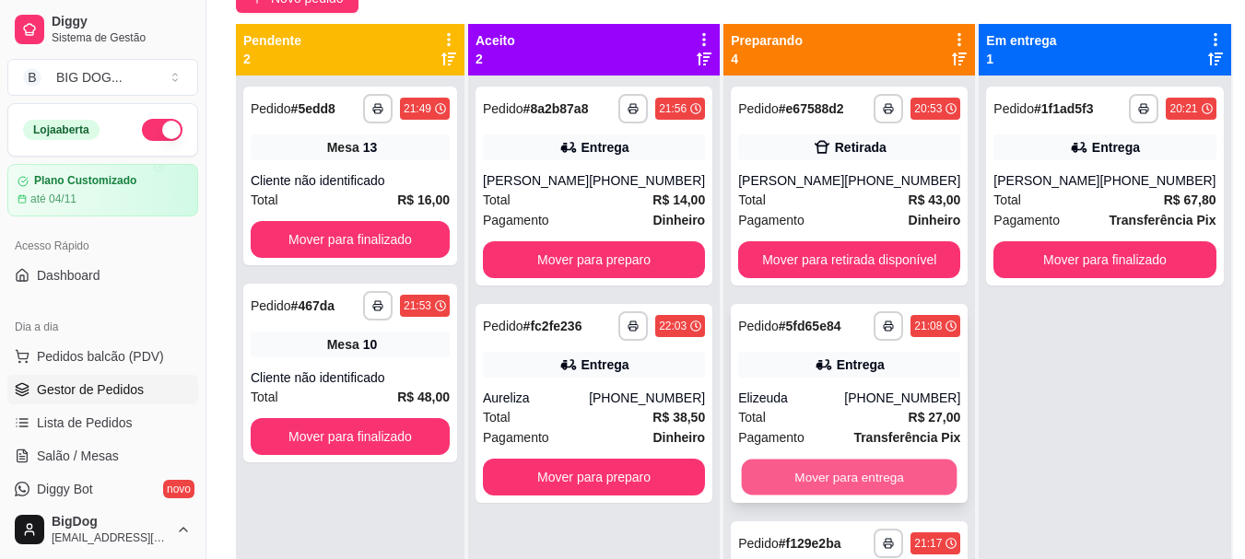
click at [884, 462] on button "Mover para entrega" at bounding box center [850, 478] width 216 height 36
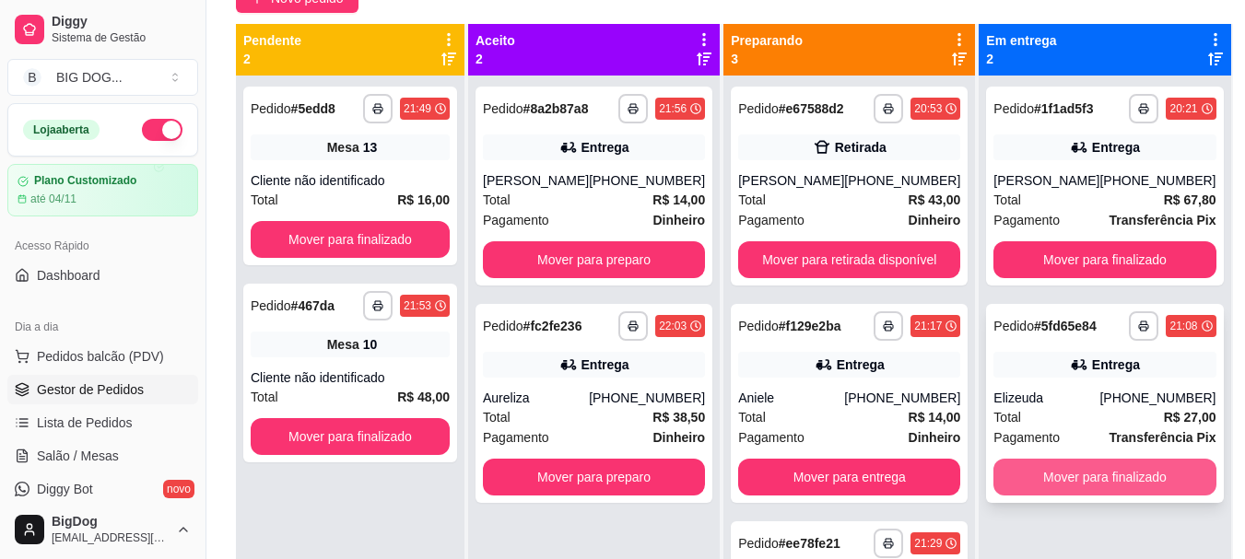
click at [1038, 476] on button "Mover para finalizado" at bounding box center [1105, 477] width 222 height 37
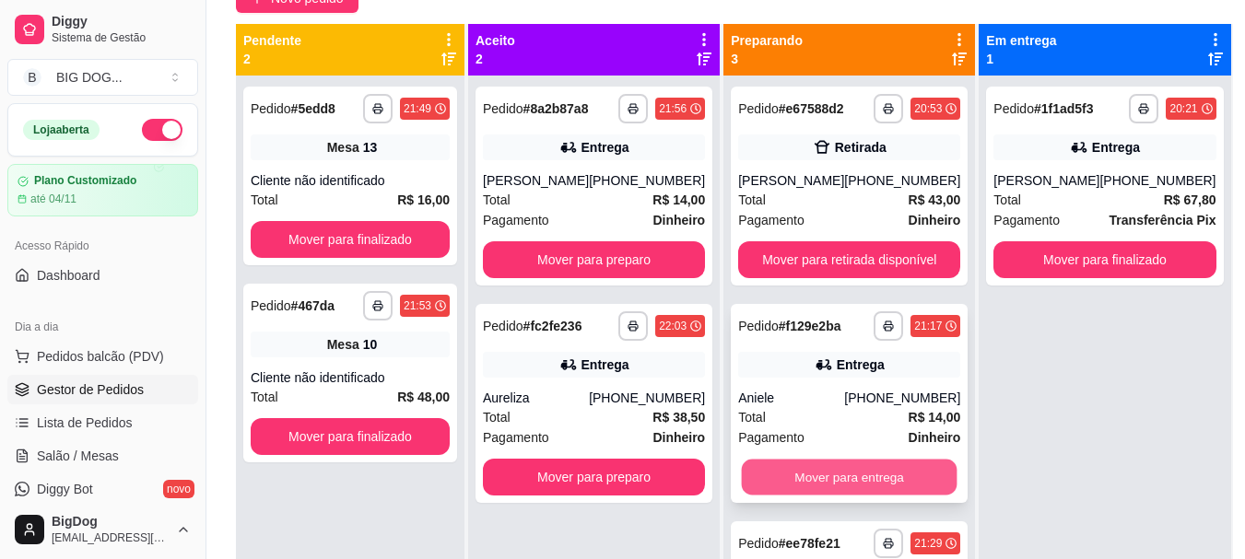
click at [915, 472] on button "Mover para entrega" at bounding box center [850, 478] width 216 height 36
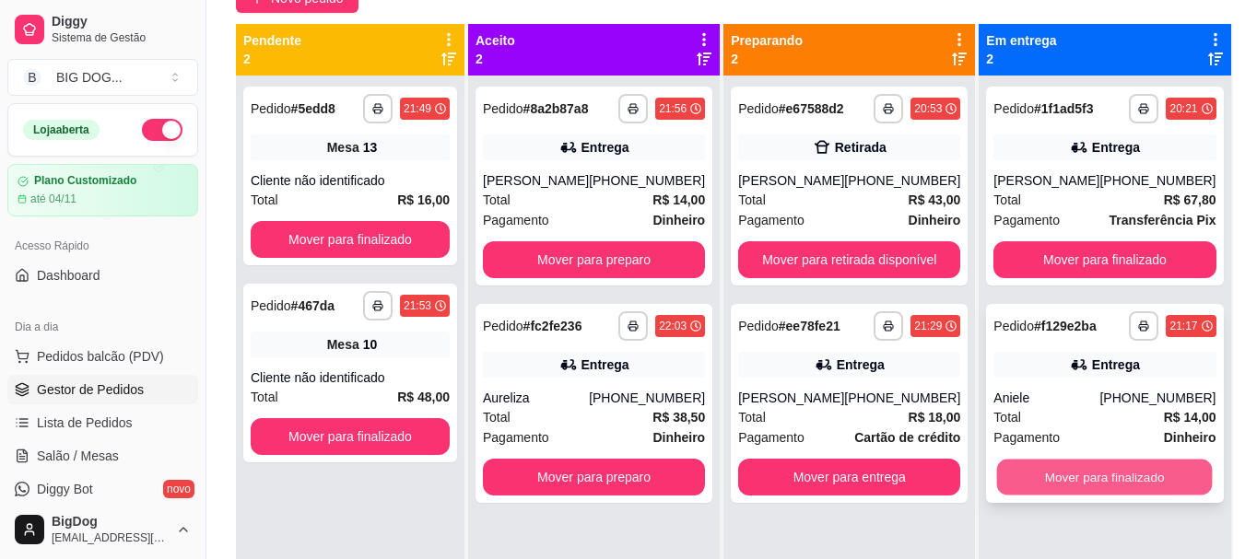
click at [1056, 467] on button "Mover para finalizado" at bounding box center [1105, 478] width 216 height 36
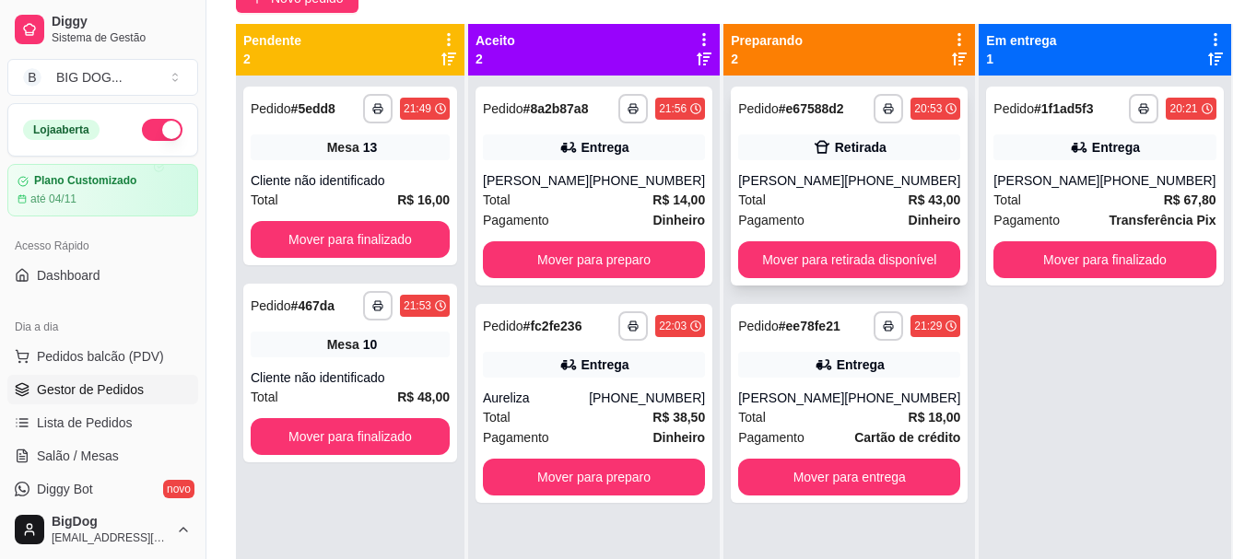
click at [895, 185] on div "[PHONE_NUMBER]" at bounding box center [902, 180] width 116 height 18
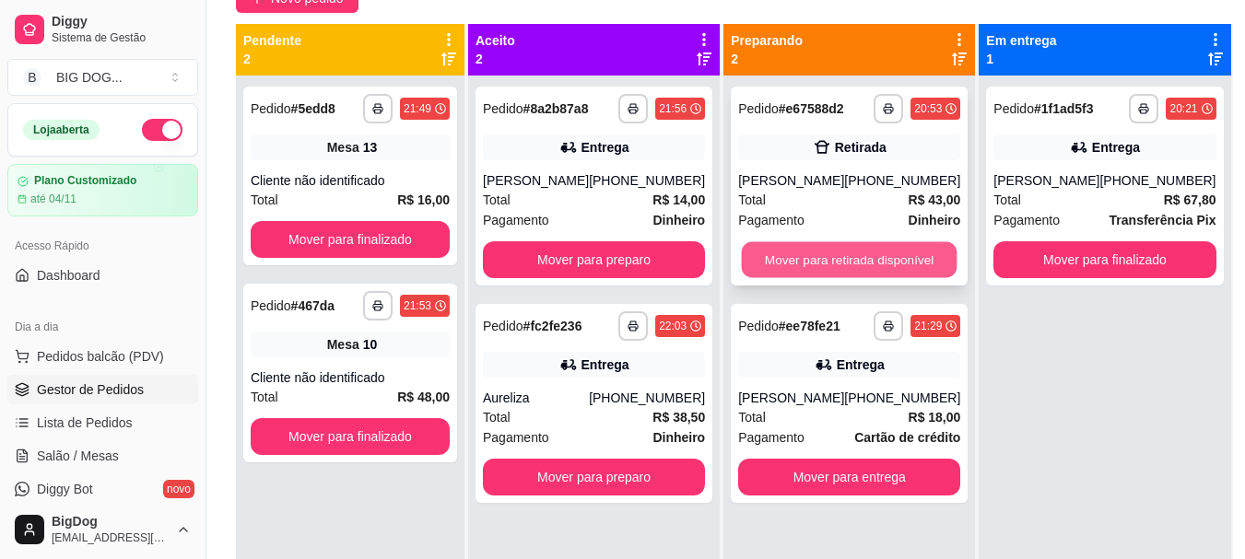
click at [903, 254] on button "Mover para retirada disponível" at bounding box center [850, 260] width 216 height 36
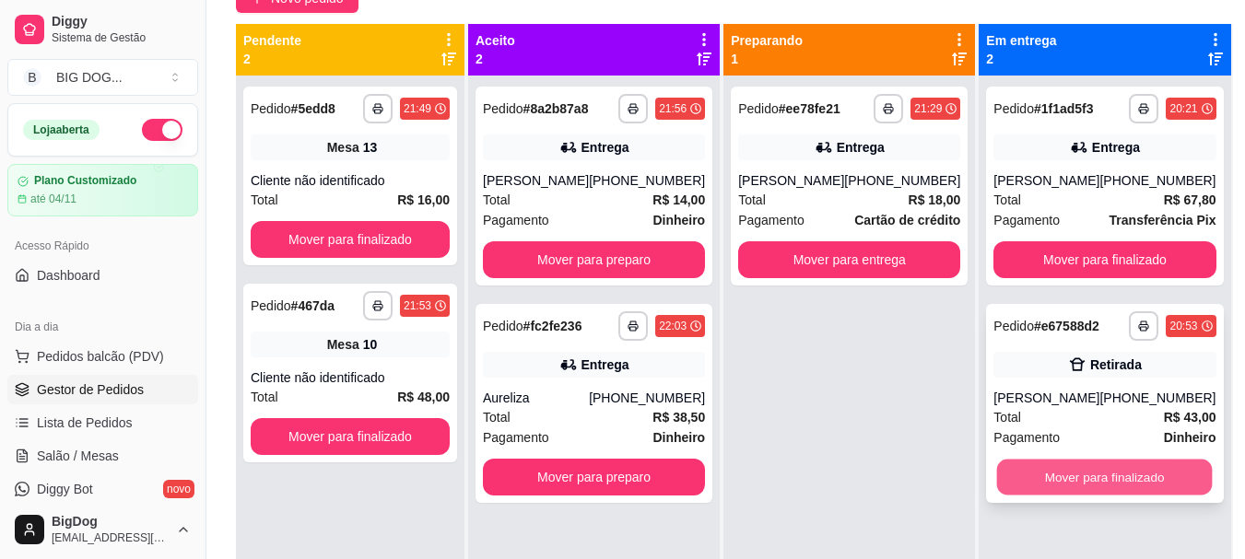
click at [1088, 477] on button "Mover para finalizado" at bounding box center [1105, 478] width 216 height 36
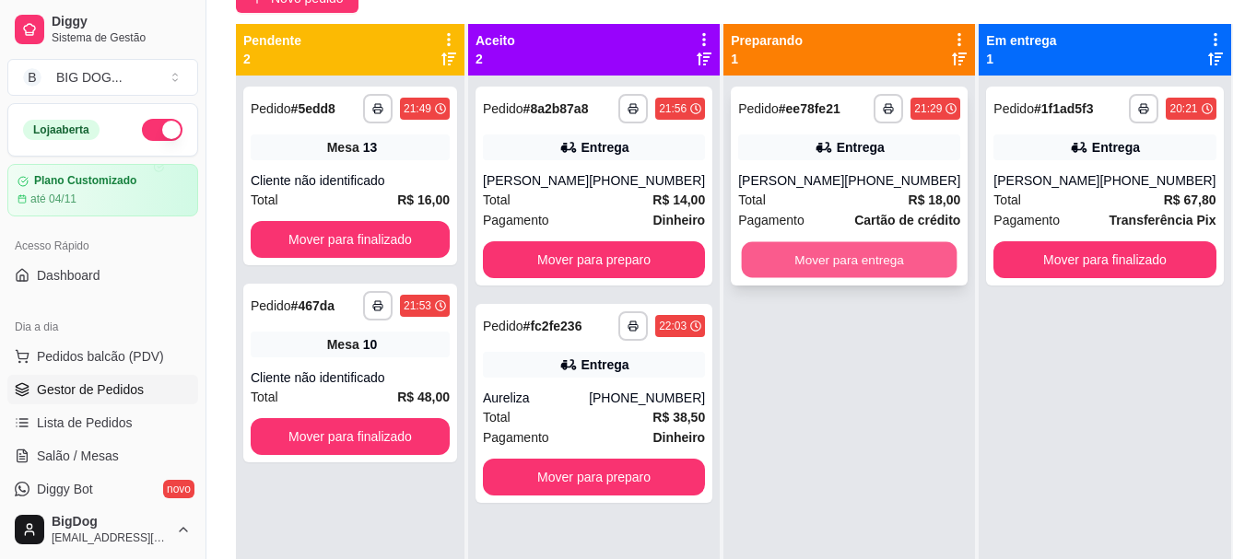
click at [884, 258] on button "Mover para entrega" at bounding box center [850, 260] width 216 height 36
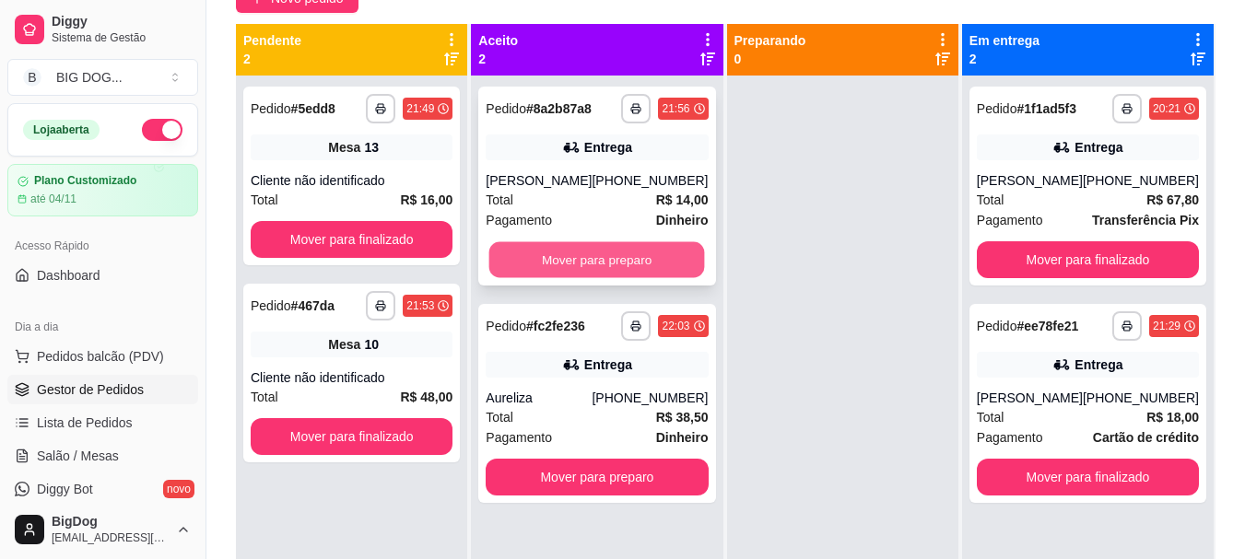
click at [649, 259] on button "Mover para preparo" at bounding box center [597, 260] width 216 height 36
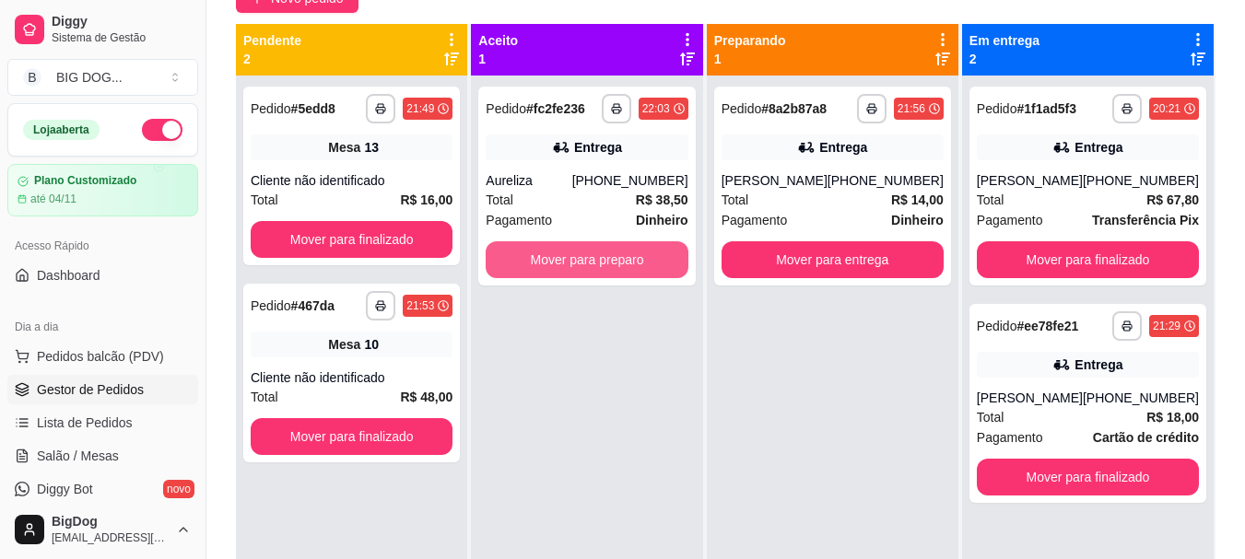
click at [649, 259] on button "Mover para preparo" at bounding box center [587, 259] width 202 height 37
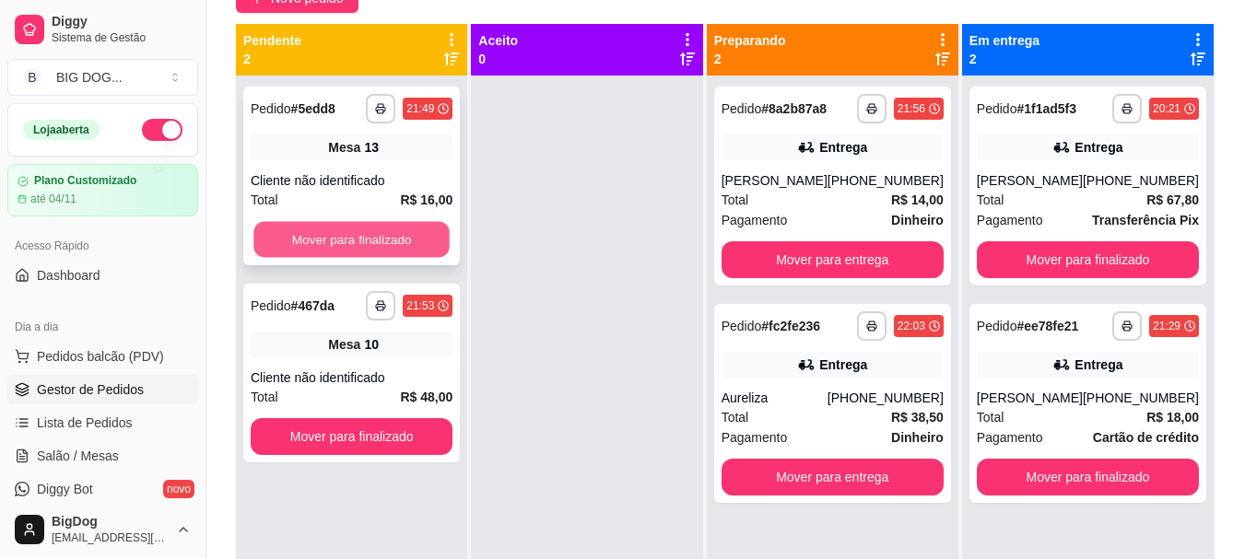
click at [439, 253] on button "Mover para finalizado" at bounding box center [351, 240] width 196 height 36
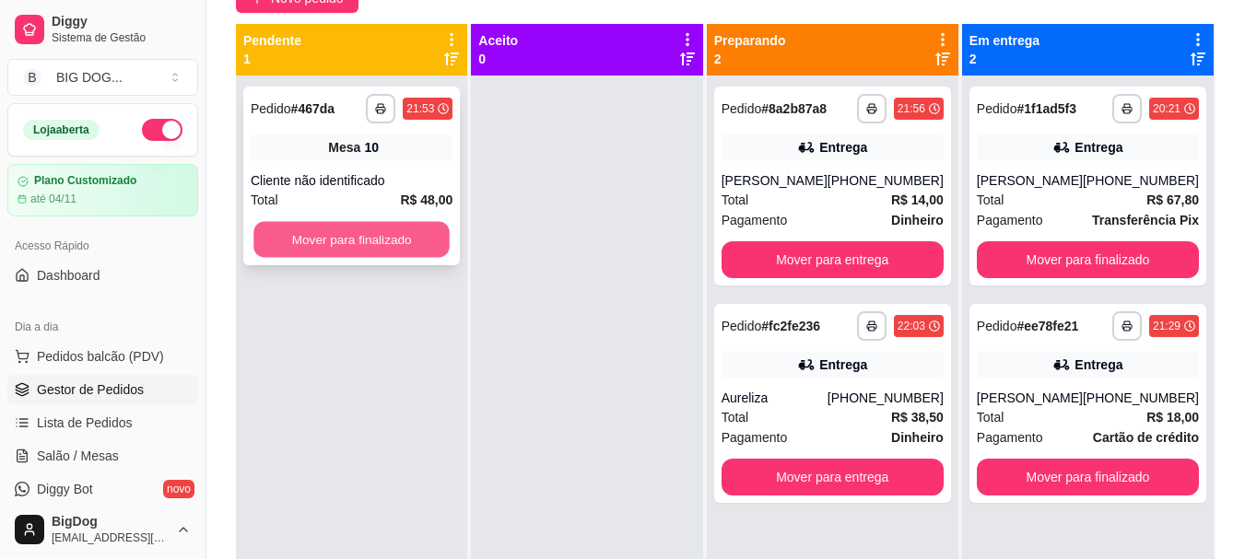
click at [429, 249] on button "Mover para finalizado" at bounding box center [351, 240] width 196 height 36
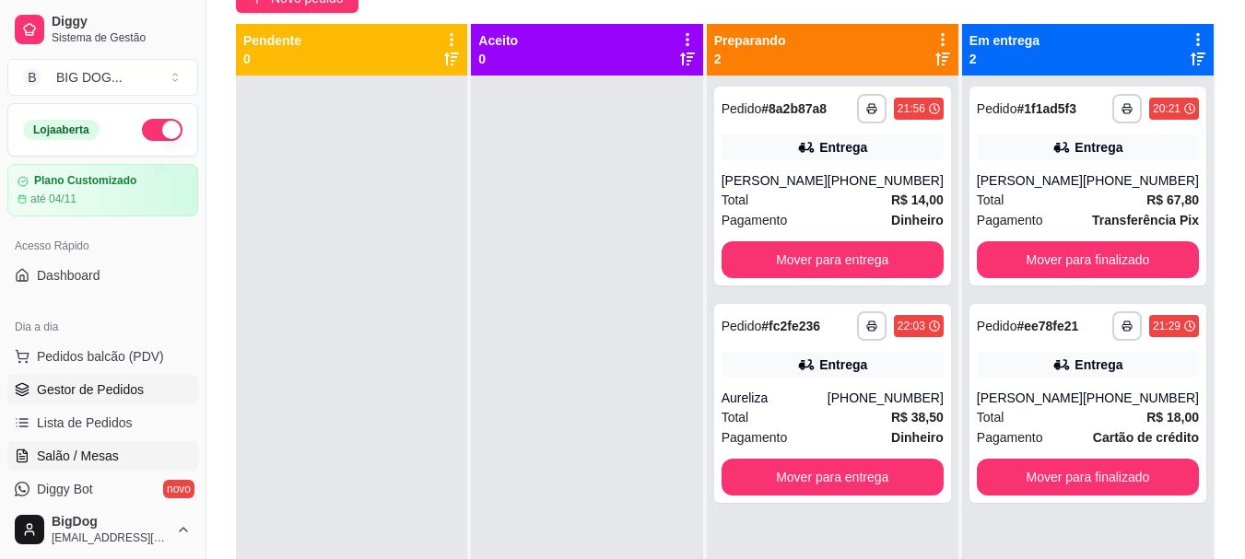
click at [117, 450] on link "Salão / Mesas" at bounding box center [102, 455] width 191 height 29
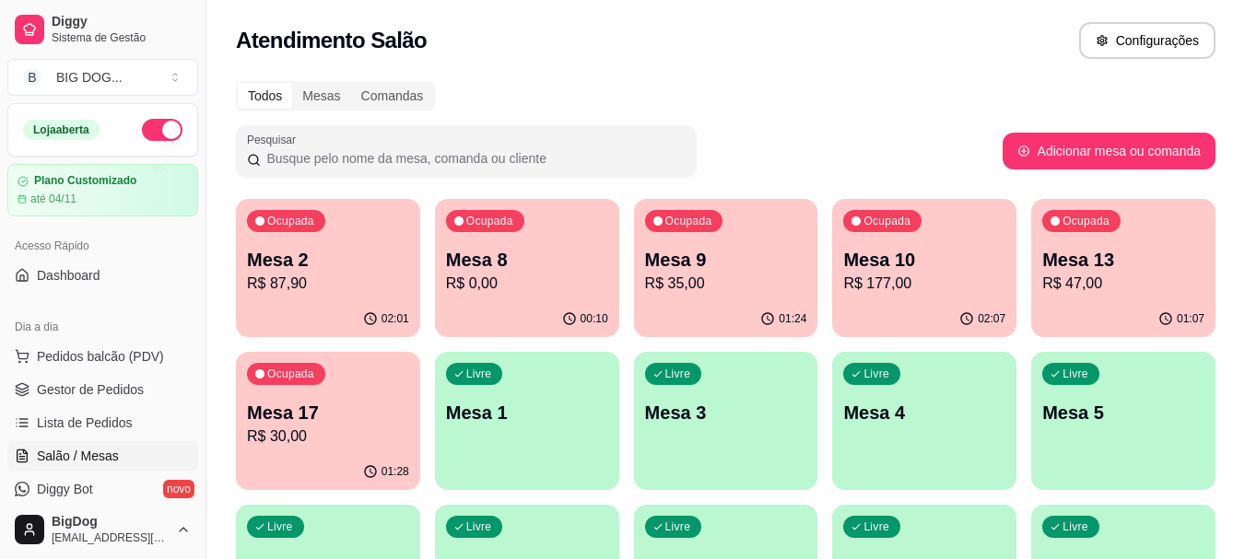
click at [899, 267] on p "Mesa 10" at bounding box center [924, 260] width 162 height 26
click at [1060, 285] on p "R$ 47,00" at bounding box center [1124, 283] width 158 height 21
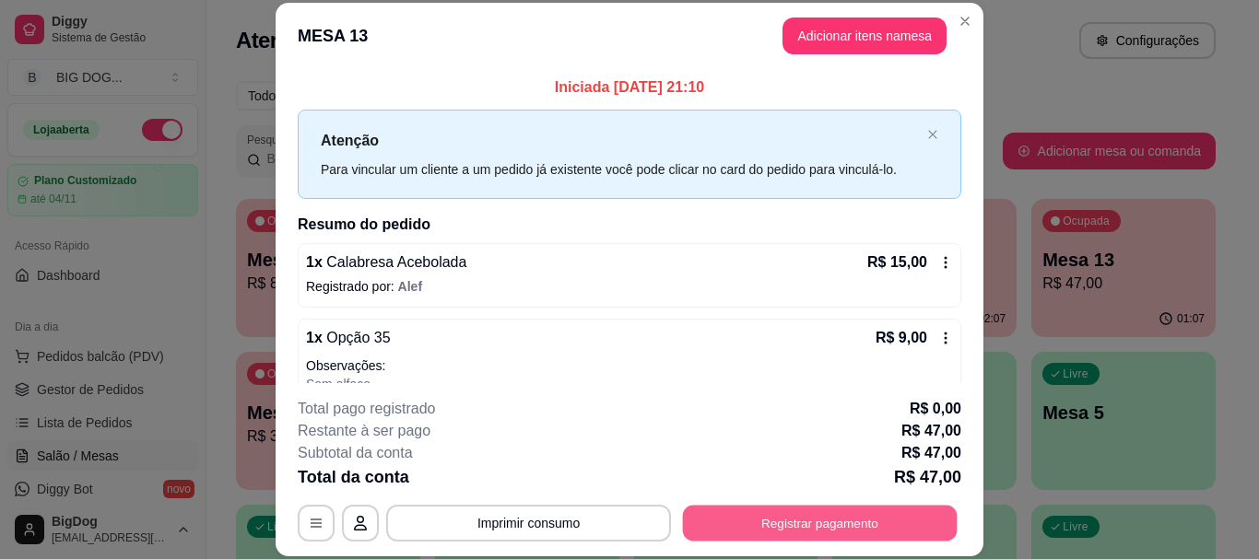
click at [767, 529] on button "Registrar pagamento" at bounding box center [820, 524] width 275 height 36
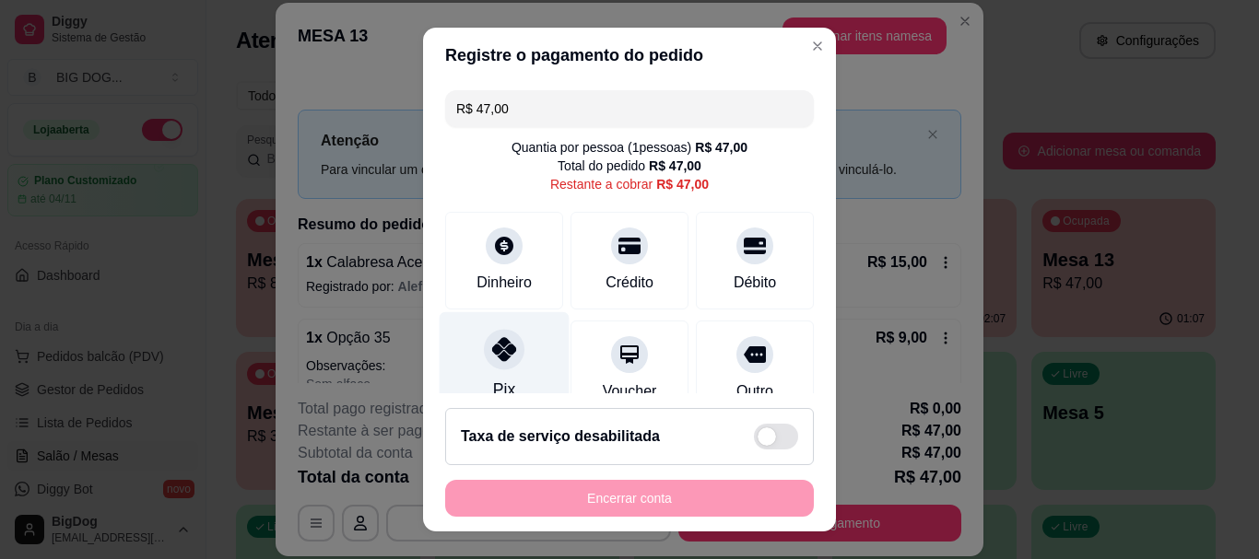
click at [510, 369] on div "Pix" at bounding box center [505, 366] width 130 height 108
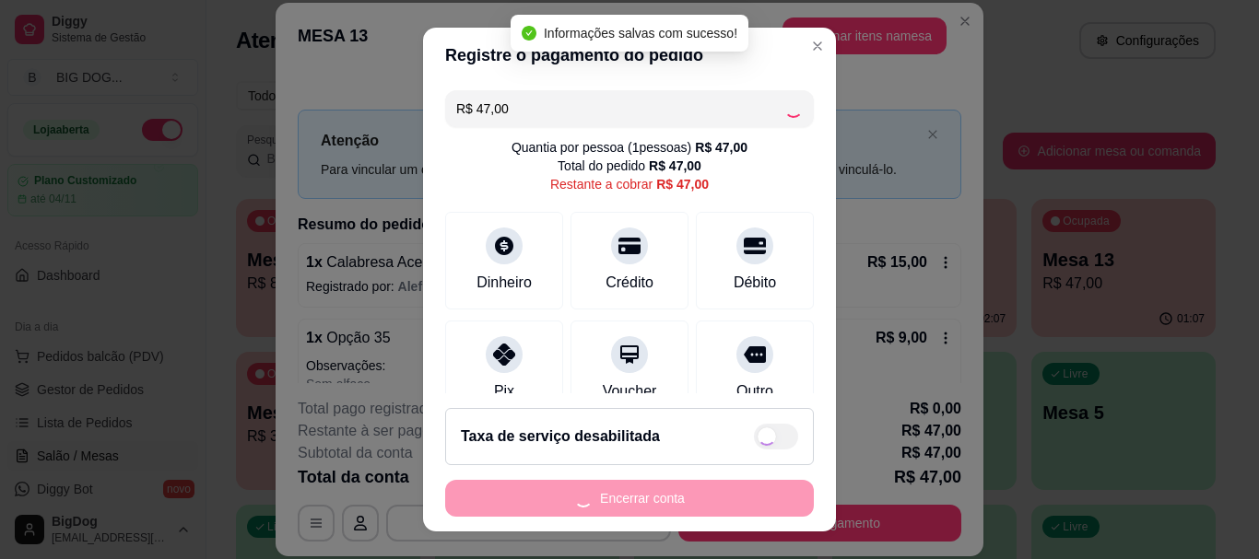
type input "R$ 0,00"
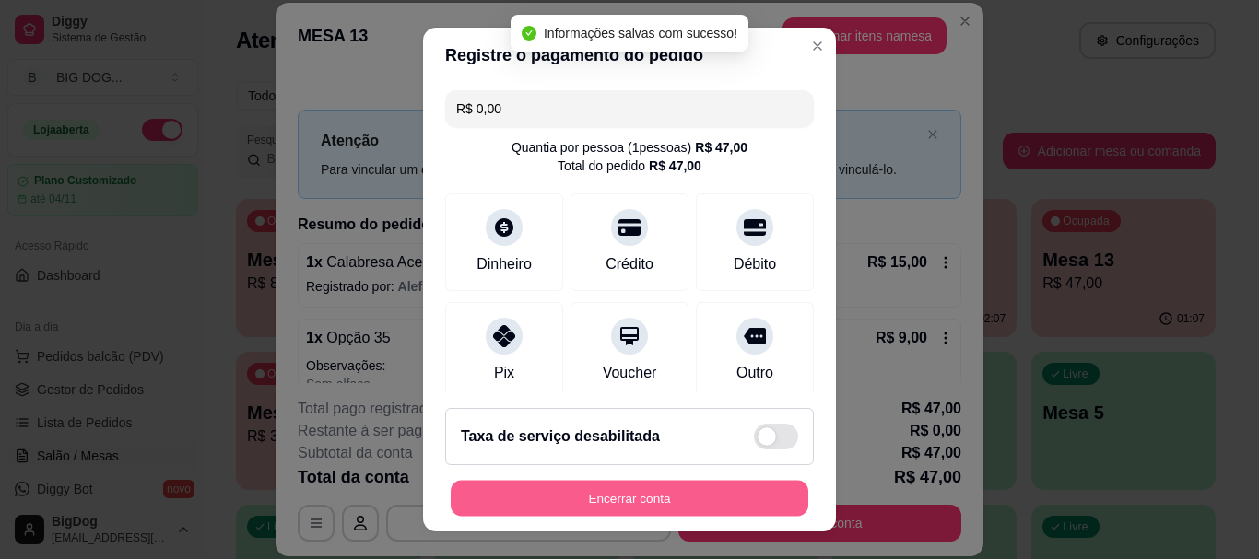
click at [581, 499] on button "Encerrar conta" at bounding box center [630, 498] width 358 height 36
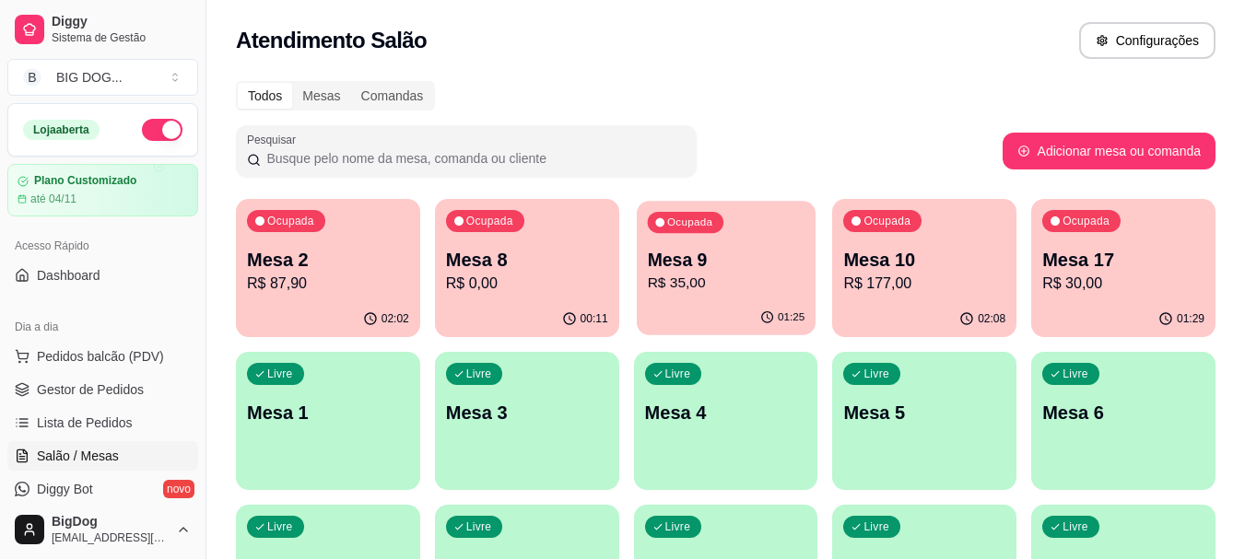
click at [721, 270] on p "Mesa 9" at bounding box center [726, 260] width 158 height 25
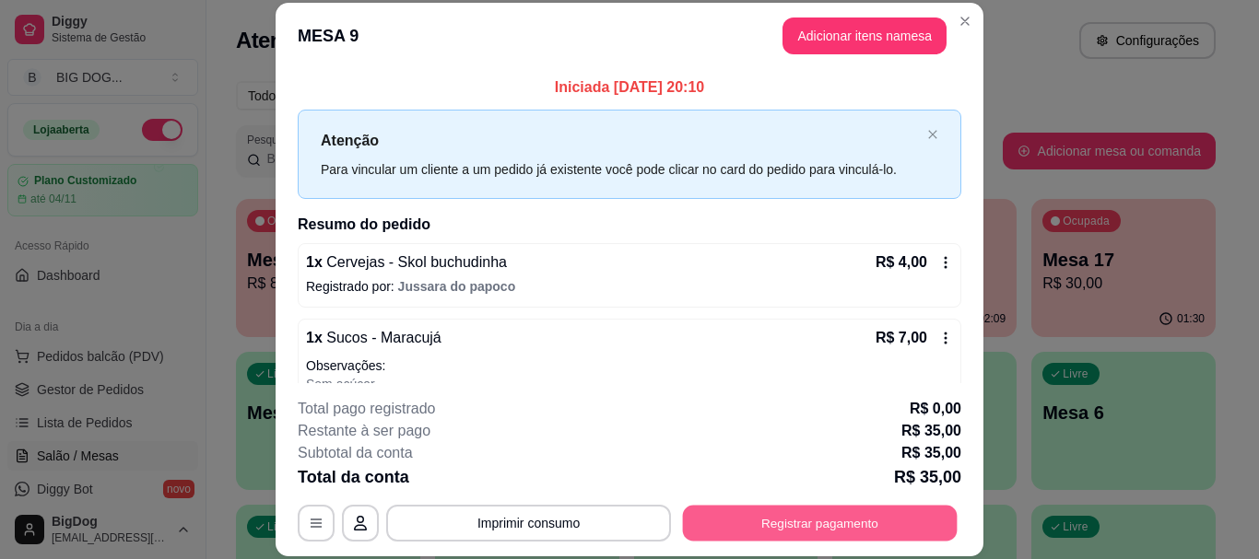
click at [801, 513] on button "Registrar pagamento" at bounding box center [820, 524] width 275 height 36
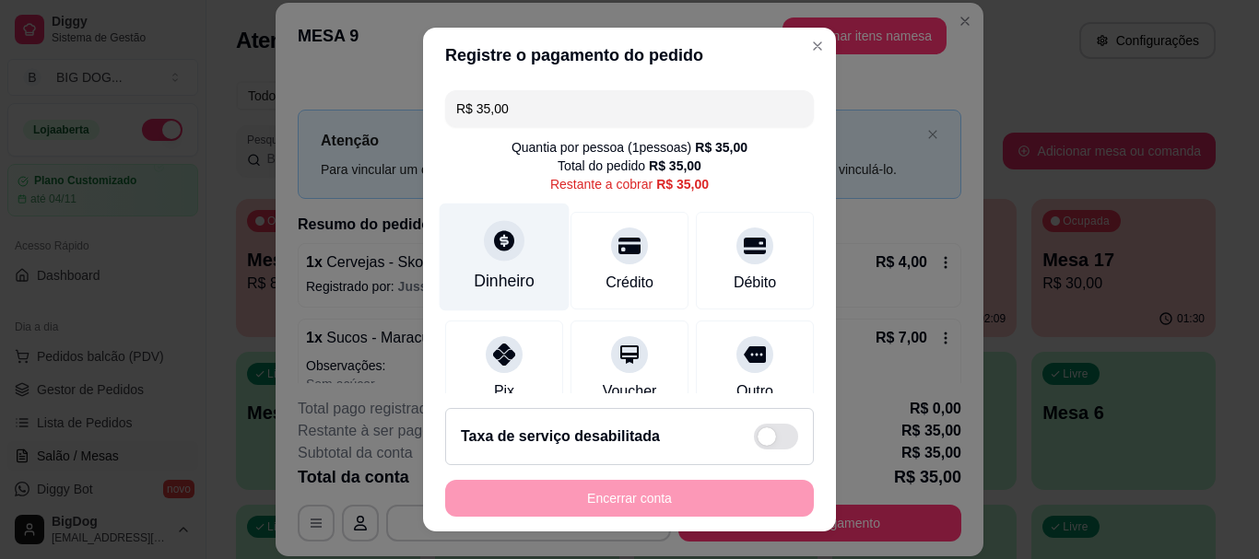
click at [524, 245] on div "Dinheiro" at bounding box center [505, 258] width 130 height 108
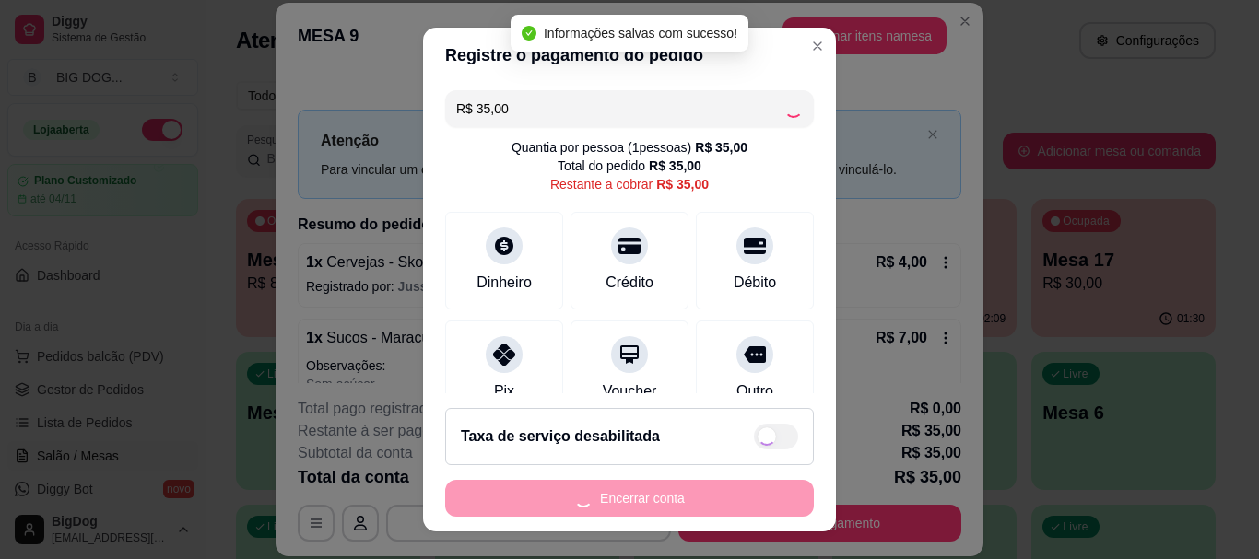
type input "R$ 0,00"
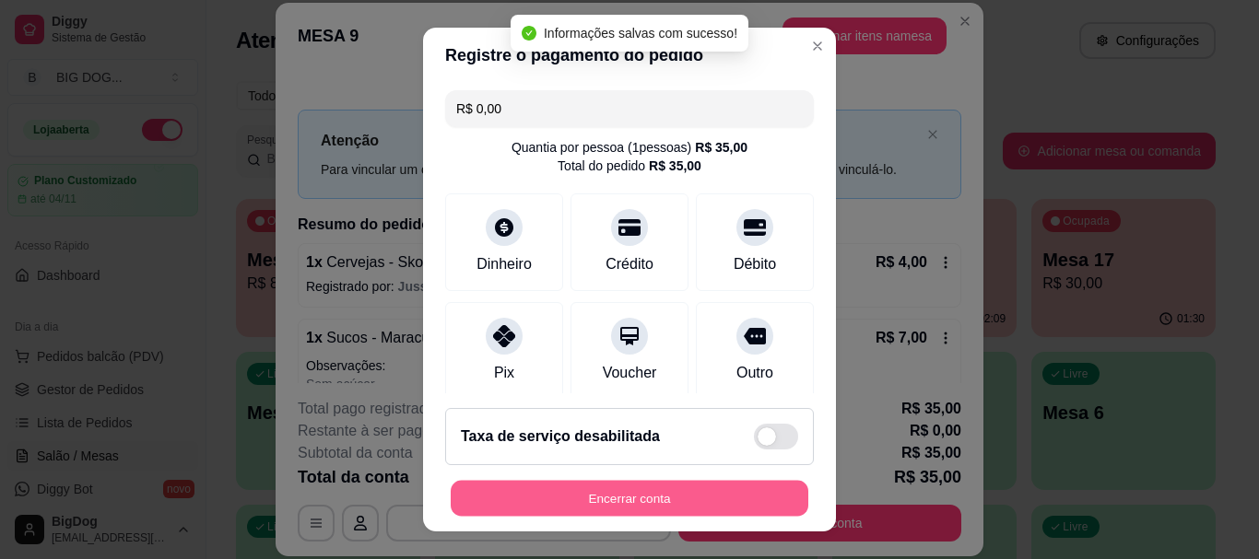
click at [636, 494] on button "Encerrar conta" at bounding box center [630, 498] width 358 height 36
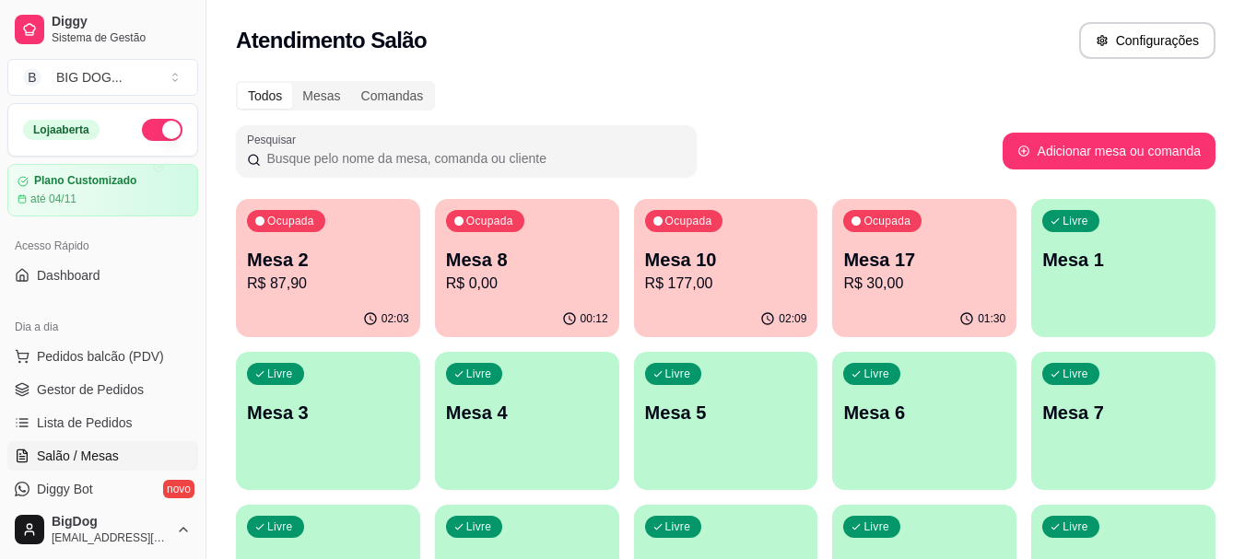
click at [509, 454] on div "Livre Mesa 4" at bounding box center [527, 410] width 184 height 116
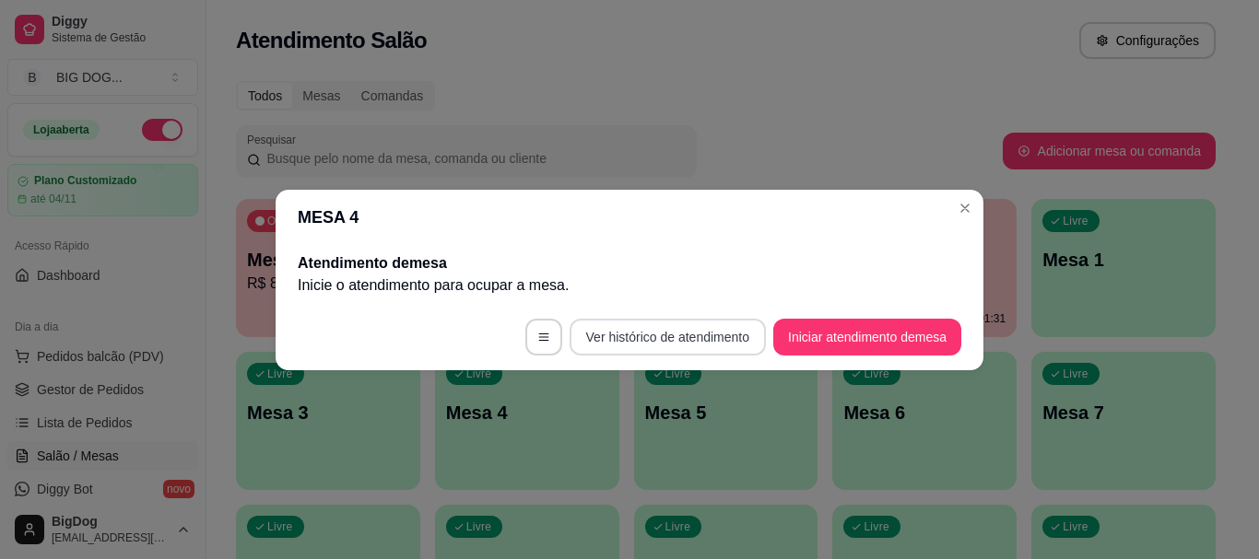
click at [740, 336] on button "Ver histórico de atendimento" at bounding box center [668, 337] width 196 height 37
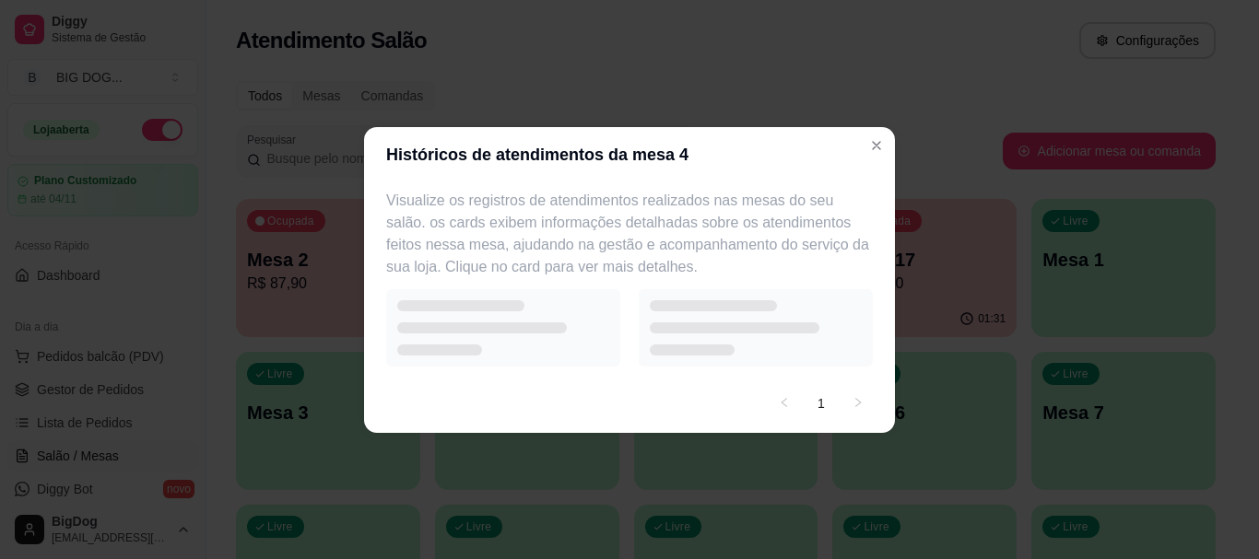
select select "7"
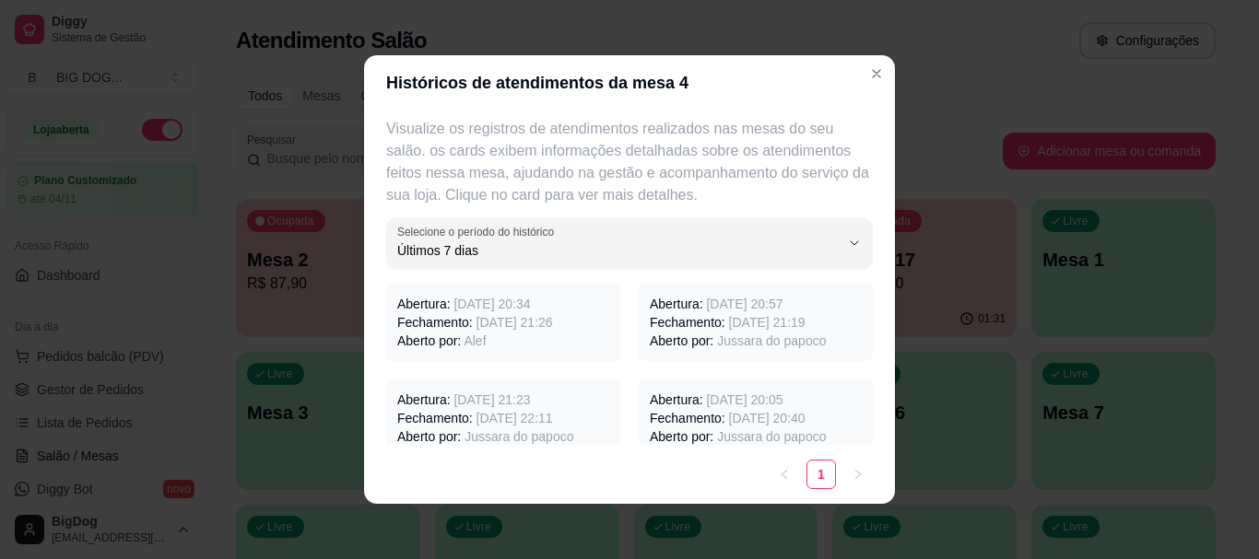
click at [516, 329] on span "[DATE] 21:26" at bounding box center [514, 322] width 76 height 15
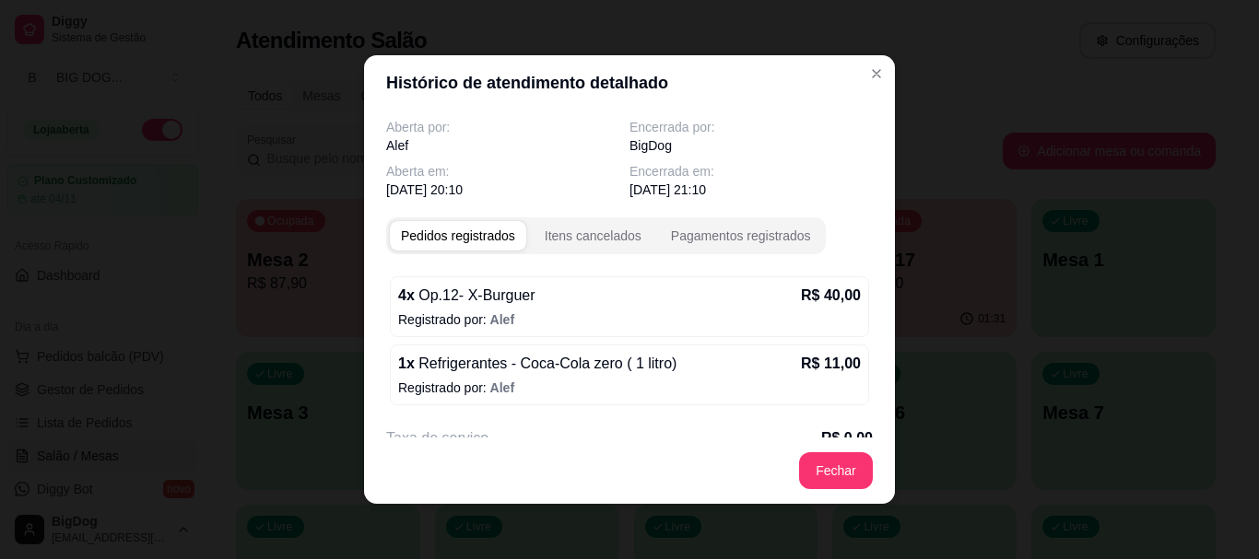
scroll to position [89, 0]
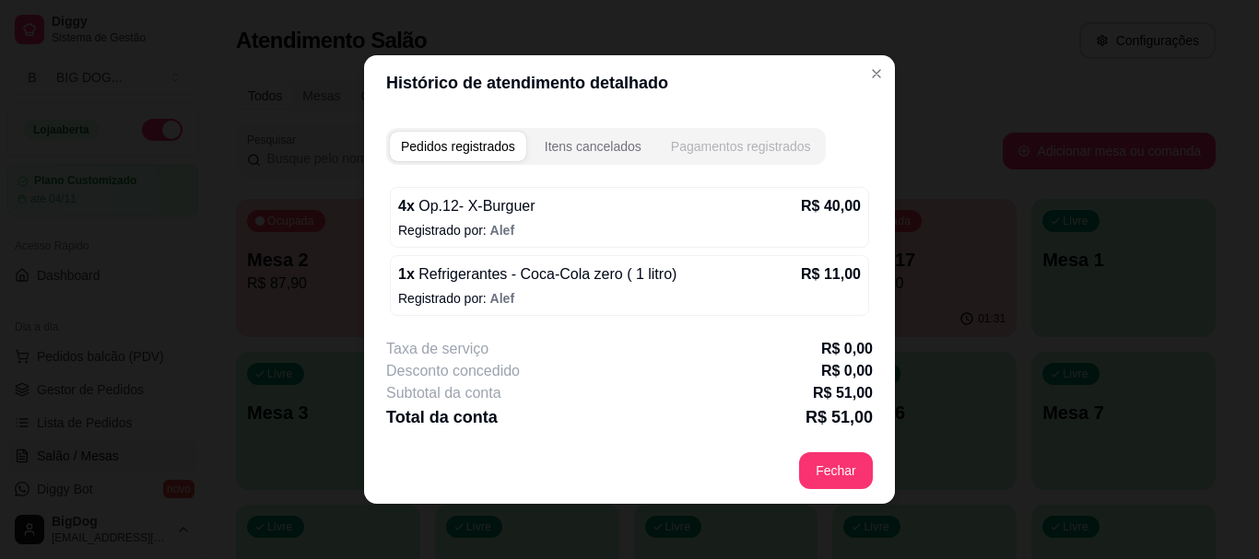
click at [711, 146] on div "Pagamentos registrados" at bounding box center [741, 146] width 140 height 18
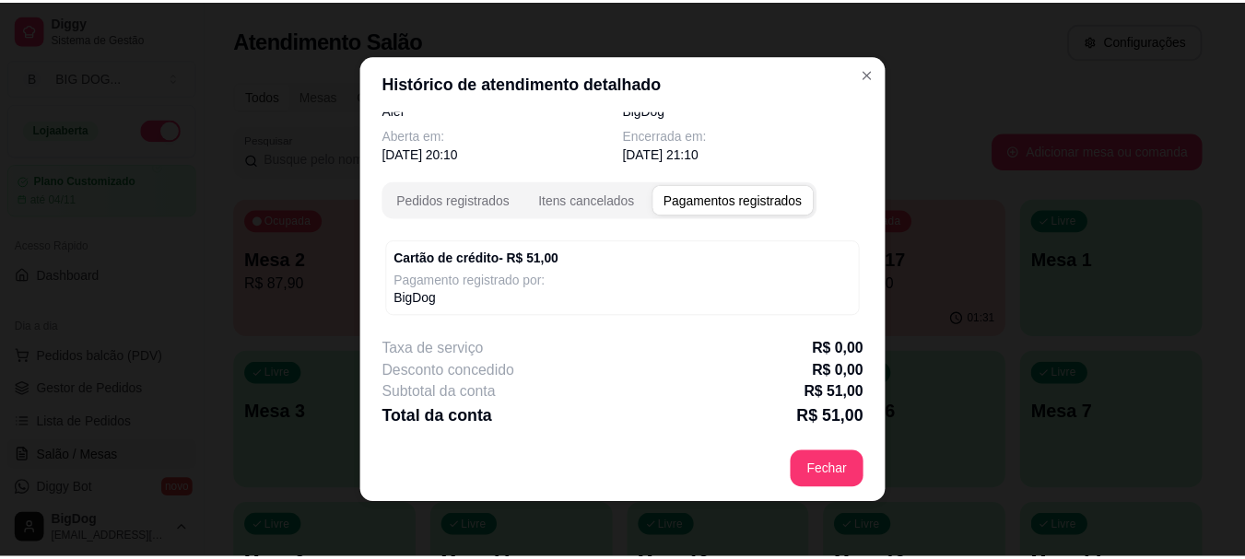
scroll to position [36, 0]
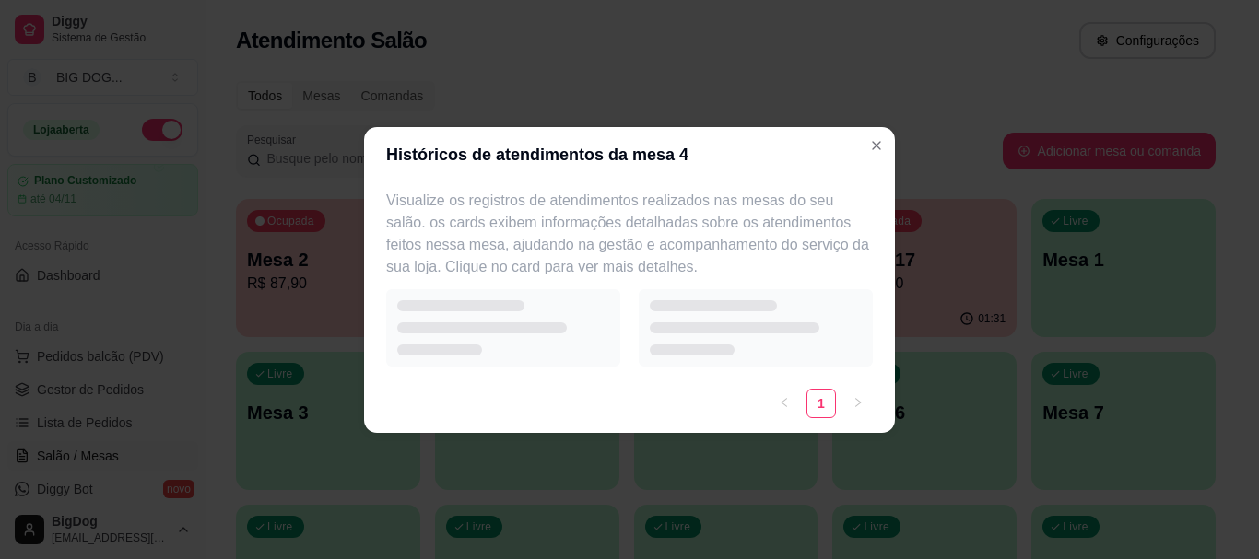
select select "7"
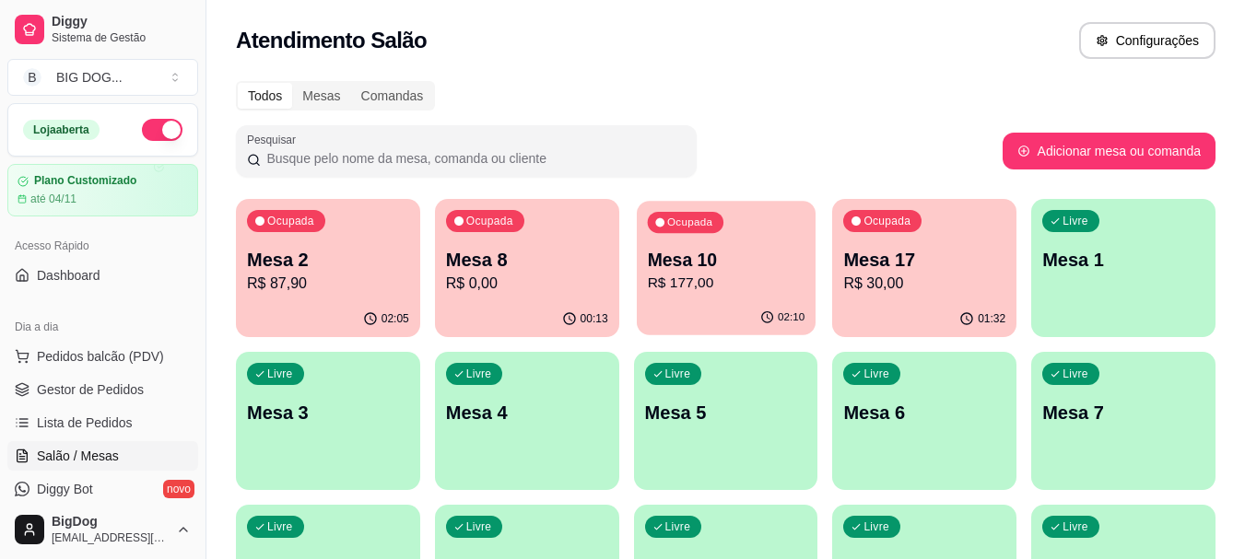
click at [757, 264] on p "Mesa 10" at bounding box center [726, 260] width 158 height 25
